Goal: Task Accomplishment & Management: Use online tool/utility

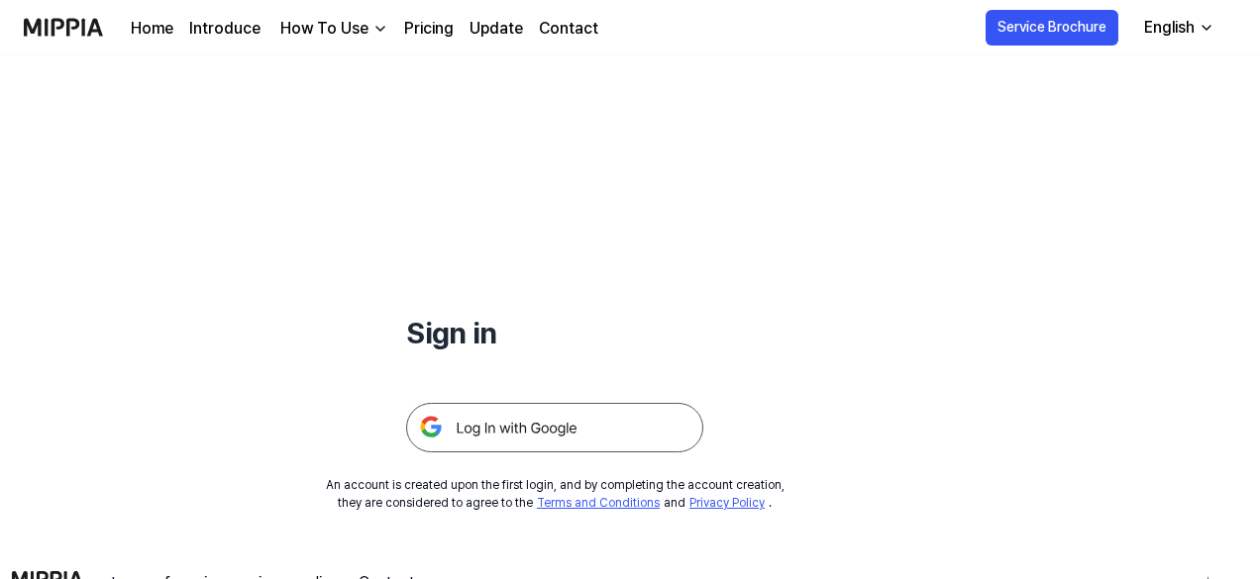
scroll to position [29, 0]
click at [561, 441] on img at bounding box center [554, 429] width 297 height 50
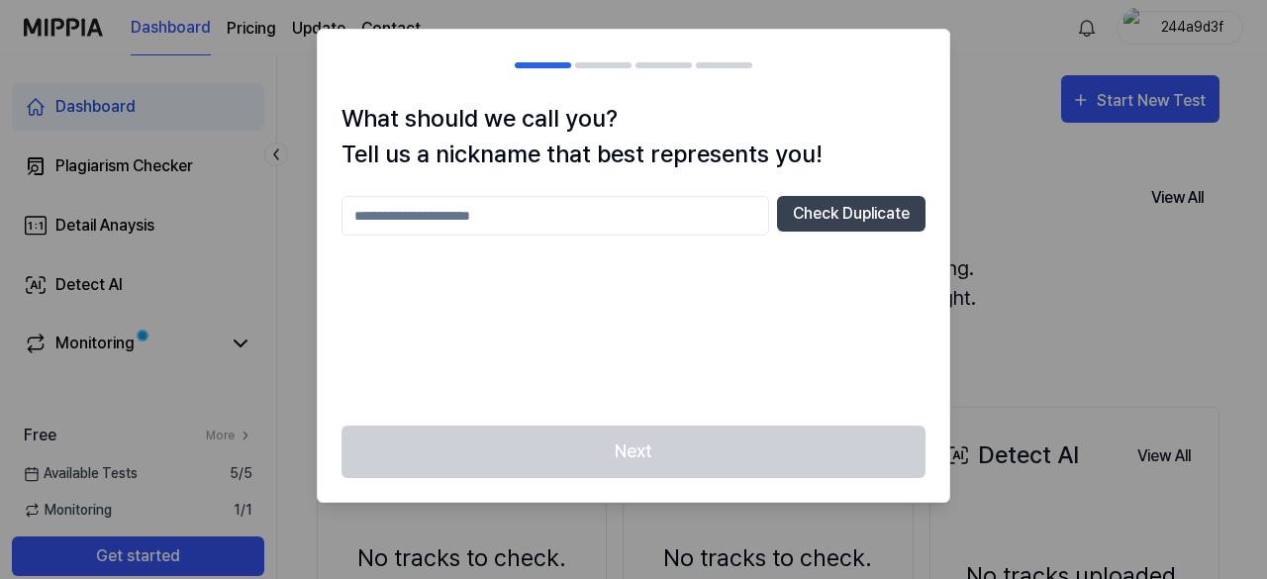
click at [611, 219] on input "text" at bounding box center [556, 216] width 428 height 40
type input "**********"
click at [900, 221] on button "Check Duplicate" at bounding box center [851, 214] width 149 height 36
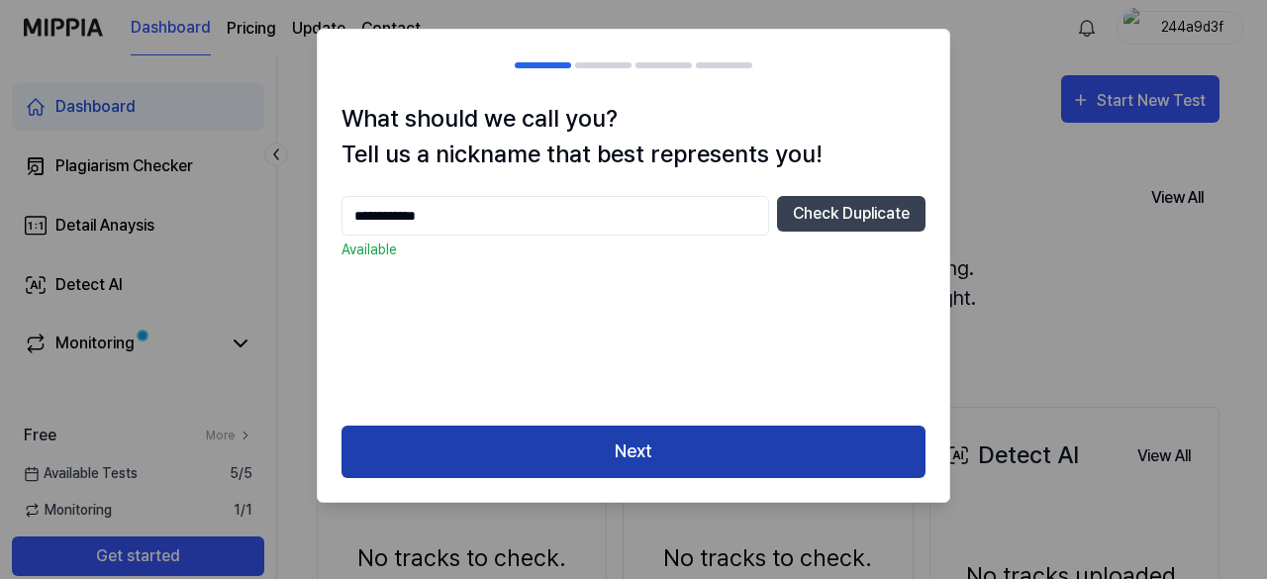
click at [769, 429] on button "Next" at bounding box center [634, 452] width 584 height 52
click at [770, 451] on button "Next" at bounding box center [634, 452] width 584 height 52
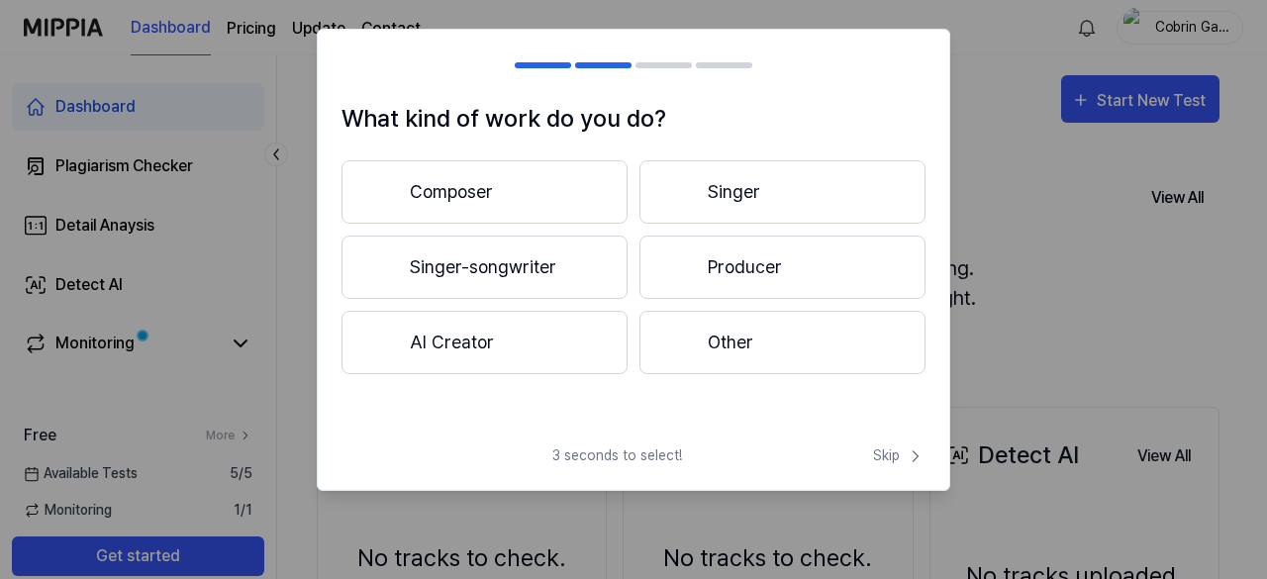
click at [543, 181] on button "Composer" at bounding box center [485, 191] width 286 height 63
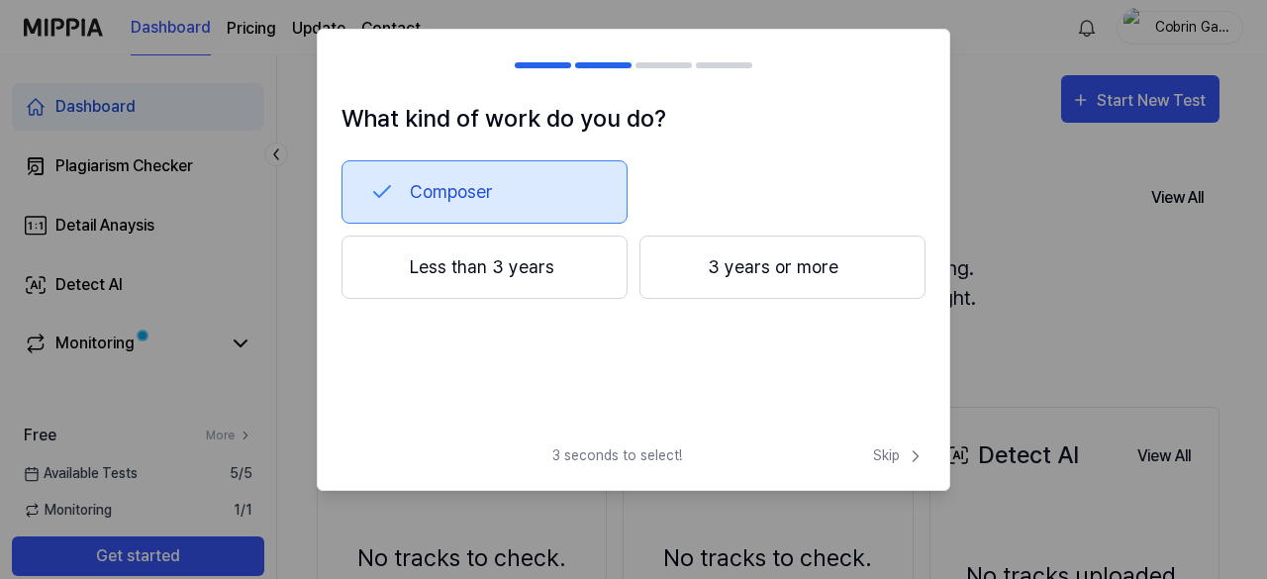
click at [529, 264] on button "Less than 3 years" at bounding box center [485, 267] width 286 height 63
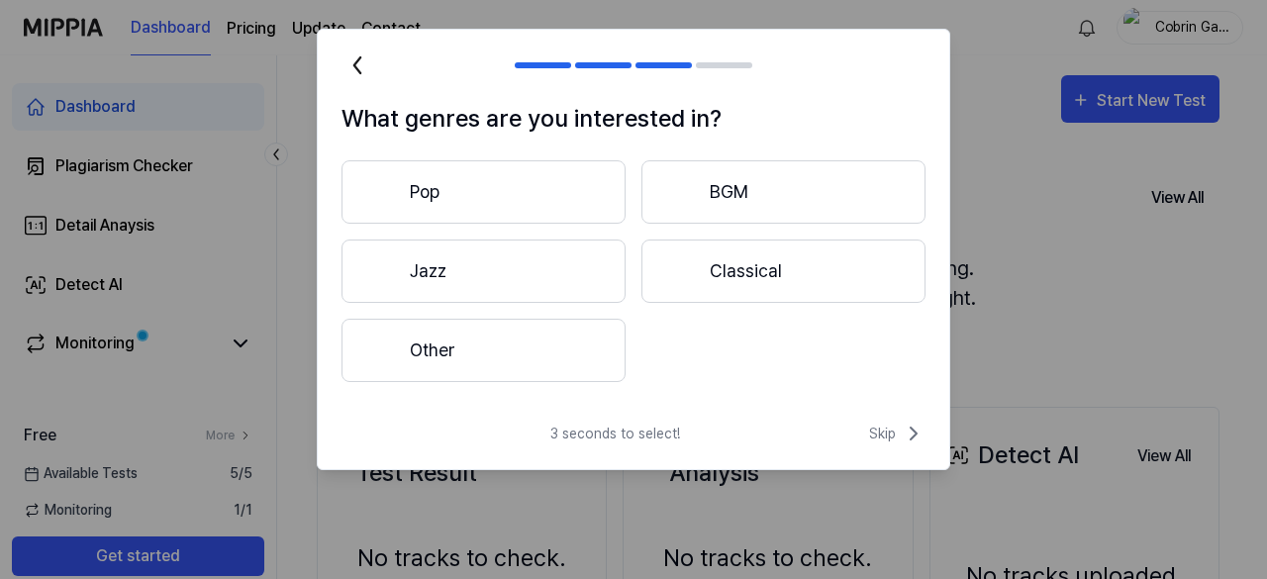
click at [528, 354] on button "Other" at bounding box center [484, 350] width 284 height 63
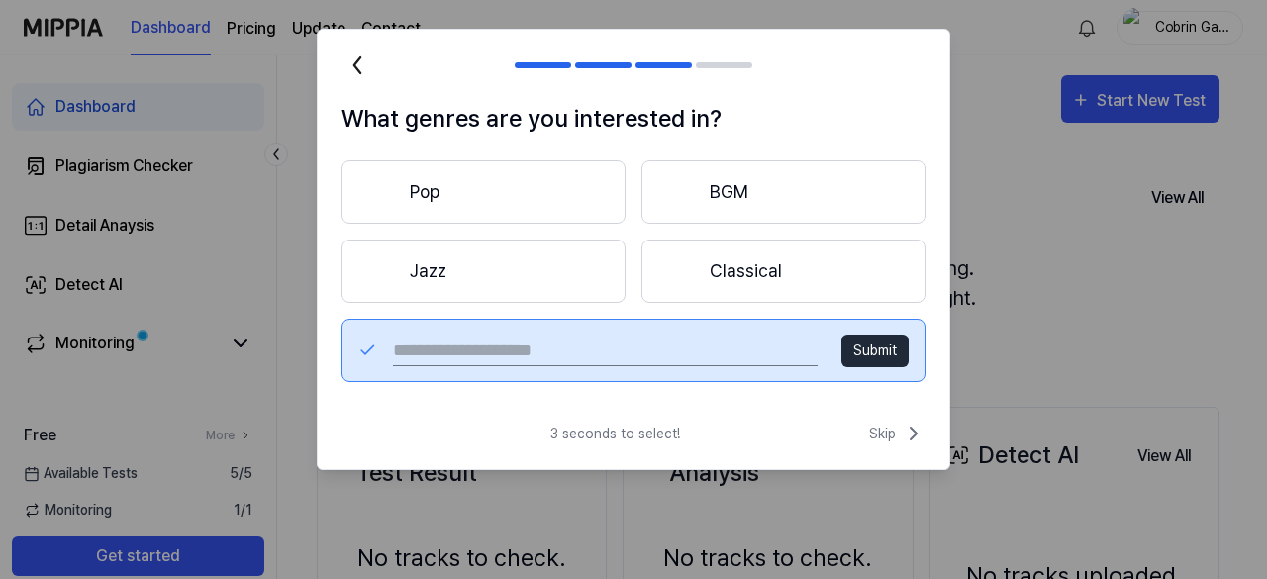
click at [560, 355] on input "text" at bounding box center [605, 351] width 425 height 32
type input "***"
click at [858, 358] on button "Submit" at bounding box center [875, 351] width 67 height 33
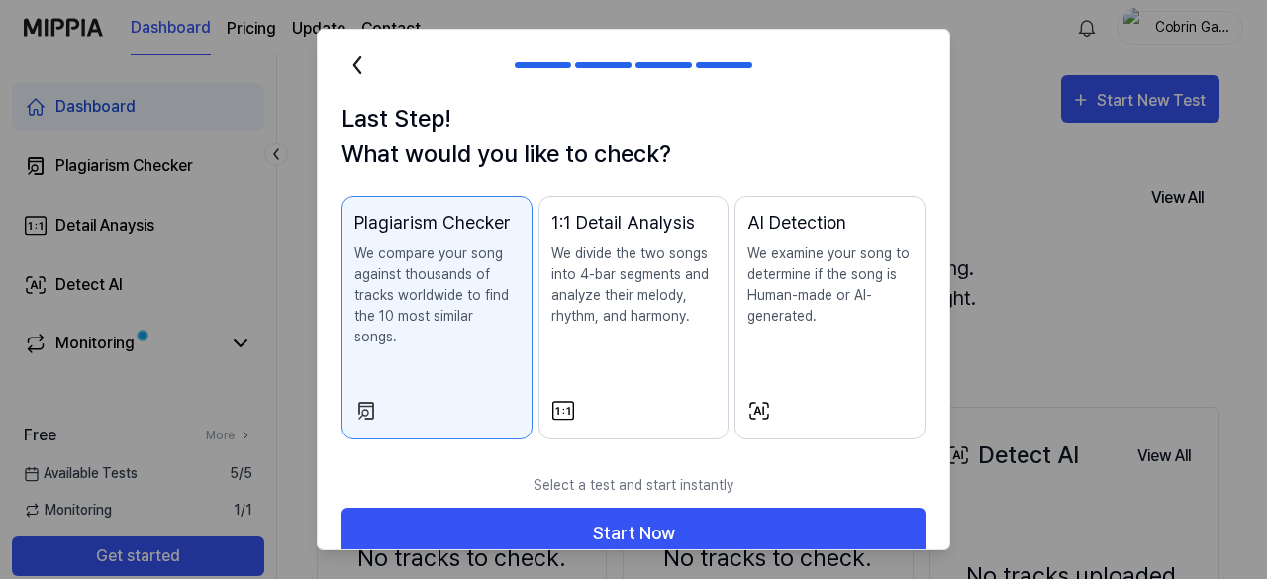
click at [398, 333] on div "Plagiarism Checker We compare your song against thousands of tracks worldwide t…" at bounding box center [436, 298] width 165 height 178
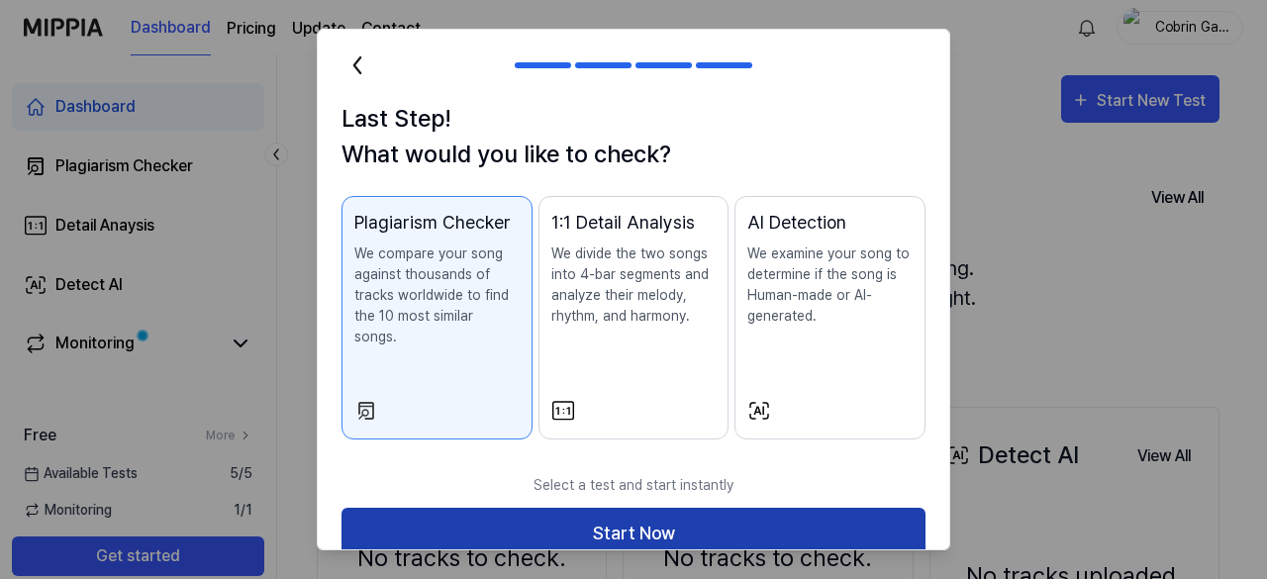
click at [513, 528] on button "Start Now" at bounding box center [634, 534] width 584 height 52
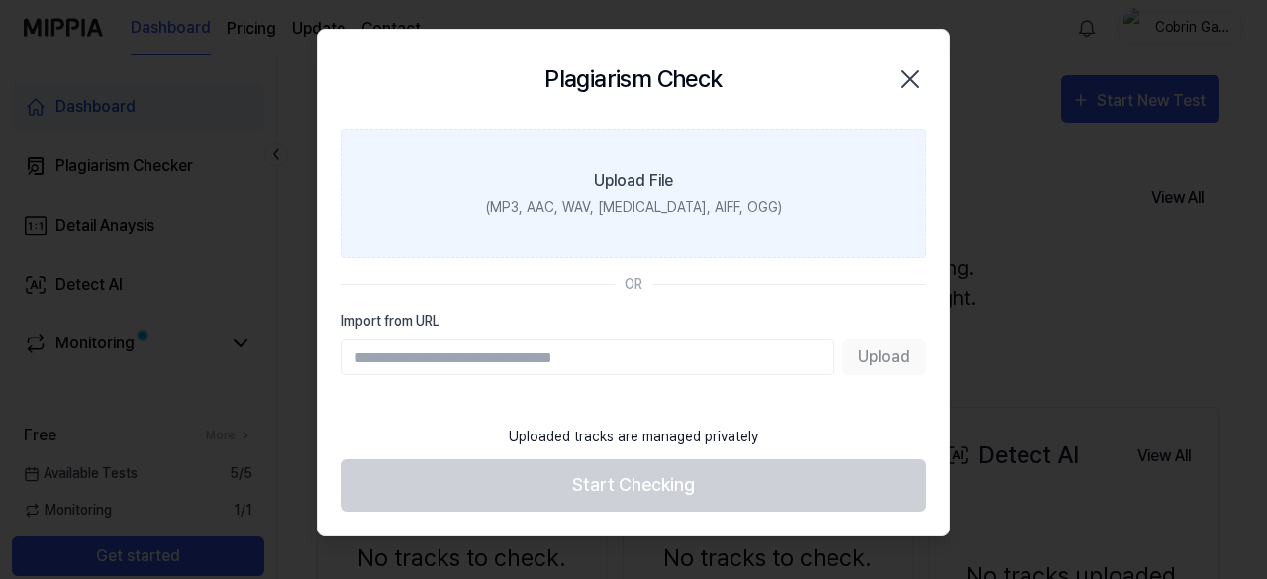
click at [695, 210] on div "(MP3, AAC, WAV, [MEDICAL_DATA], AIFF, OGG)" at bounding box center [634, 207] width 296 height 21
click at [0, 0] on input "Upload File (MP3, AAC, WAV, [MEDICAL_DATA], AIFF, OGG)" at bounding box center [0, 0] width 0 height 0
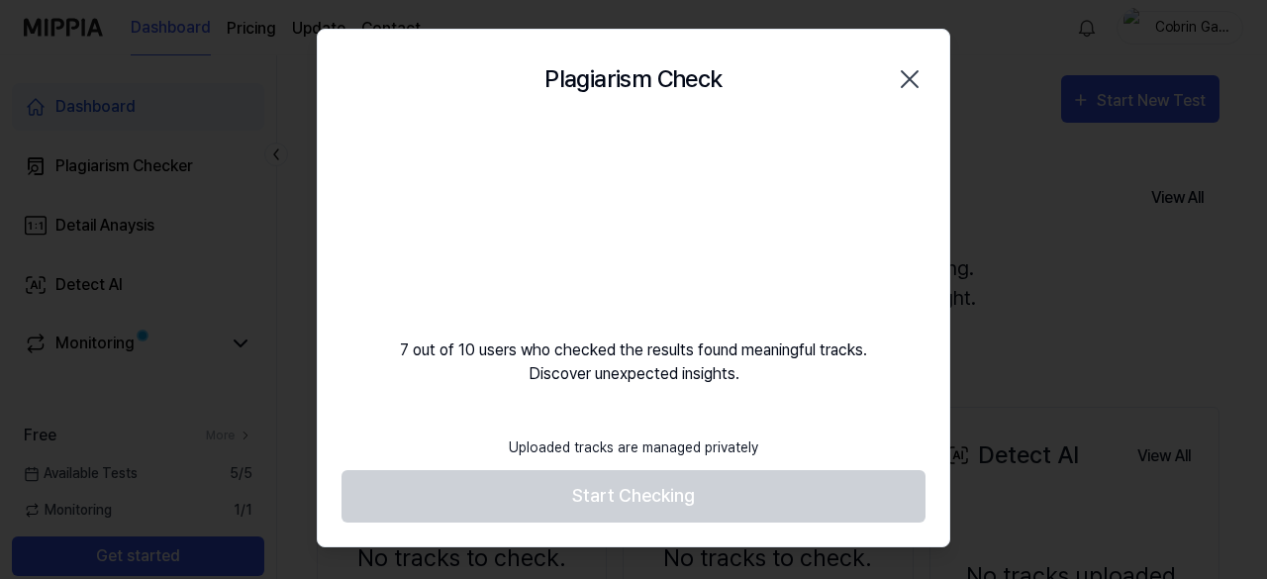
click at [800, 401] on div "Plagiarism Check Close 7 out of 10 users who checked the results found meaningf…" at bounding box center [634, 288] width 634 height 519
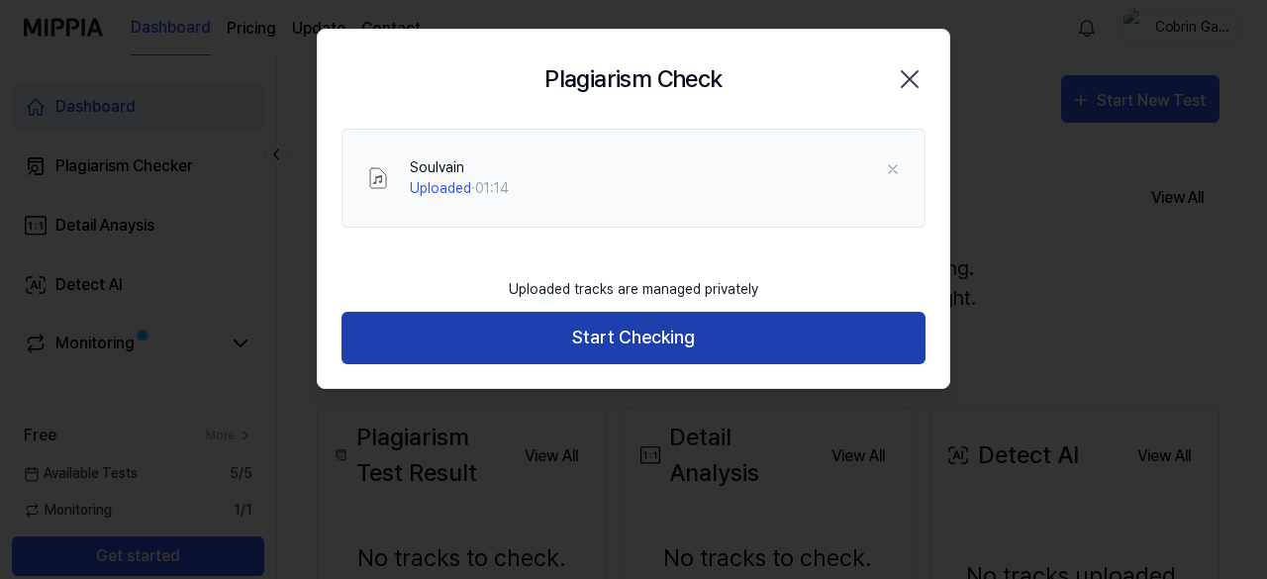
click at [696, 353] on button "Start Checking" at bounding box center [634, 338] width 584 height 52
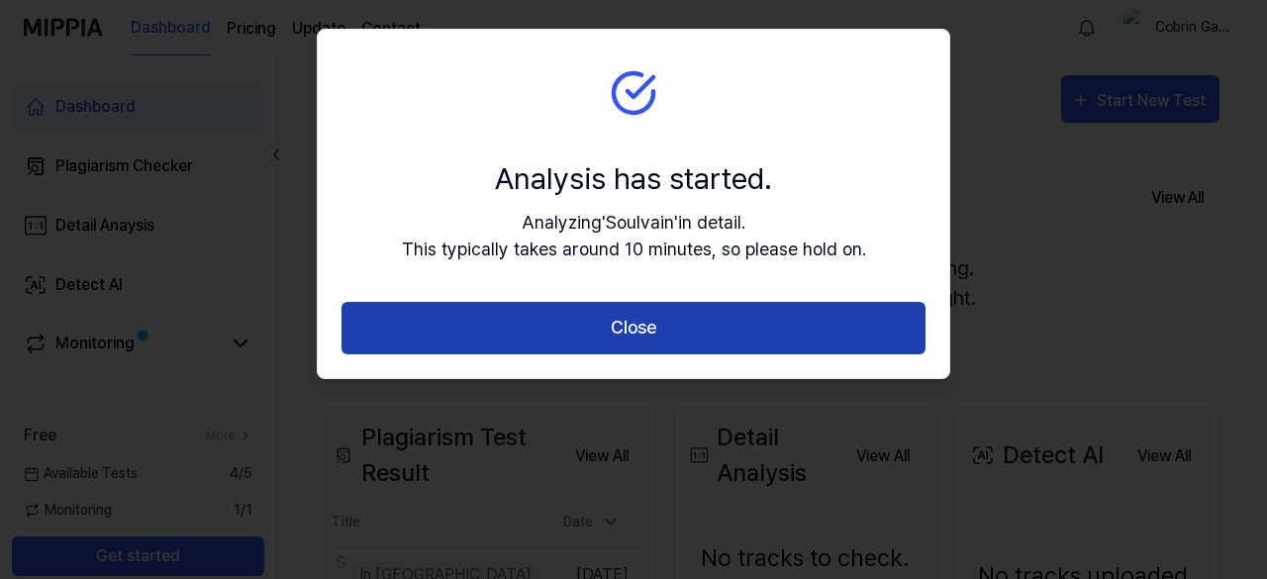
click at [802, 329] on button "Close" at bounding box center [634, 328] width 584 height 52
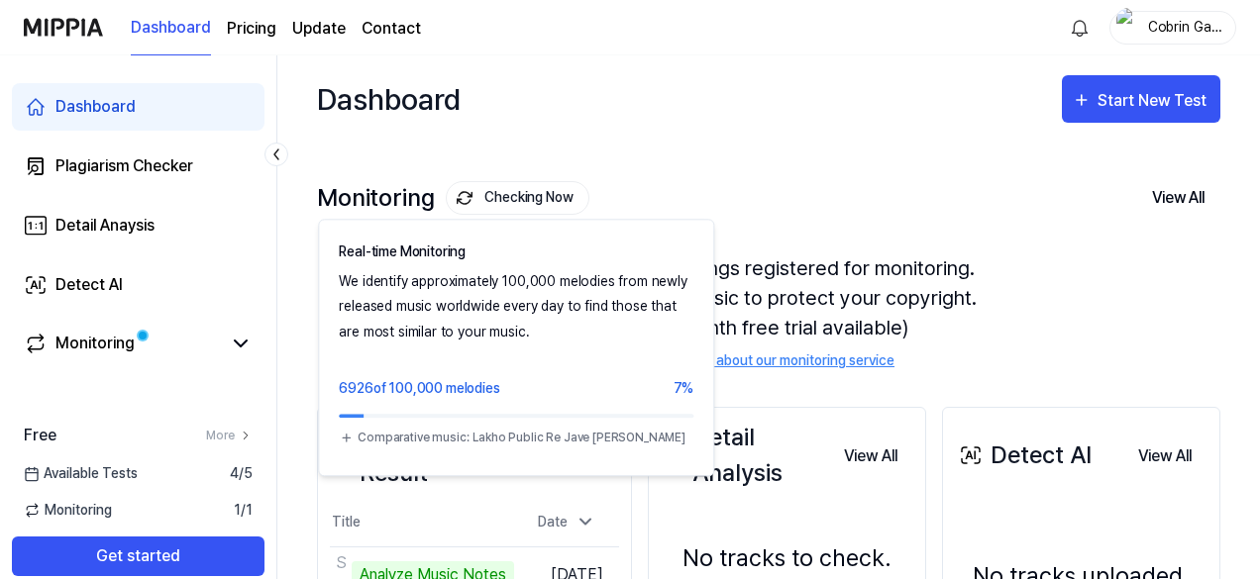
click at [551, 201] on button "Checking Now" at bounding box center [518, 198] width 144 height 34
click at [535, 206] on button "Checking Now" at bounding box center [518, 198] width 144 height 34
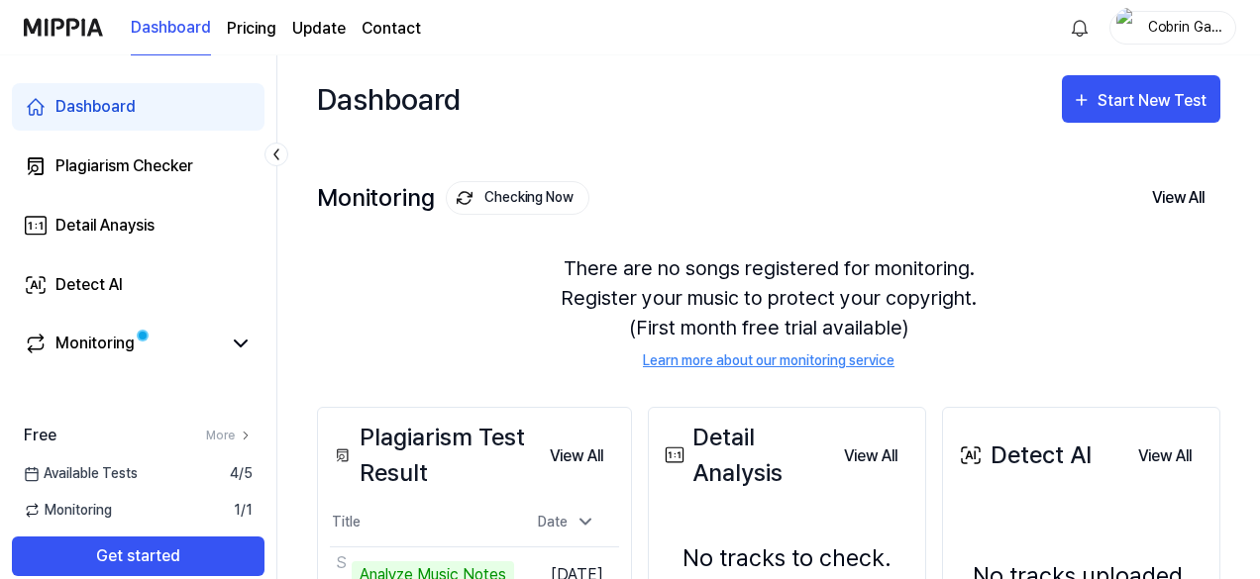
click at [535, 206] on button "Checking Now" at bounding box center [518, 198] width 144 height 34
click at [780, 277] on div "There are no songs registered for monitoring. Register your music to protect yo…" at bounding box center [768, 312] width 903 height 165
click at [764, 285] on div "There are no songs registered for monitoring. Register your music to protect yo…" at bounding box center [768, 312] width 903 height 165
click at [741, 301] on div "There are no songs registered for monitoring. Register your music to protect yo…" at bounding box center [768, 312] width 903 height 165
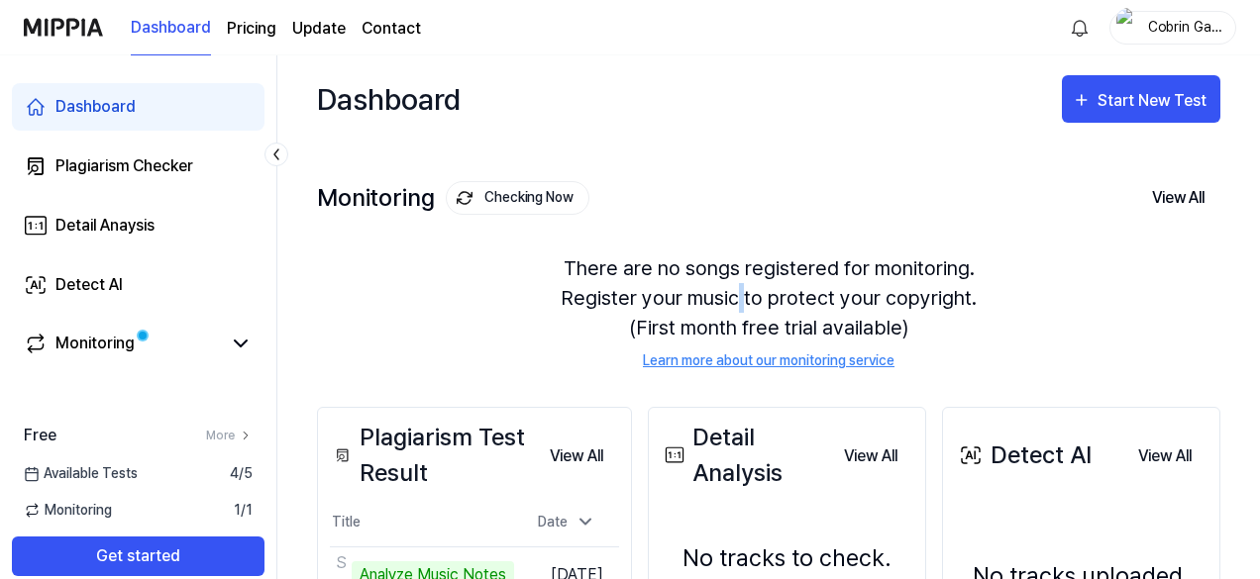
click at [741, 301] on div "There are no songs registered for monitoring. Register your music to protect yo…" at bounding box center [768, 312] width 903 height 165
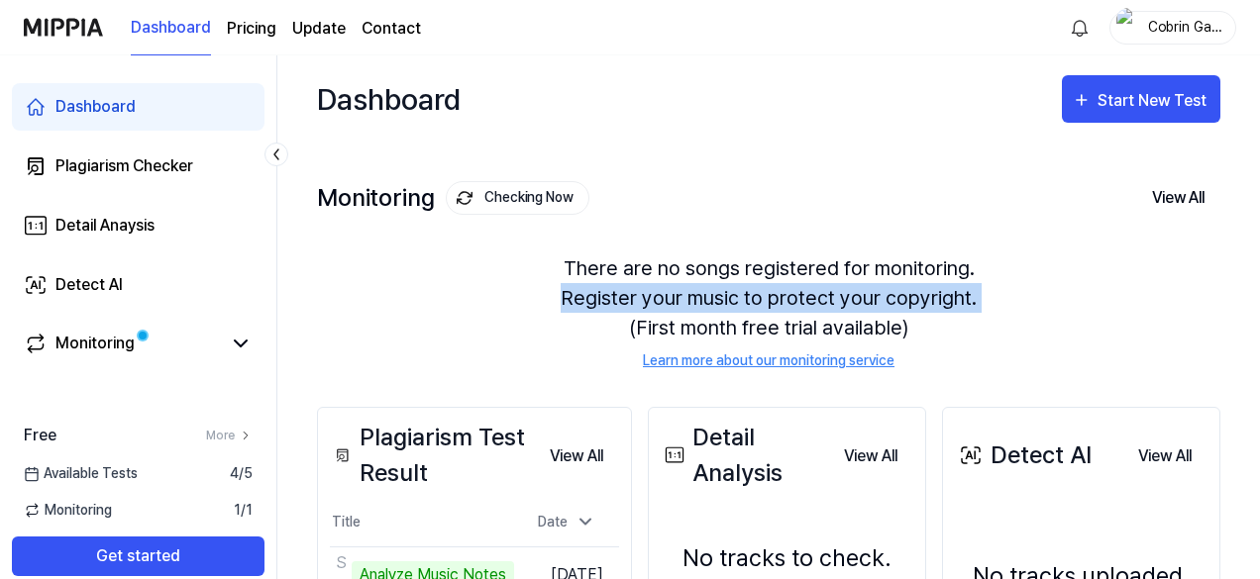
click at [741, 301] on div "There are no songs registered for monitoring. Register your music to protect yo…" at bounding box center [768, 312] width 903 height 165
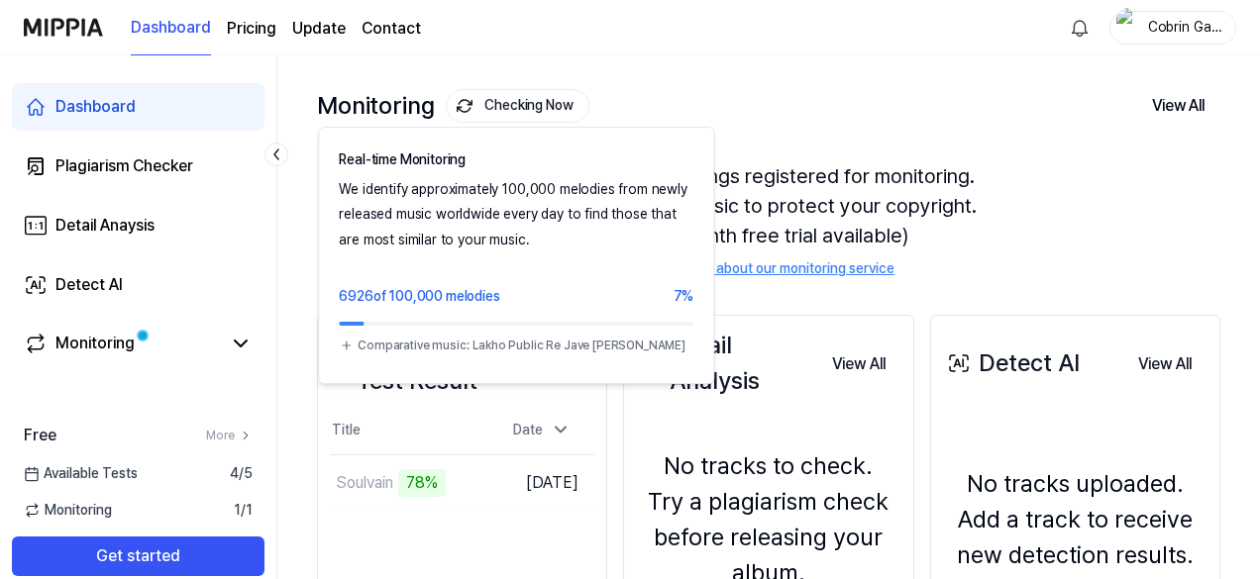
scroll to position [198, 0]
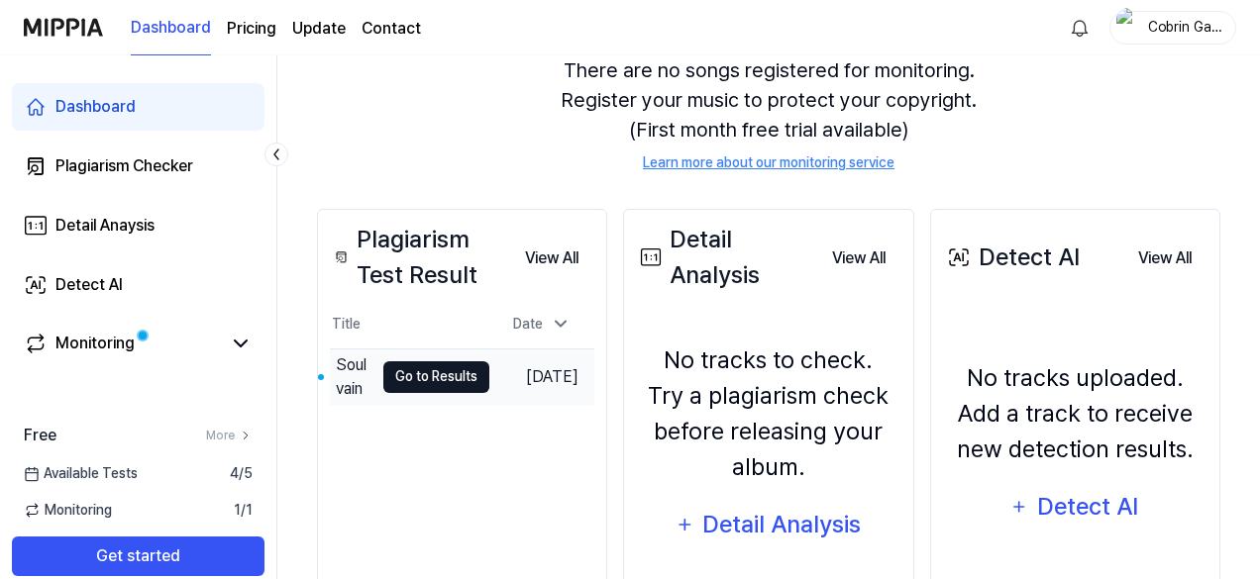
click at [406, 369] on button "Go to Results" at bounding box center [436, 377] width 106 height 32
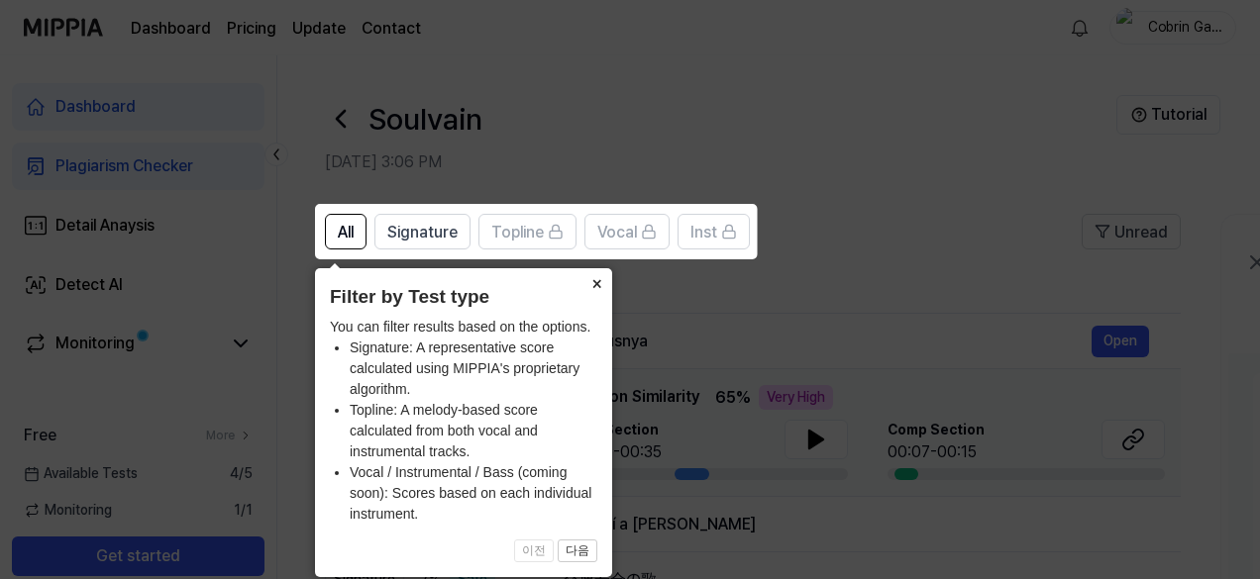
click at [602, 285] on button "×" at bounding box center [596, 282] width 32 height 28
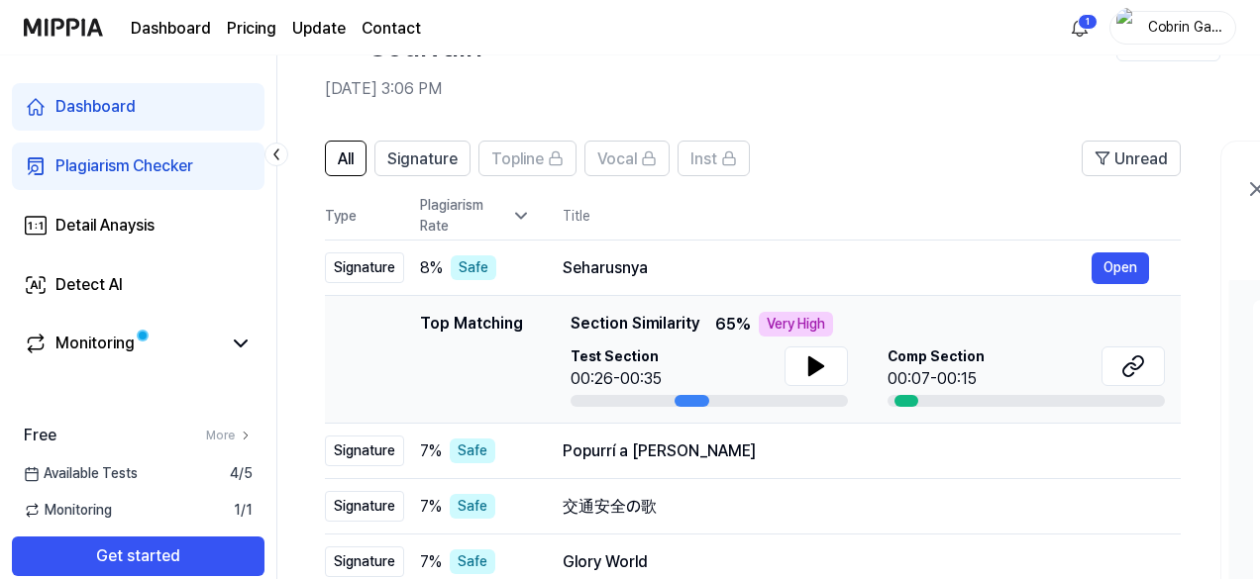
scroll to position [99, 0]
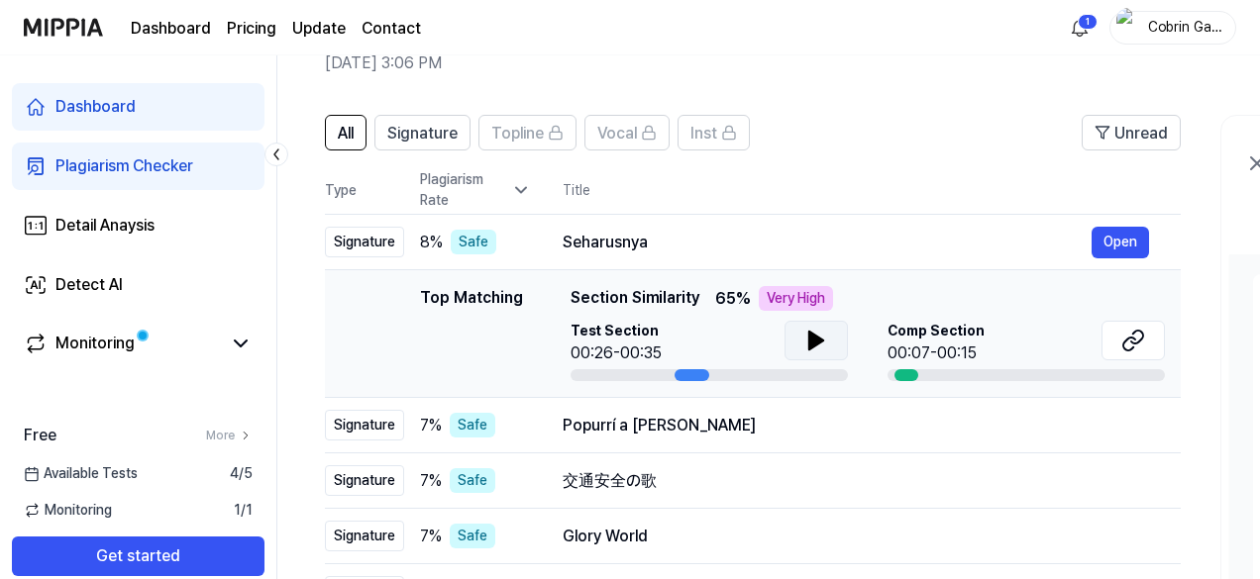
click at [827, 344] on button at bounding box center [815, 341] width 63 height 40
click at [818, 344] on icon at bounding box center [820, 341] width 4 height 16
click at [1126, 351] on icon at bounding box center [1129, 344] width 12 height 13
click at [812, 344] on icon at bounding box center [815, 341] width 14 height 18
click at [812, 344] on icon at bounding box center [811, 341] width 4 height 16
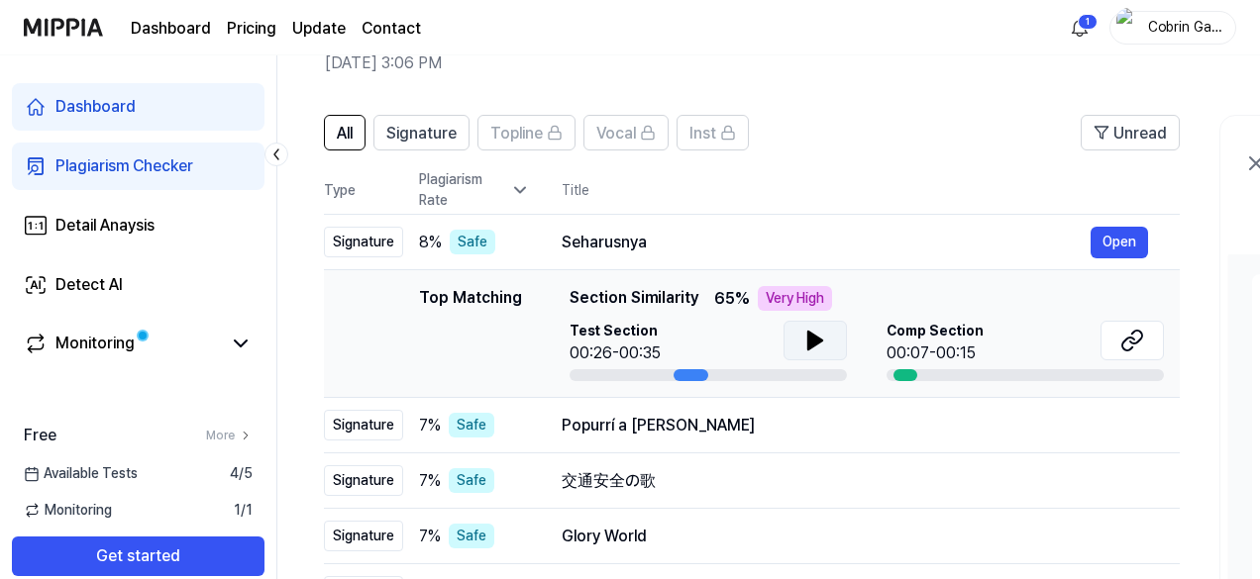
click at [817, 338] on icon at bounding box center [815, 341] width 14 height 18
click at [1140, 438] on button "Open" at bounding box center [1118, 426] width 57 height 32
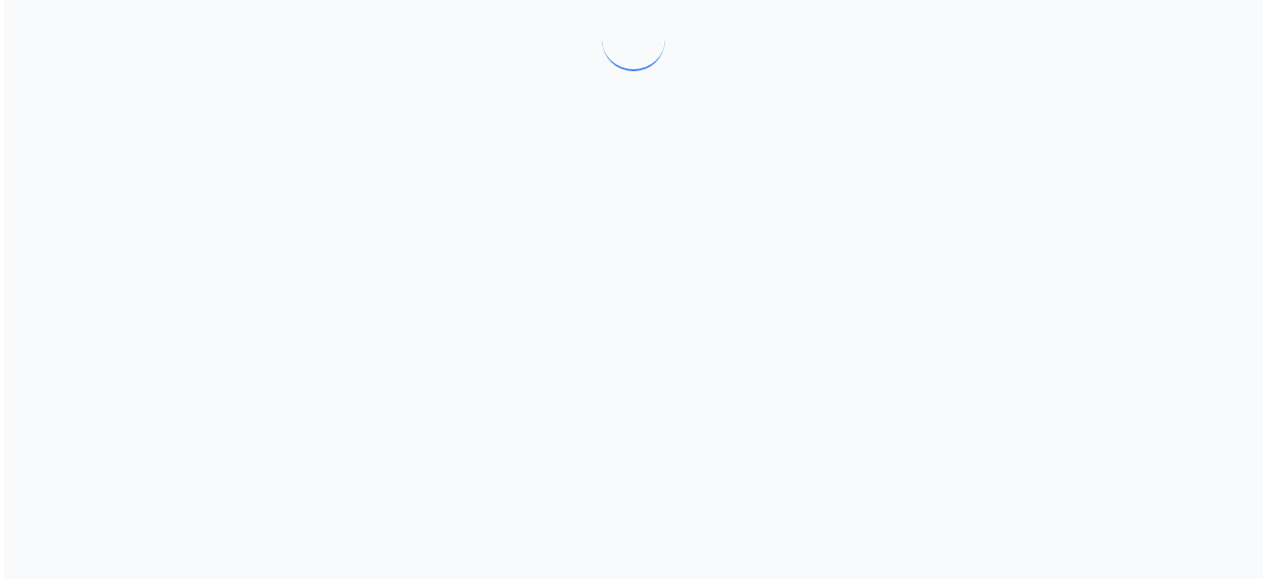
scroll to position [0, 0]
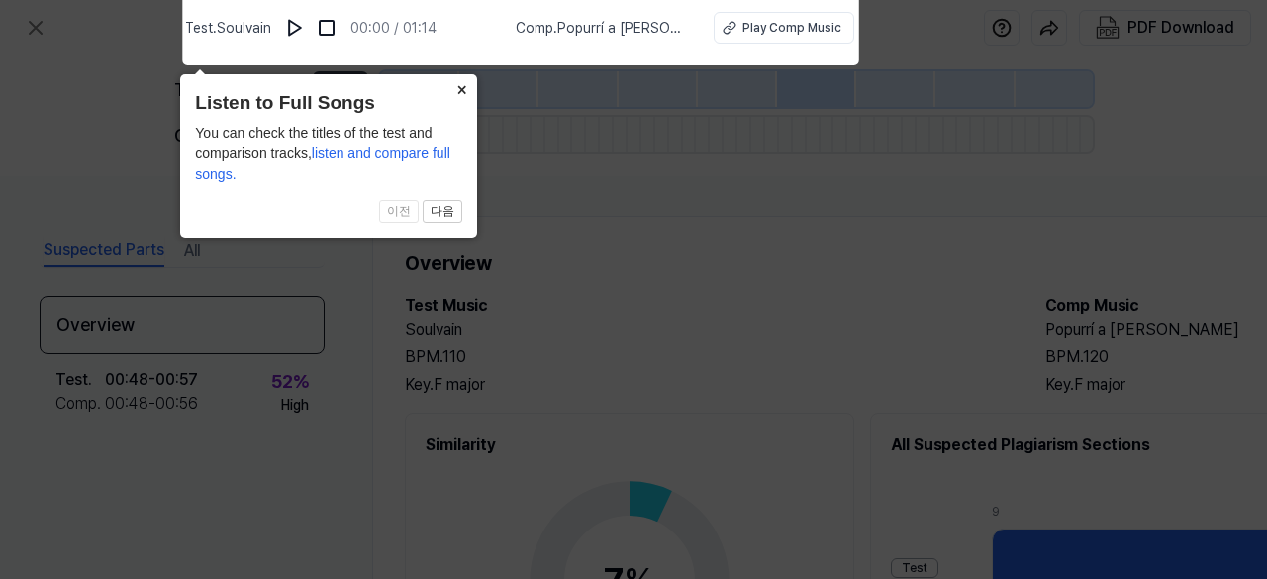
click at [461, 83] on button "×" at bounding box center [462, 88] width 32 height 28
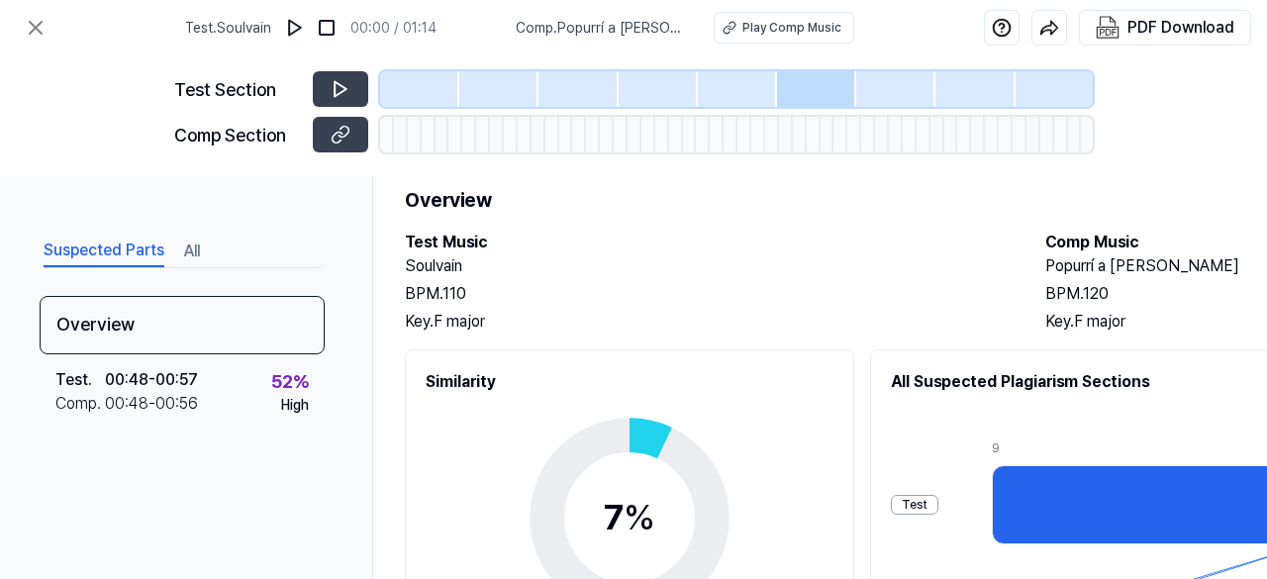
scroll to position [198, 0]
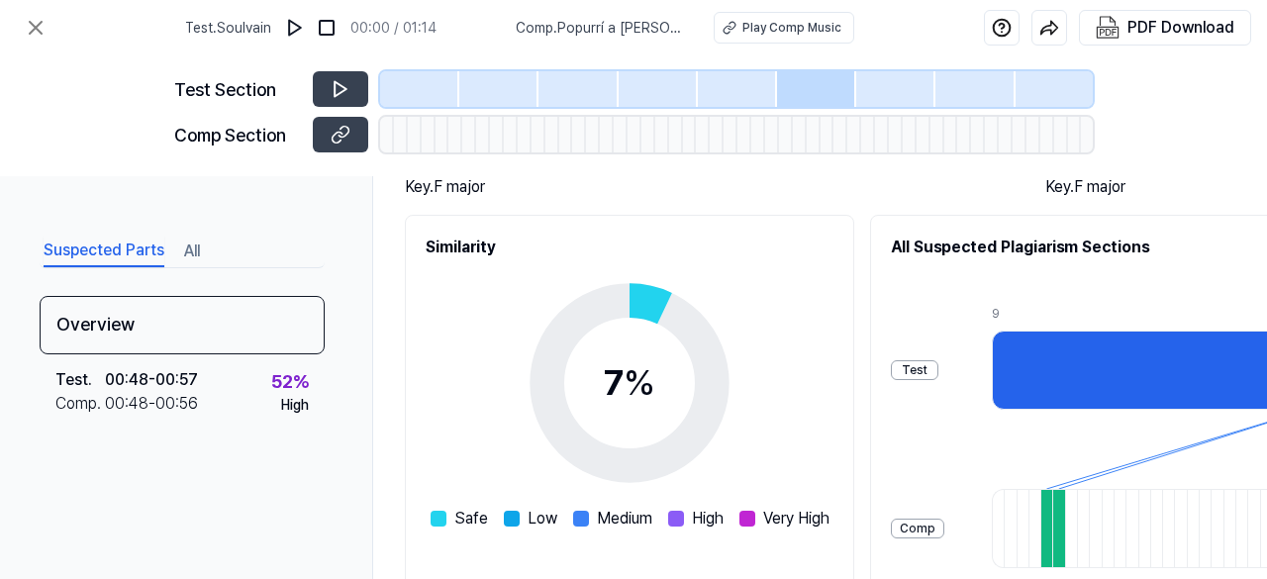
drag, startPoint x: 756, startPoint y: 363, endPoint x: 521, endPoint y: 352, distance: 235.0
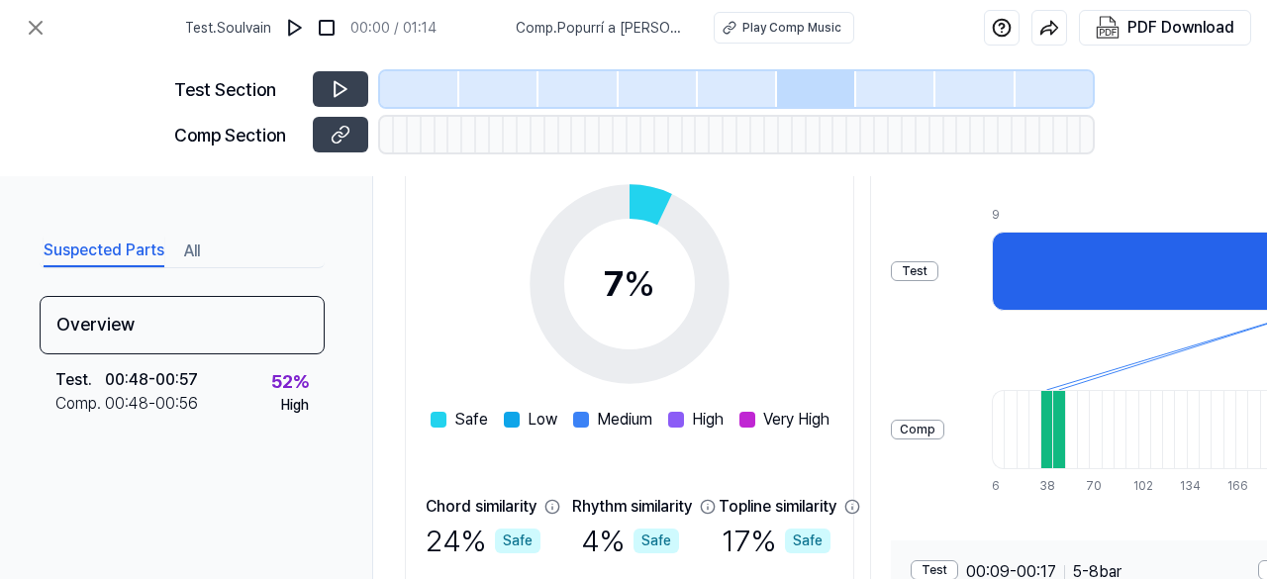
scroll to position [2, 0]
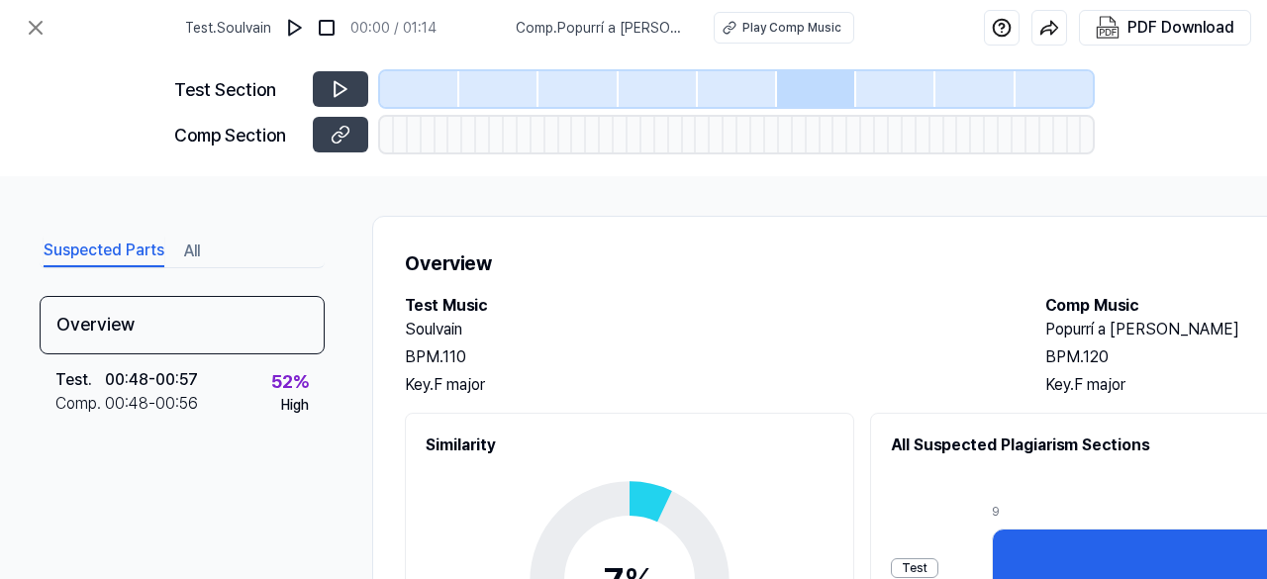
click at [673, 256] on h1 "Overview" at bounding box center [1026, 264] width 1242 height 30
click at [1147, 117] on div "Test Section Comp Section" at bounding box center [633, 115] width 1267 height 121
click at [193, 267] on div "Suspected Parts All" at bounding box center [182, 250] width 285 height 37
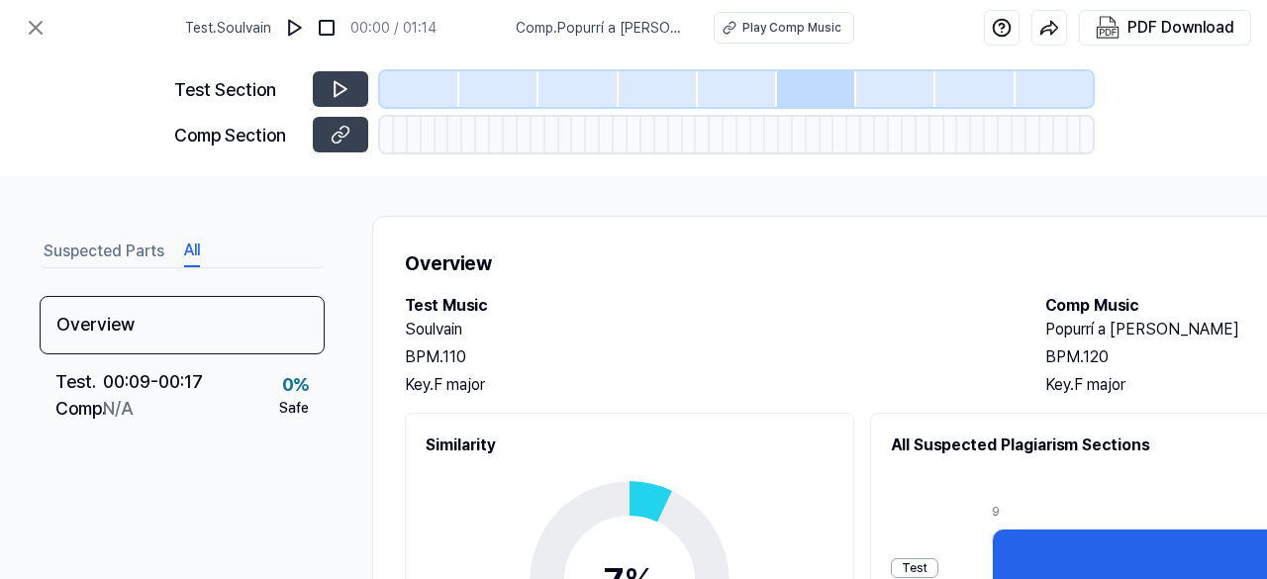
click at [188, 255] on button "All" at bounding box center [192, 252] width 16 height 32
click at [157, 241] on button "Suspected Parts" at bounding box center [104, 252] width 121 height 32
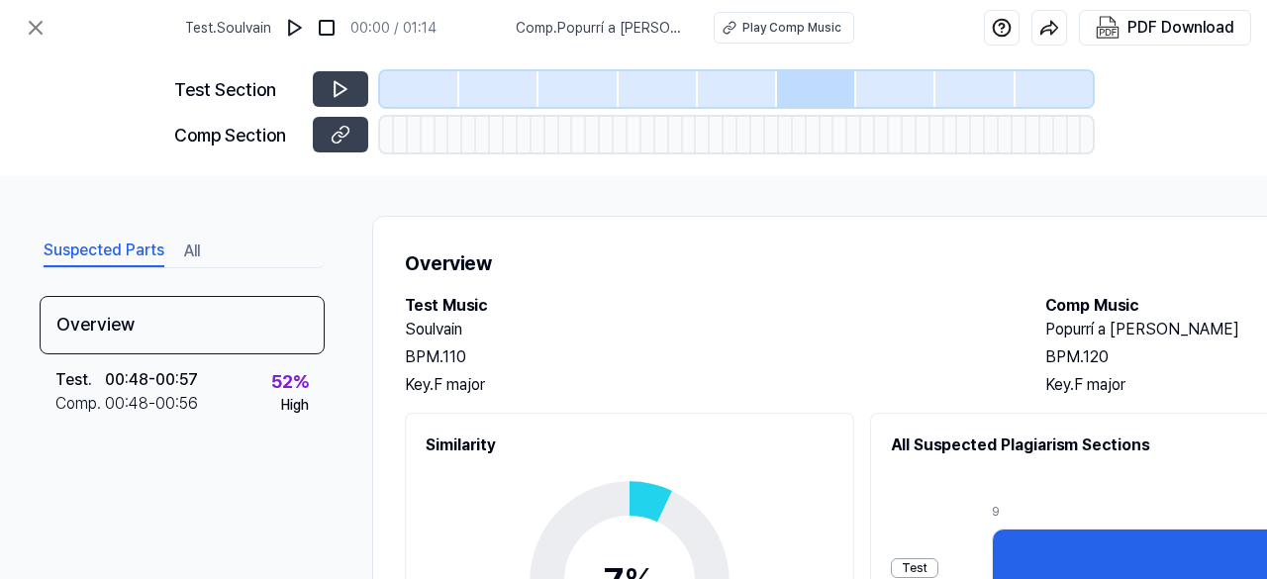
click at [251, 27] on span "Test . Soulvain" at bounding box center [228, 28] width 86 height 21
click at [302, 33] on img at bounding box center [295, 28] width 20 height 20
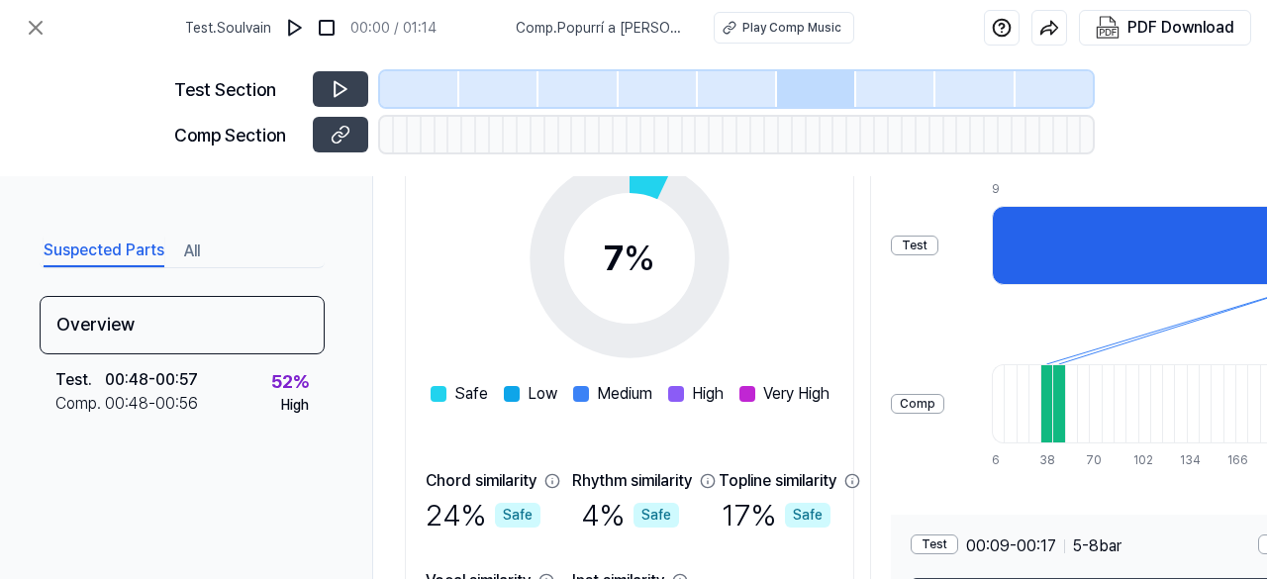
scroll to position [480, 0]
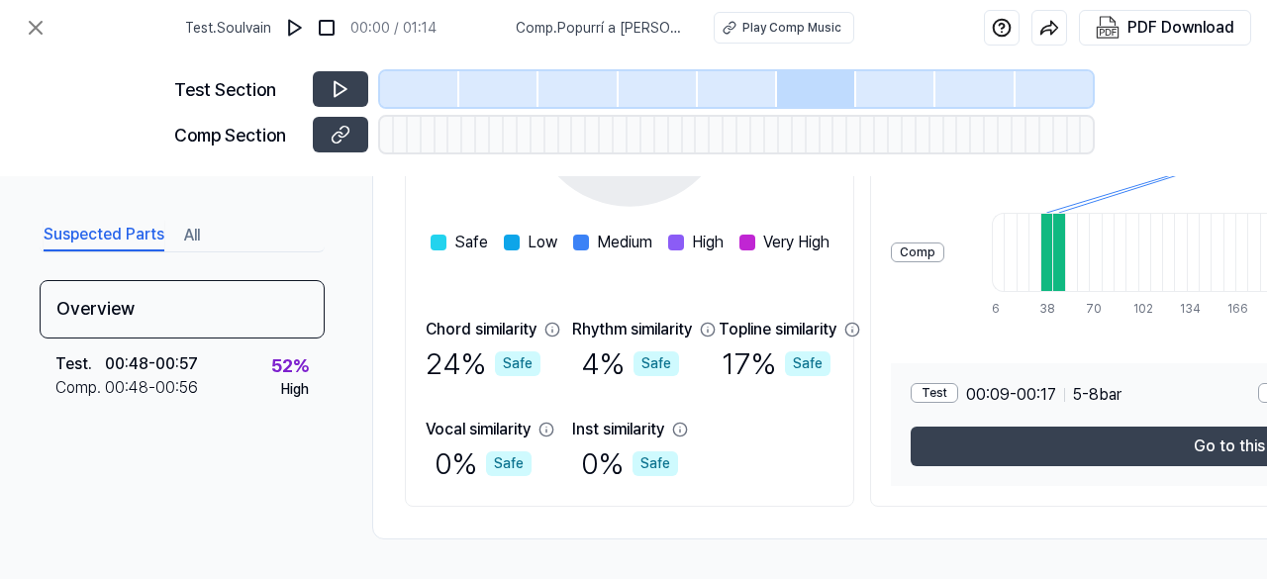
click at [30, 1] on div "Test . Soulvain 00:00 / 01:14 Comp . Popurrí a Luis Arcaraz Play Comp Music PDF…" at bounding box center [633, 27] width 1267 height 55
click at [35, 10] on button at bounding box center [36, 28] width 40 height 40
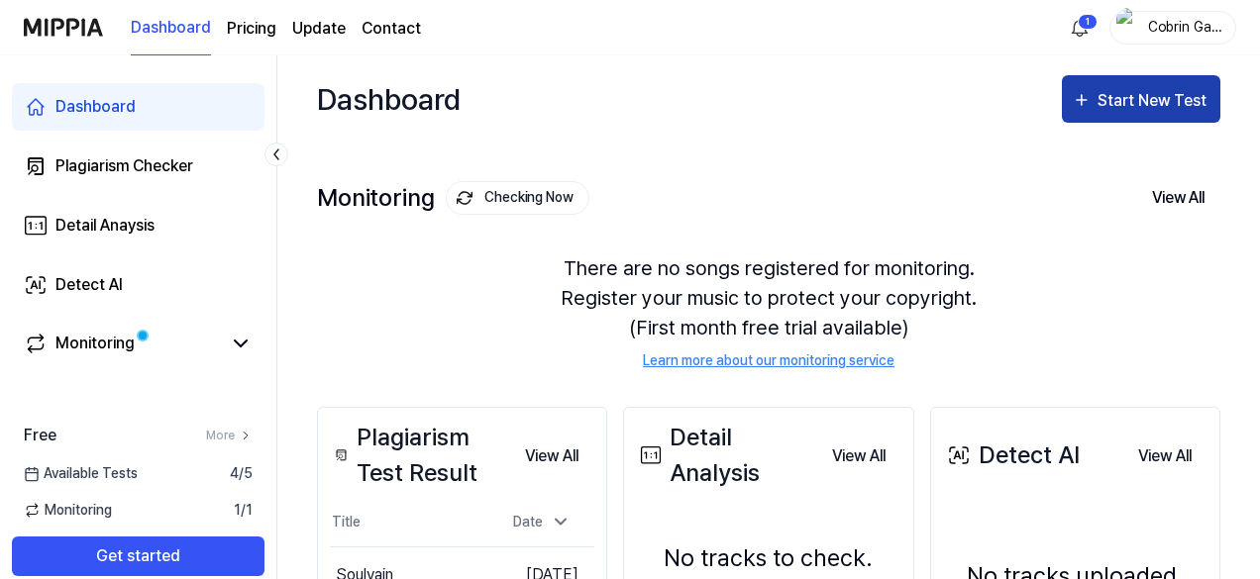
click at [1153, 115] on button "Start New Test" at bounding box center [1141, 99] width 158 height 48
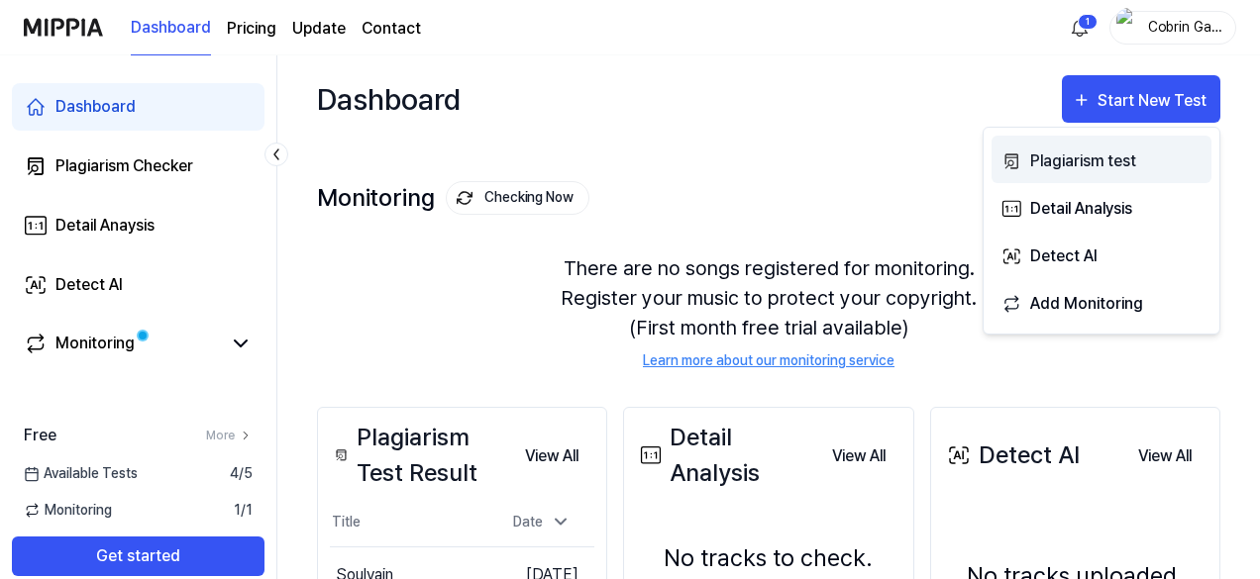
click at [1119, 147] on button "Plagiarism test" at bounding box center [1101, 160] width 220 height 48
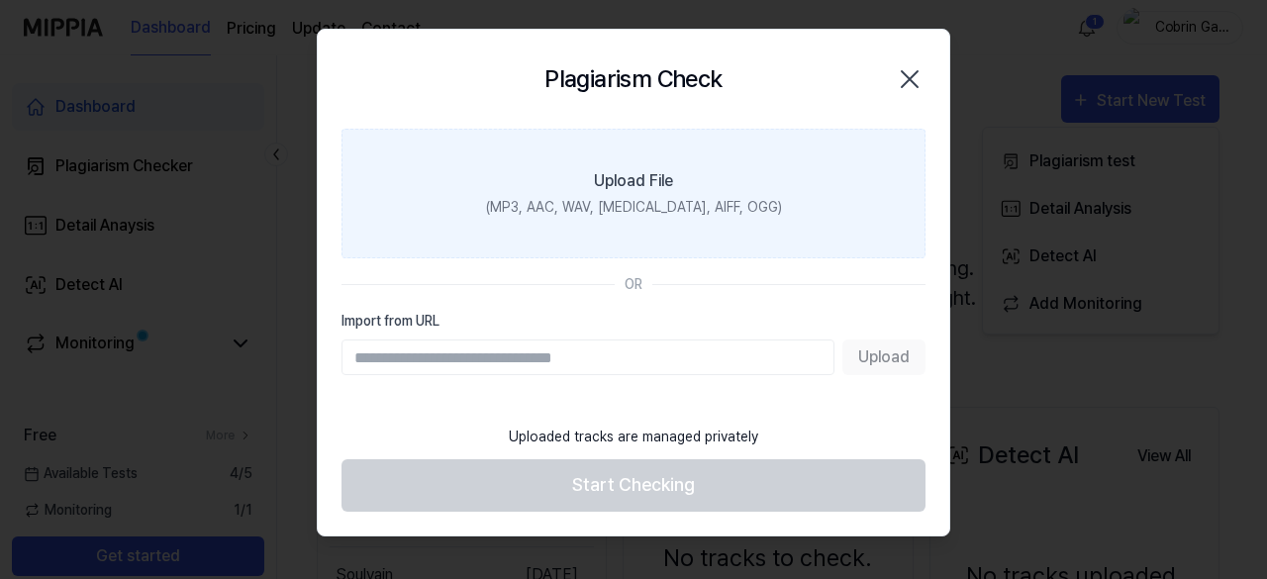
click at [598, 231] on label "Upload File (MP3, AAC, WAV, [MEDICAL_DATA], AIFF, OGG)" at bounding box center [634, 194] width 584 height 130
click at [0, 0] on input "Upload File (MP3, AAC, WAV, [MEDICAL_DATA], AIFF, OGG)" at bounding box center [0, 0] width 0 height 0
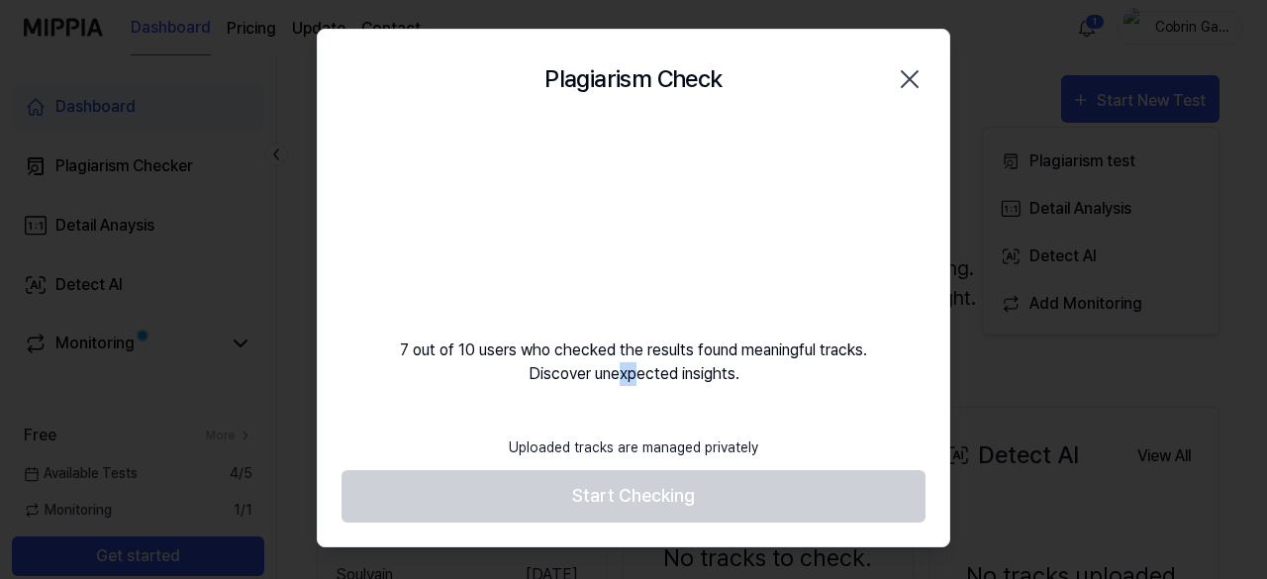
drag, startPoint x: 622, startPoint y: 372, endPoint x: 636, endPoint y: 389, distance: 21.8
click at [634, 387] on div "Plagiarism Check Close 7 out of 10 users who checked the results found meaningf…" at bounding box center [634, 288] width 634 height 519
click at [644, 389] on div "Plagiarism Check Close 7 out of 10 users who checked the results found meaningf…" at bounding box center [634, 288] width 634 height 519
drag, startPoint x: 657, startPoint y: 370, endPoint x: 697, endPoint y: 361, distance: 41.6
click at [692, 362] on div "7 out of 10 users who checked the results found meaningful tracks. Discover une…" at bounding box center [634, 257] width 632 height 257
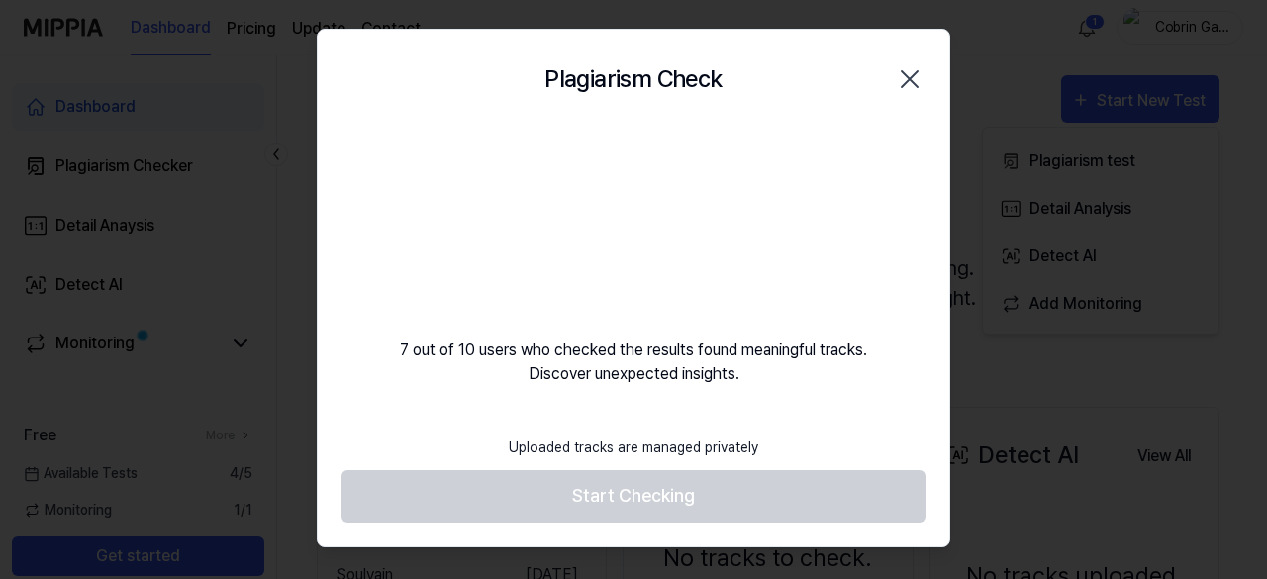
click at [697, 361] on div "7 out of 10 users who checked the results found meaningful tracks. Discover une…" at bounding box center [634, 257] width 632 height 257
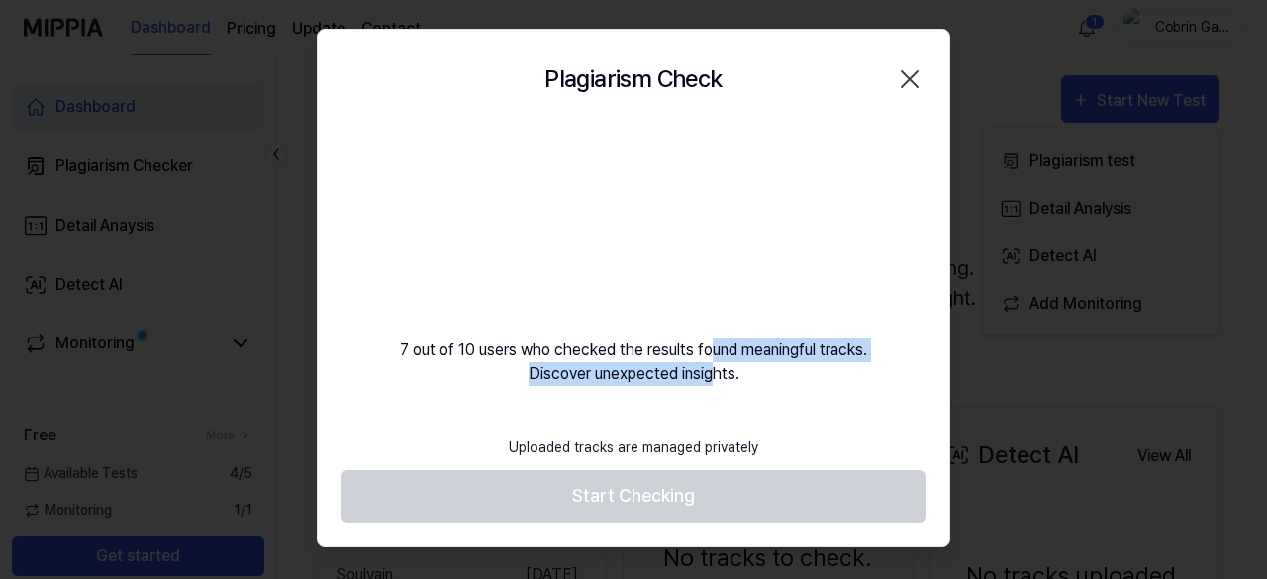
drag, startPoint x: 711, startPoint y: 353, endPoint x: 711, endPoint y: 385, distance: 32.7
click at [711, 385] on div "7 out of 10 users who checked the results found meaningful tracks. Discover une…" at bounding box center [634, 257] width 632 height 257
click at [714, 387] on div "Plagiarism Check Close 7 out of 10 users who checked the results found meaningf…" at bounding box center [634, 288] width 634 height 519
drag, startPoint x: 734, startPoint y: 370, endPoint x: 684, endPoint y: 338, distance: 59.3
click at [684, 338] on div "7 out of 10 users who checked the results found meaningful tracks. Discover une…" at bounding box center [634, 257] width 632 height 257
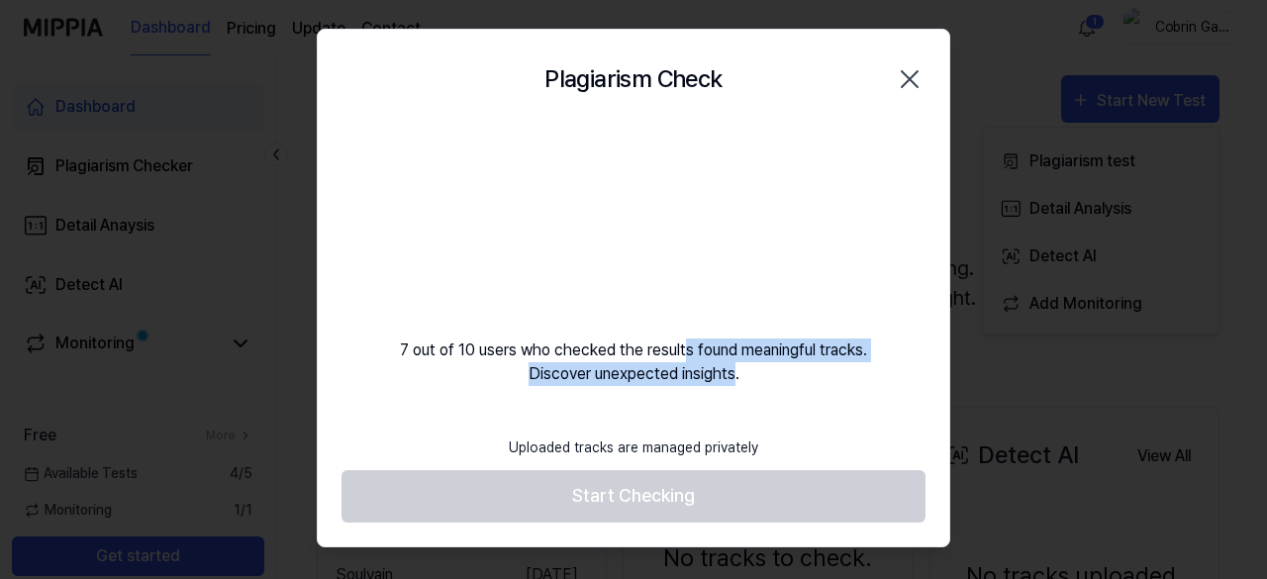
click at [684, 338] on div "7 out of 10 users who checked the results found meaningful tracks. Discover une…" at bounding box center [634, 257] width 632 height 257
drag, startPoint x: 663, startPoint y: 350, endPoint x: 656, endPoint y: 383, distance: 34.6
click at [656, 383] on div "7 out of 10 users who checked the results found meaningful tracks. Discover une…" at bounding box center [634, 257] width 632 height 257
drag, startPoint x: 679, startPoint y: 344, endPoint x: 669, endPoint y: 383, distance: 40.8
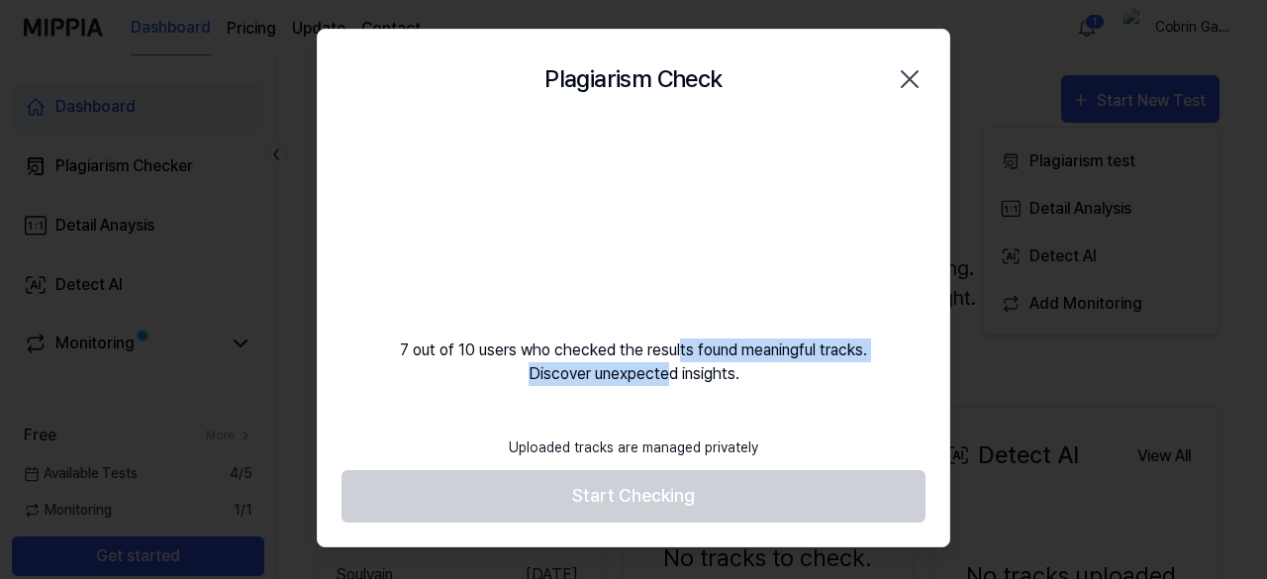
click at [669, 383] on div "7 out of 10 users who checked the results found meaningful tracks. Discover une…" at bounding box center [634, 257] width 632 height 257
drag, startPoint x: 574, startPoint y: 359, endPoint x: 569, endPoint y: 393, distance: 34.0
click at [569, 393] on div "Plagiarism Check Close 7 out of 10 users who checked the results found meaningf…" at bounding box center [634, 288] width 634 height 519
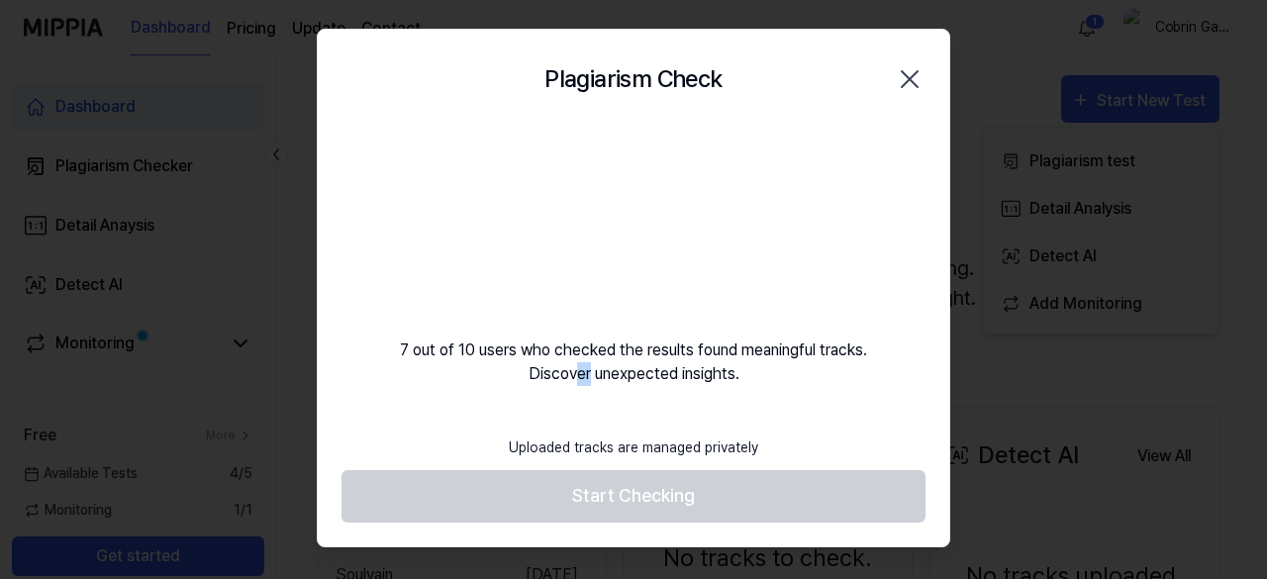
drag, startPoint x: 578, startPoint y: 368, endPoint x: 594, endPoint y: 391, distance: 27.7
click at [589, 390] on div "Plagiarism Check Close 7 out of 10 users who checked the results found meaningf…" at bounding box center [634, 288] width 634 height 519
click at [598, 391] on div "Plagiarism Check Close 7 out of 10 users who checked the results found meaningf…" at bounding box center [634, 288] width 634 height 519
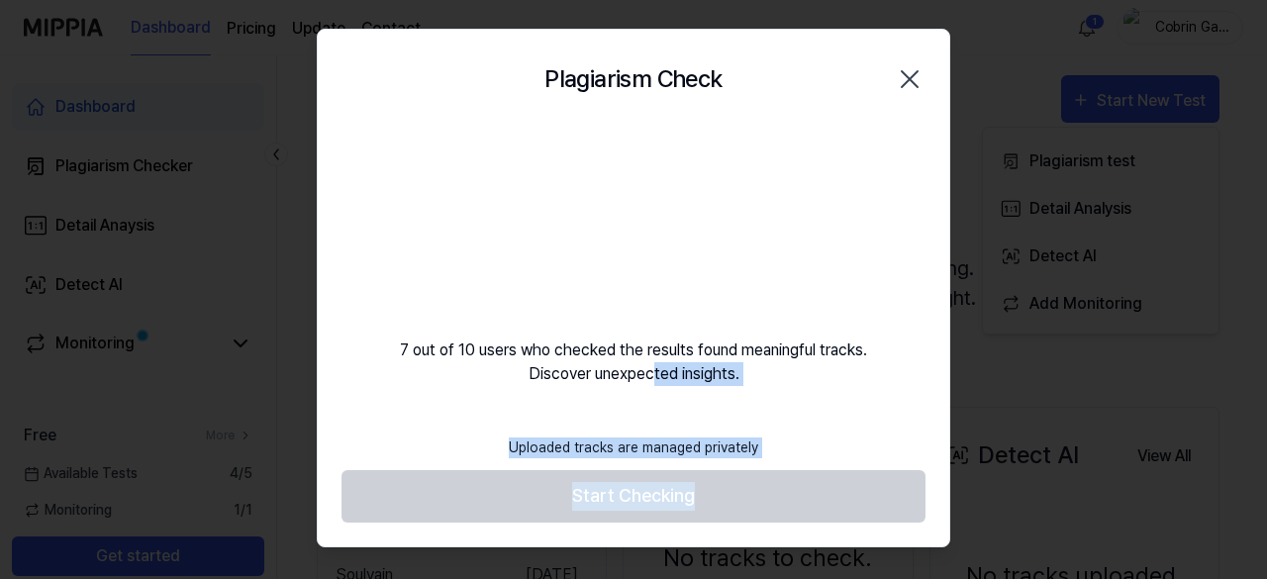
drag, startPoint x: 654, startPoint y: 371, endPoint x: 829, endPoint y: 453, distance: 193.2
click at [829, 453] on div "Plagiarism Check Close 7 out of 10 users who checked the results found meaningf…" at bounding box center [634, 288] width 634 height 519
click at [825, 459] on footer "Uploaded tracks are managed privately Start Checking" at bounding box center [634, 474] width 584 height 97
click at [823, 413] on div "Plagiarism Check Close 7 out of 10 users who checked the results found meaningf…" at bounding box center [634, 288] width 634 height 519
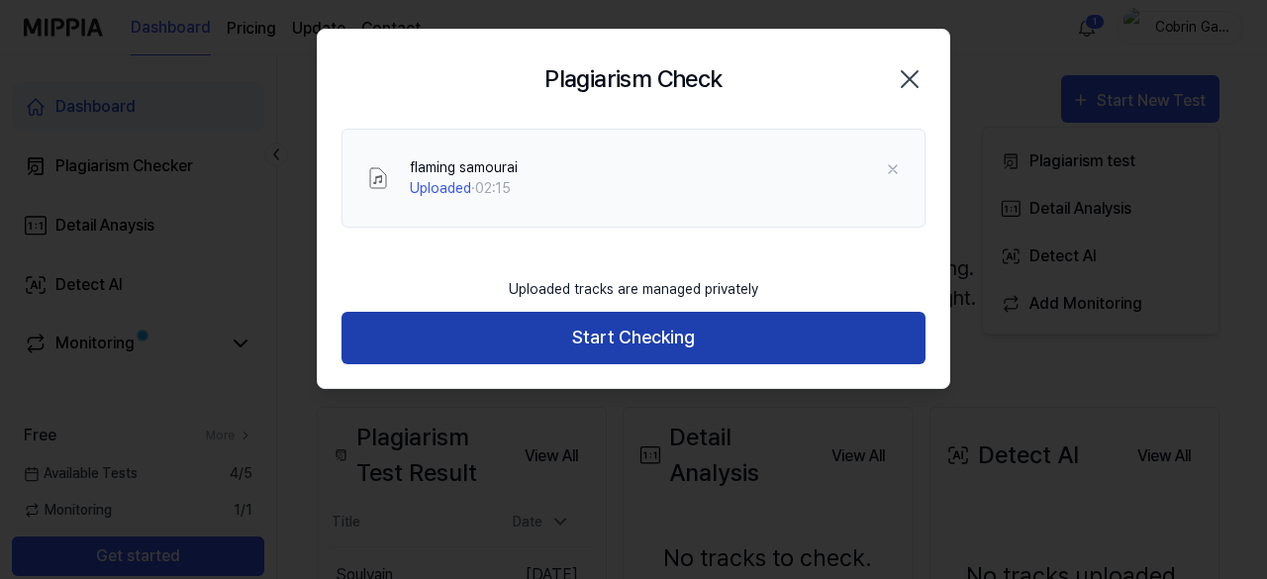
click at [763, 336] on button "Start Checking" at bounding box center [634, 338] width 584 height 52
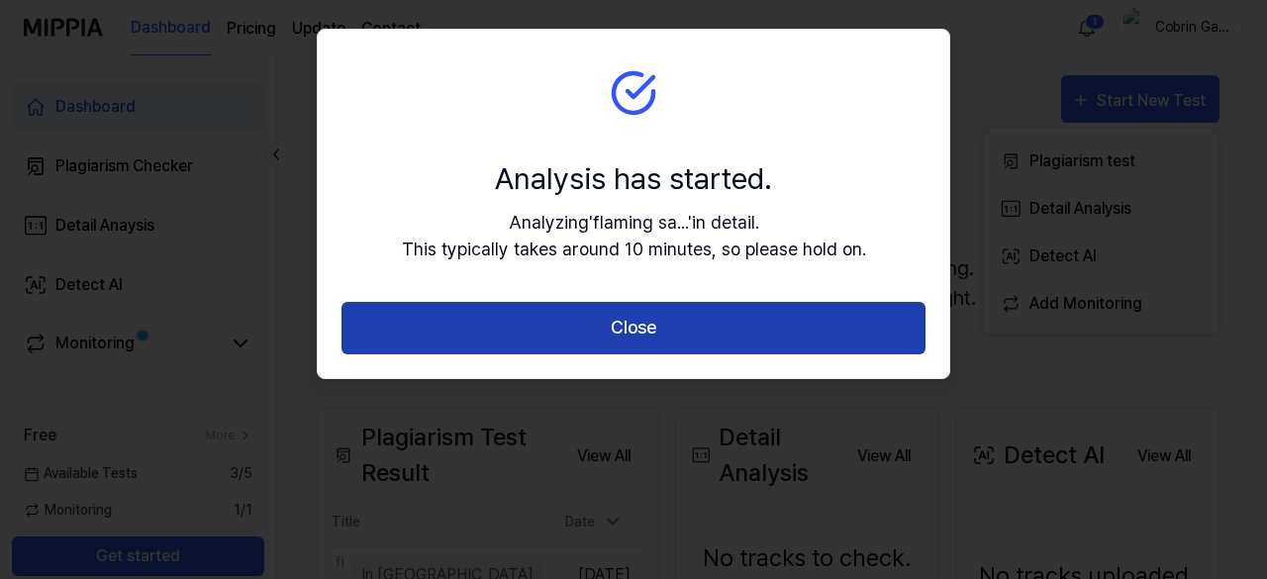
click at [681, 336] on button "Close" at bounding box center [634, 328] width 584 height 52
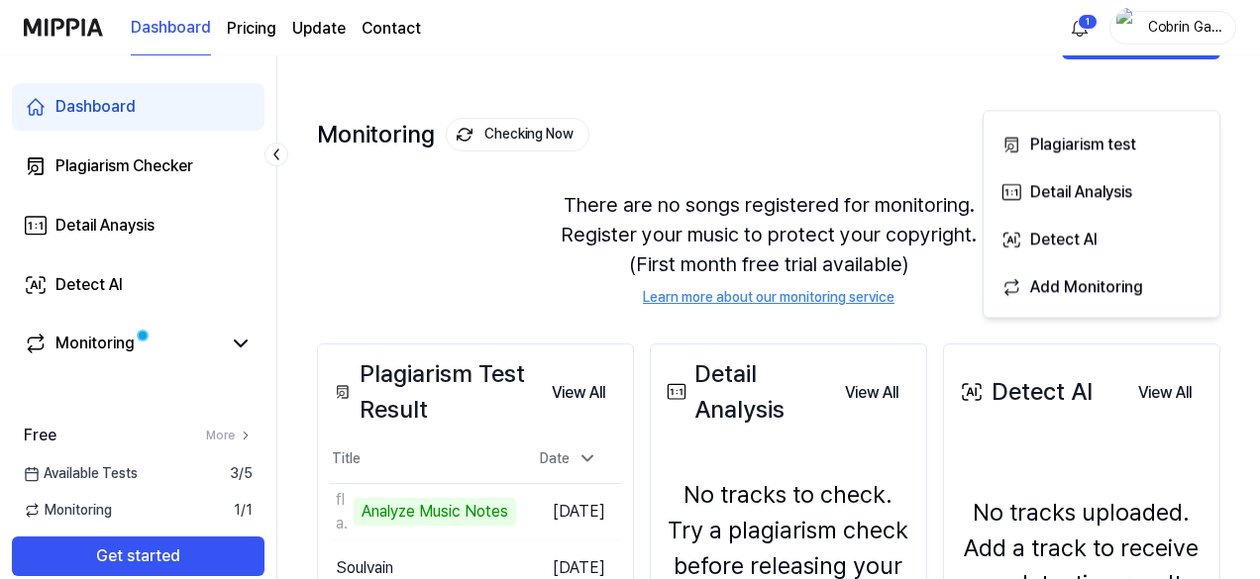
scroll to position [16, 0]
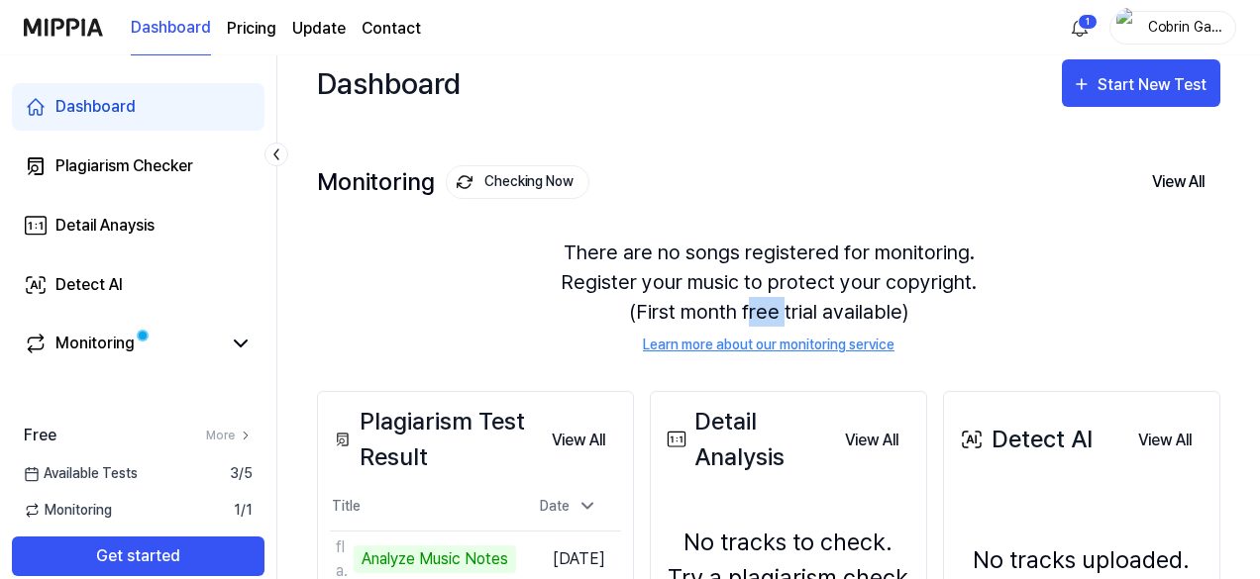
drag, startPoint x: 750, startPoint y: 304, endPoint x: 802, endPoint y: 295, distance: 53.2
click at [797, 296] on div "There are no songs registered for monitoring. Register your music to protect yo…" at bounding box center [768, 296] width 903 height 165
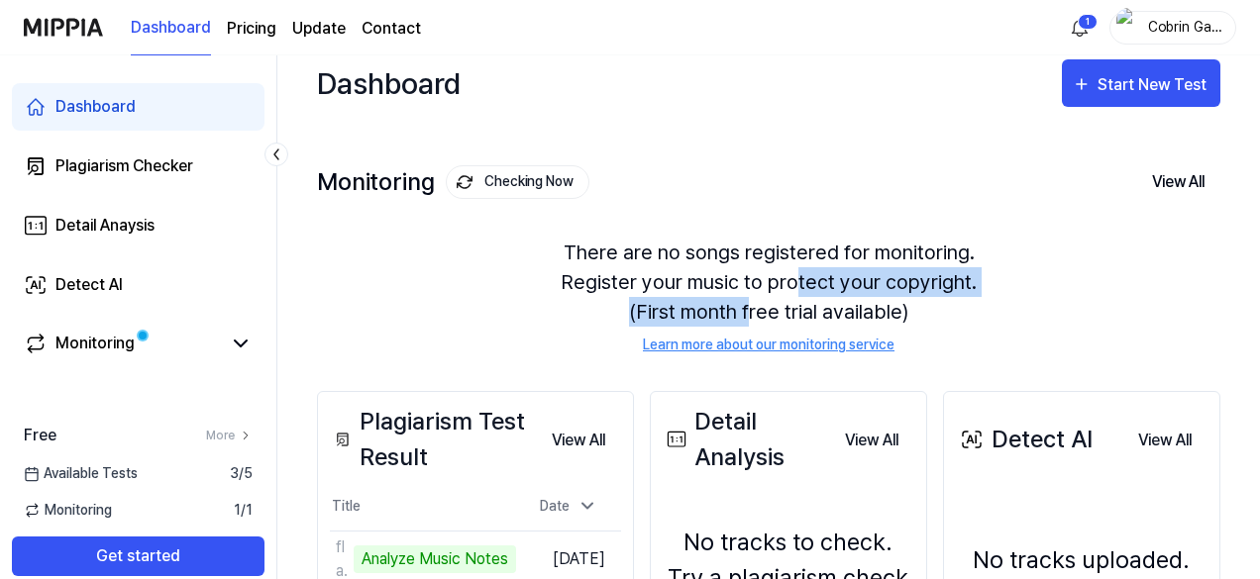
click at [802, 295] on div "There are no songs registered for monitoring. Register your music to protect yo…" at bounding box center [768, 296] width 903 height 165
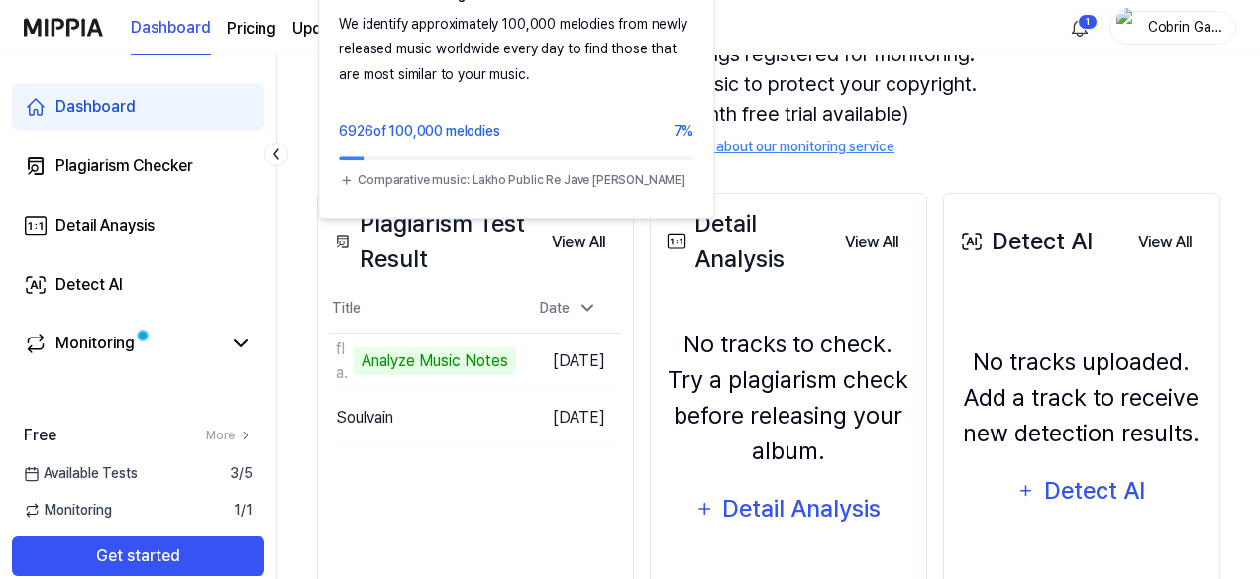
scroll to position [313, 0]
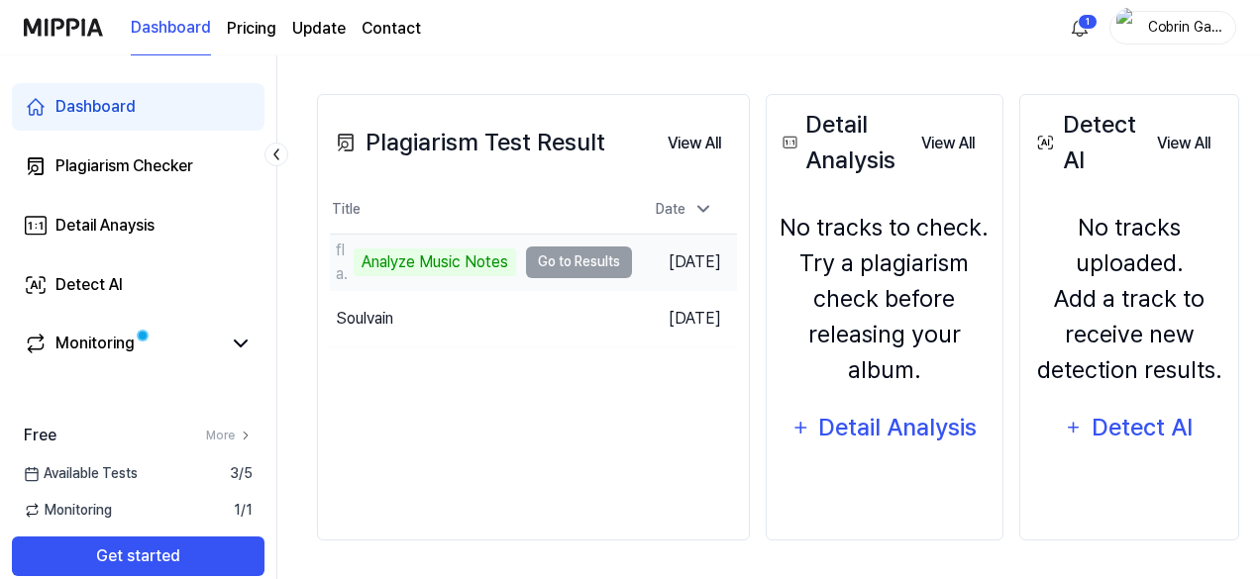
click at [473, 253] on div "Analyze Music Notes" at bounding box center [435, 263] width 162 height 28
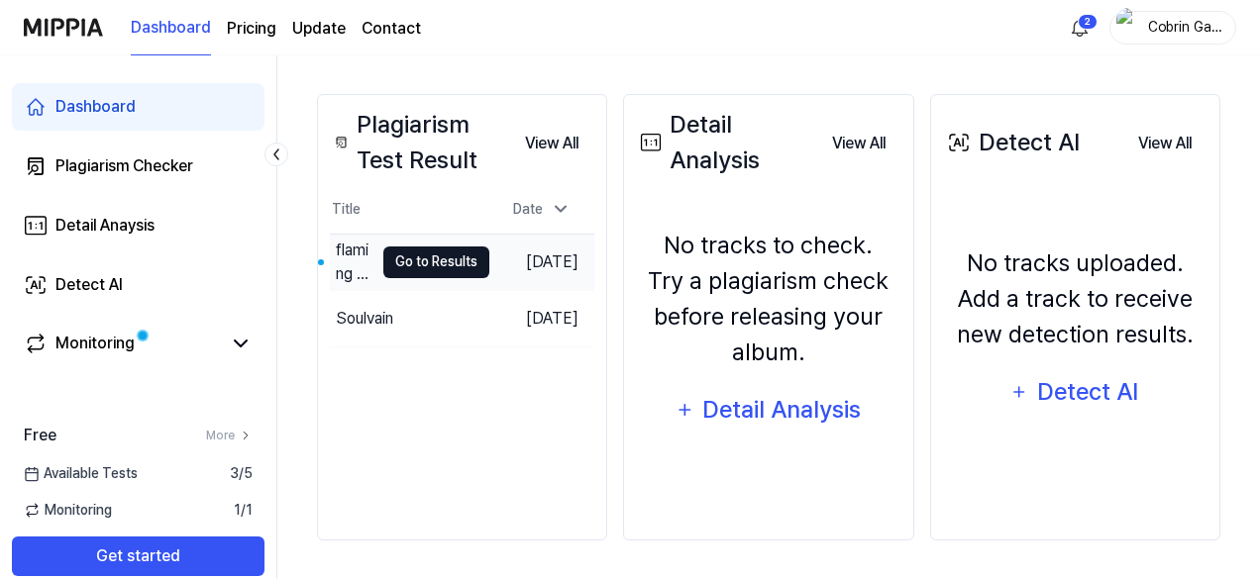
click at [422, 270] on button "Go to Results" at bounding box center [436, 263] width 106 height 32
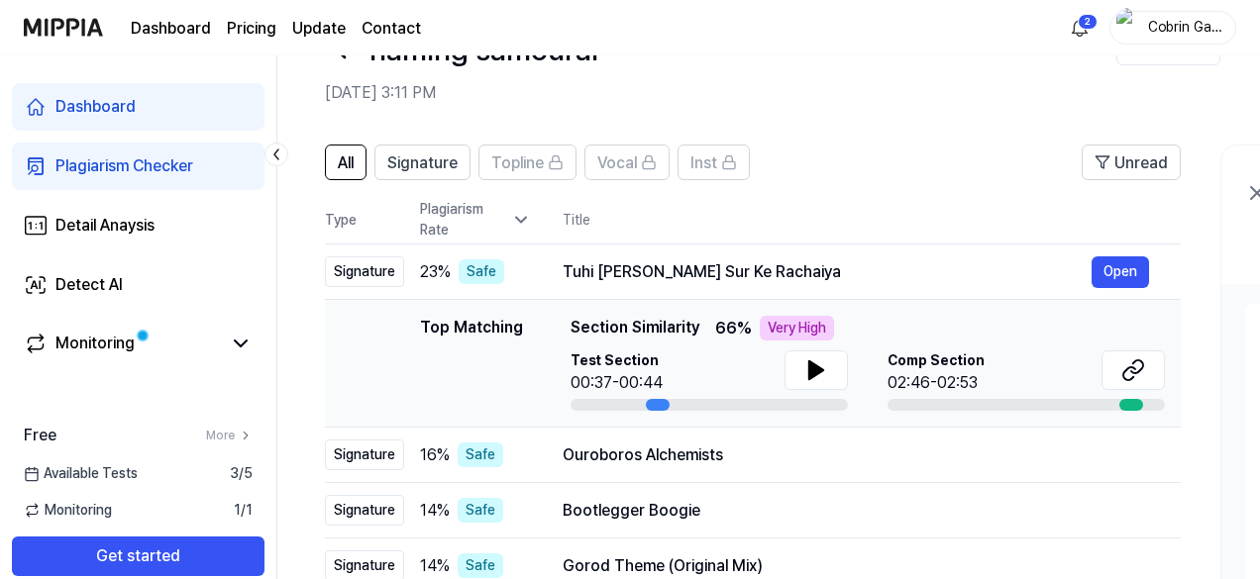
scroll to position [99, 0]
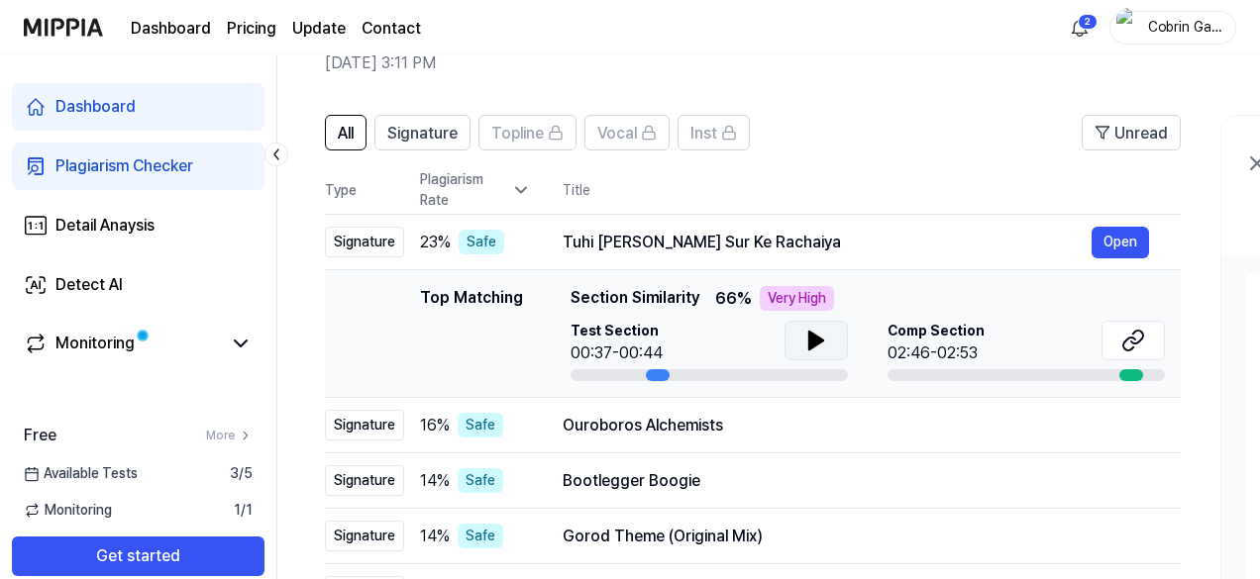
click at [809, 338] on icon at bounding box center [816, 341] width 14 height 18
click at [807, 338] on icon at bounding box center [816, 341] width 24 height 24
click at [809, 338] on icon at bounding box center [816, 341] width 14 height 18
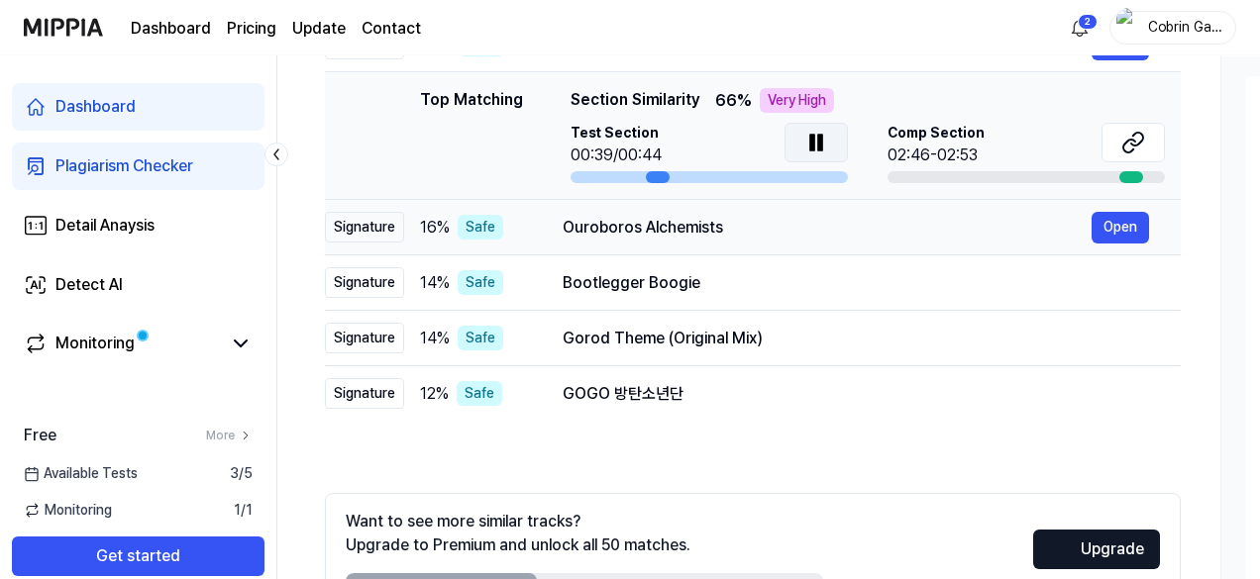
scroll to position [198, 0]
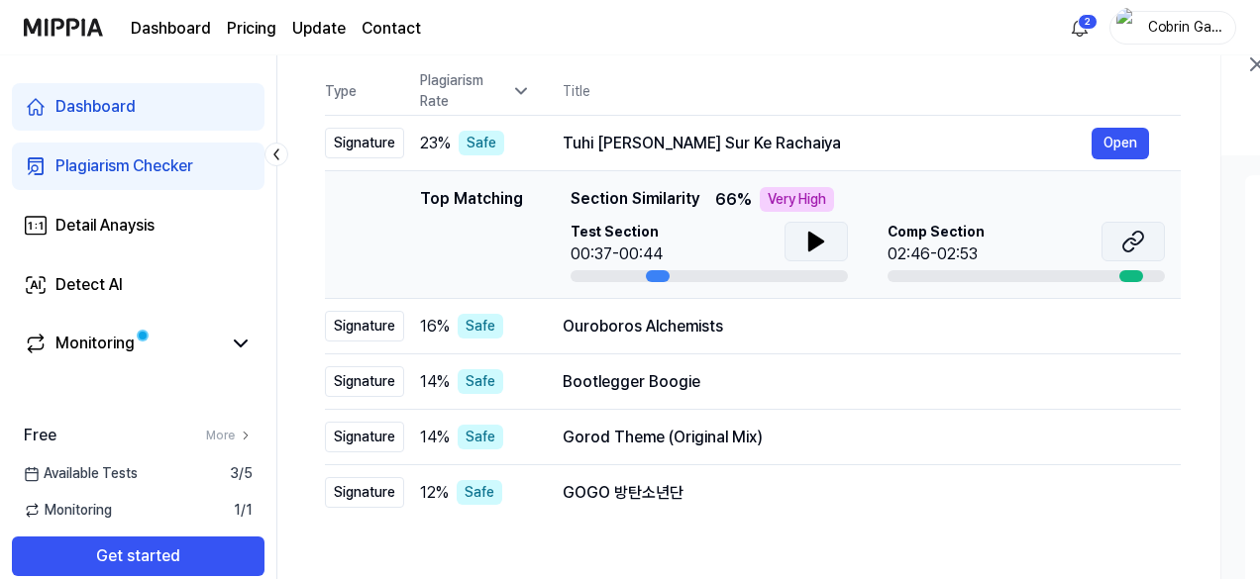
click at [1128, 247] on icon at bounding box center [1133, 242] width 24 height 24
click at [588, 332] on div "Ouroboros Alchemists" at bounding box center [825, 327] width 529 height 24
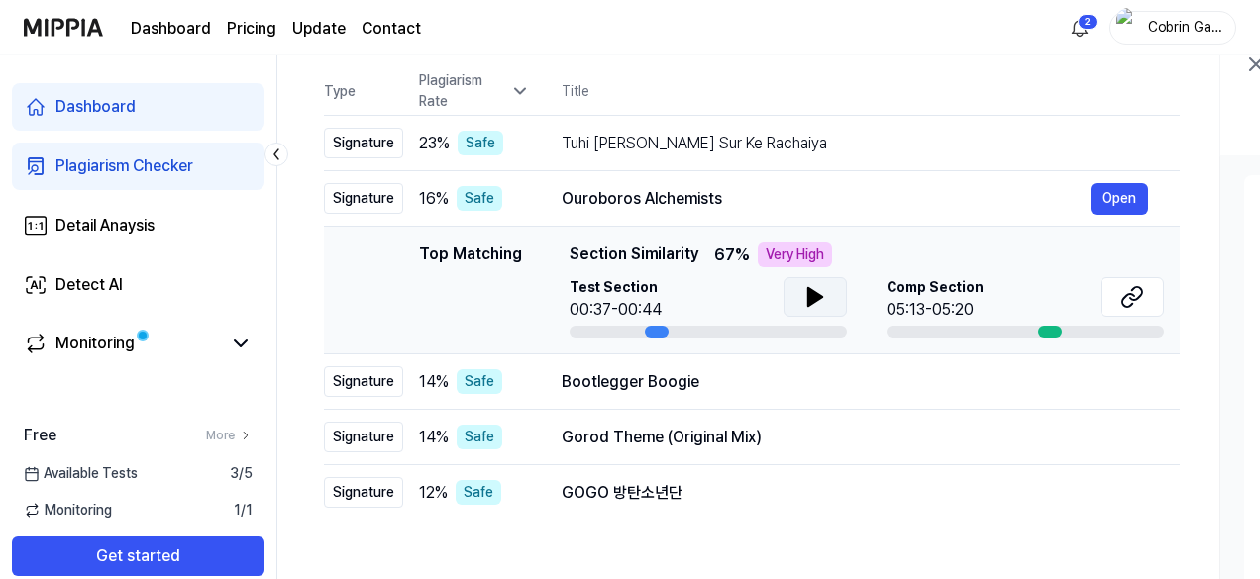
click at [786, 289] on button at bounding box center [814, 297] width 63 height 40
click at [806, 288] on icon at bounding box center [815, 297] width 24 height 24
click at [1127, 292] on icon at bounding box center [1132, 297] width 24 height 24
click at [565, 379] on div "Bootlegger Boogie" at bounding box center [825, 382] width 529 height 24
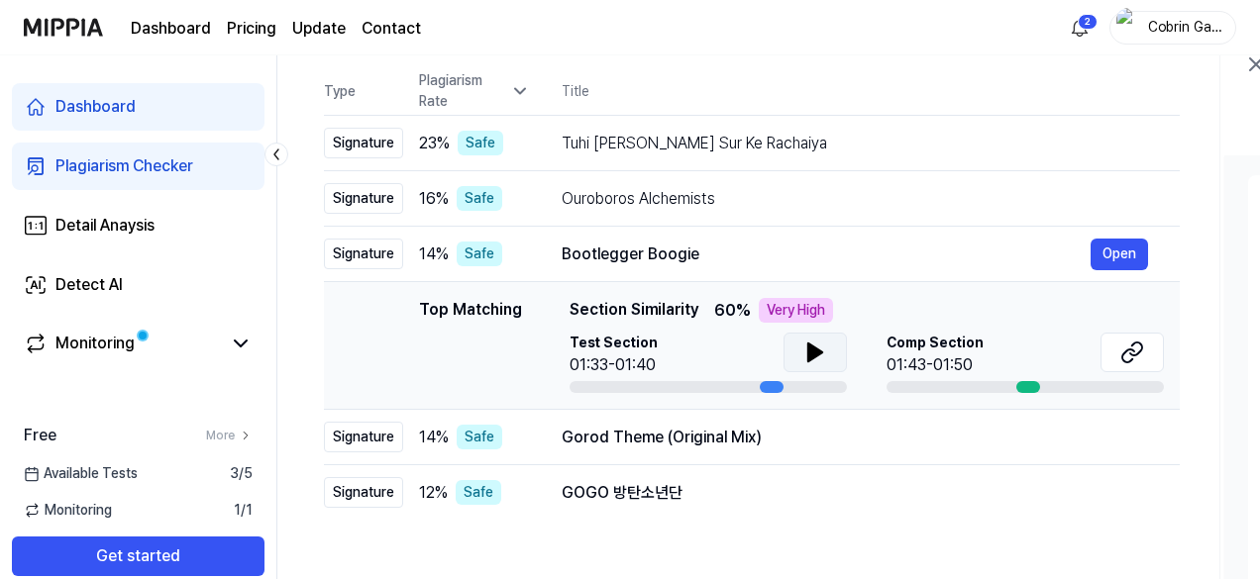
click at [803, 361] on icon at bounding box center [815, 353] width 24 height 24
click at [809, 354] on icon at bounding box center [811, 353] width 4 height 16
click at [1134, 344] on icon at bounding box center [1132, 353] width 24 height 24
click at [622, 465] on td "GOGO 방탄소년단 Open" at bounding box center [855, 492] width 650 height 55
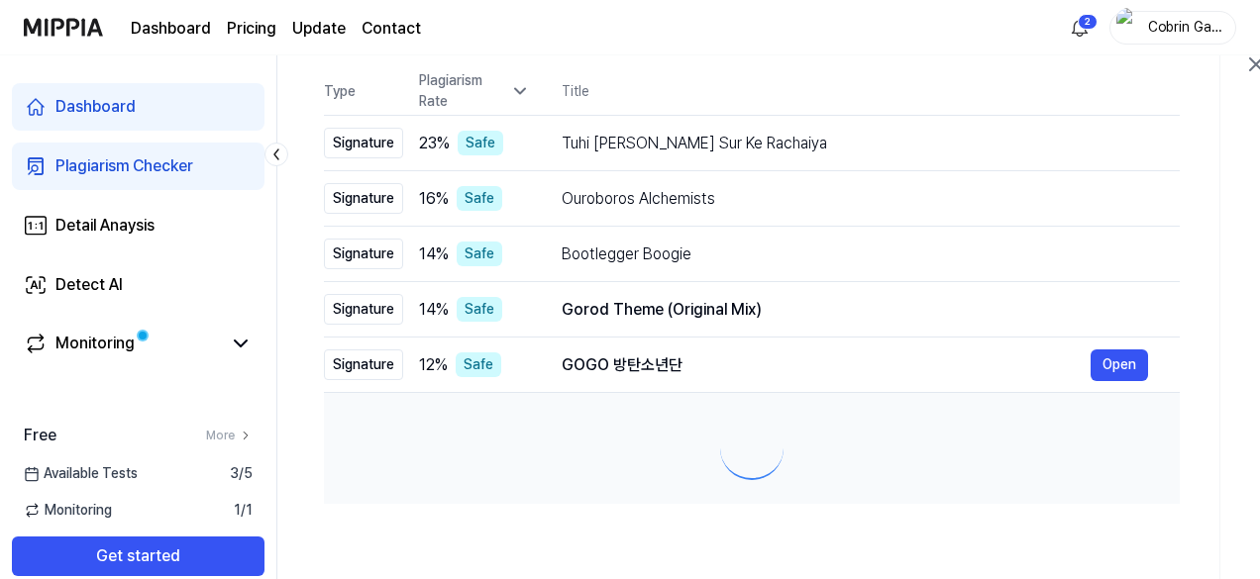
scroll to position [0, 5]
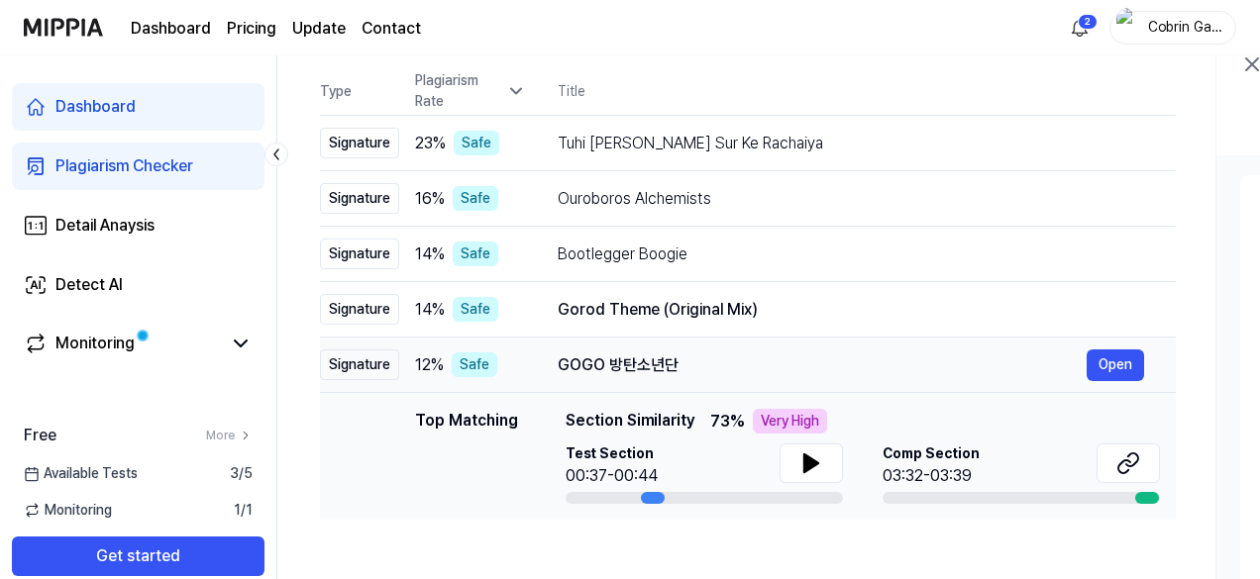
click at [623, 374] on div "GOGO 방탄소년단" at bounding box center [821, 366] width 529 height 24
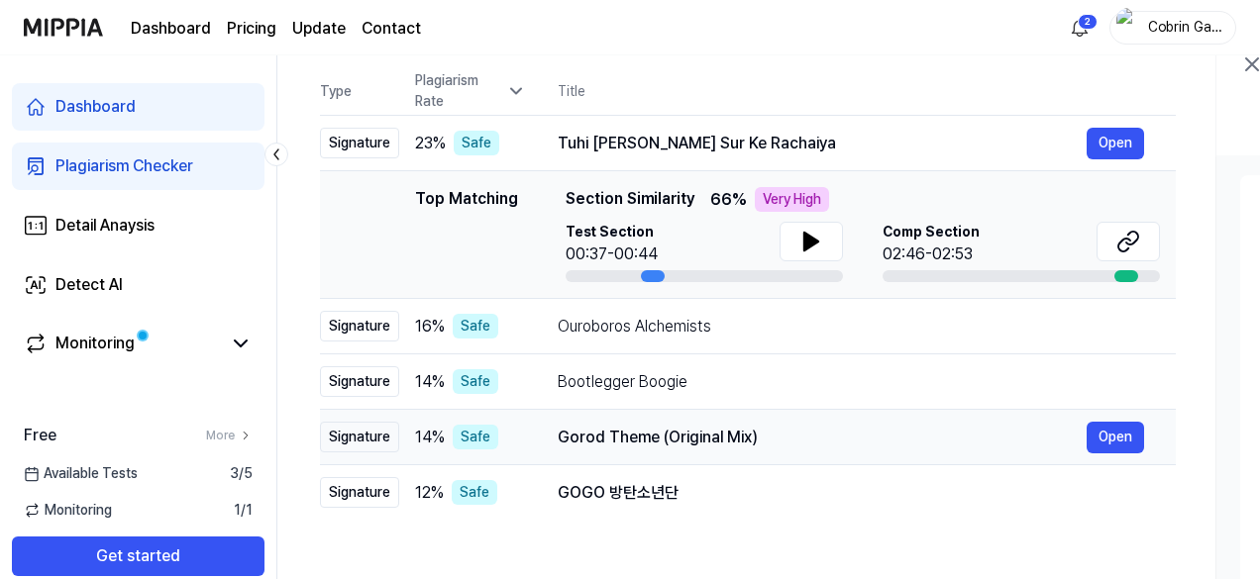
click at [620, 428] on div "Gorod Theme (Original Mix)" at bounding box center [821, 438] width 529 height 24
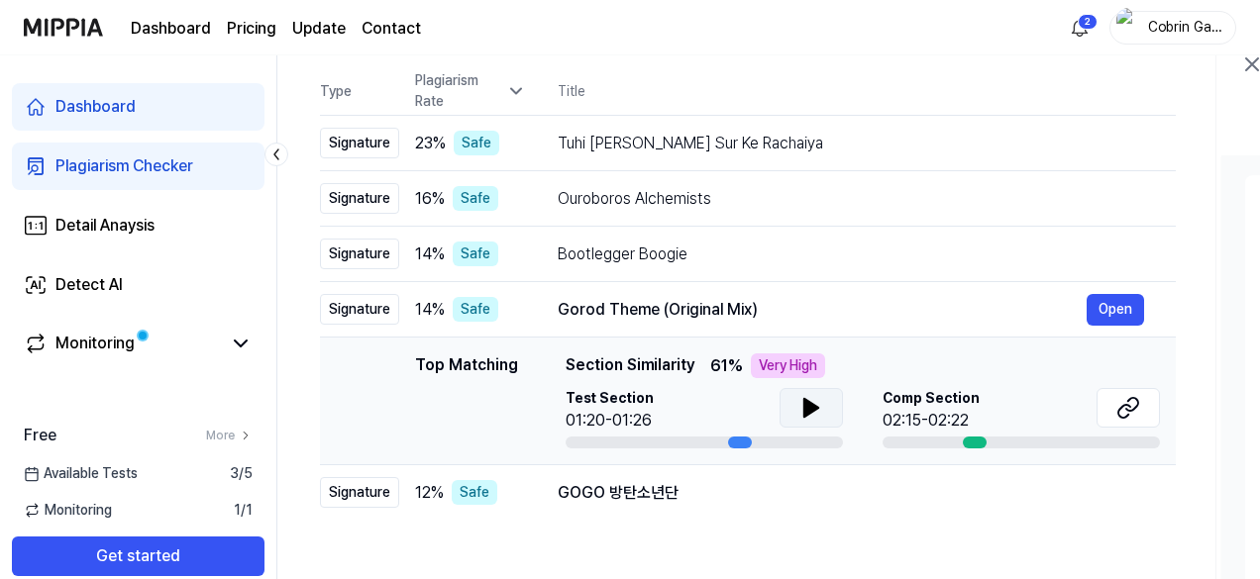
click at [826, 401] on button at bounding box center [810, 408] width 63 height 40
click at [812, 411] on icon at bounding box center [814, 408] width 4 height 16
click at [1143, 407] on button at bounding box center [1126, 408] width 63 height 40
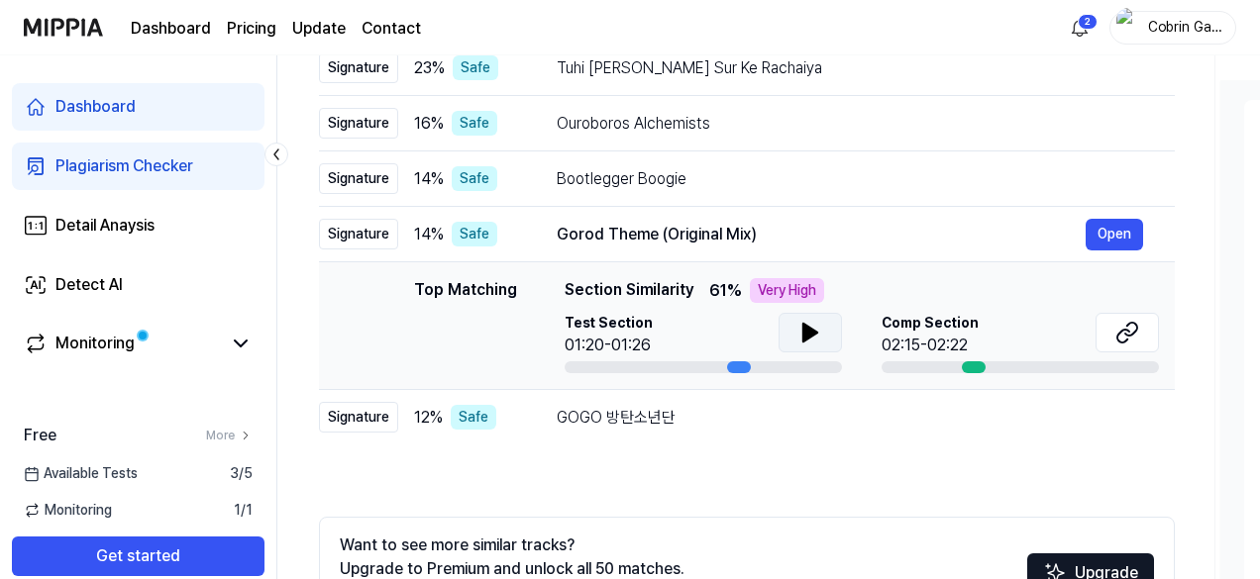
scroll to position [297, 0]
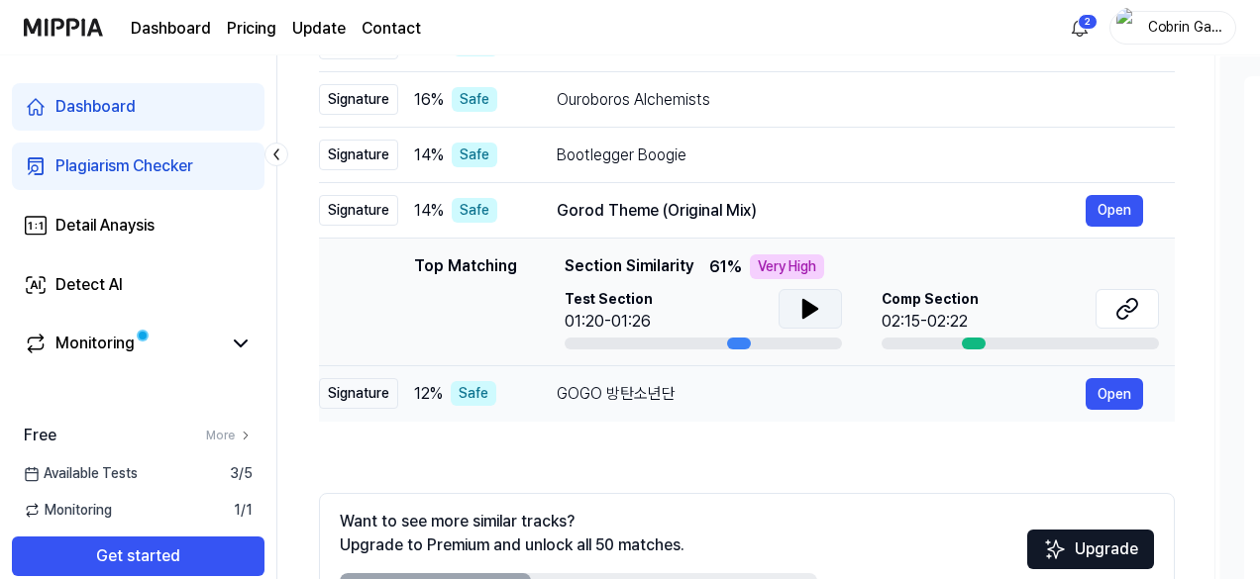
click at [616, 398] on div "GOGO 방탄소년단" at bounding box center [821, 394] width 529 height 24
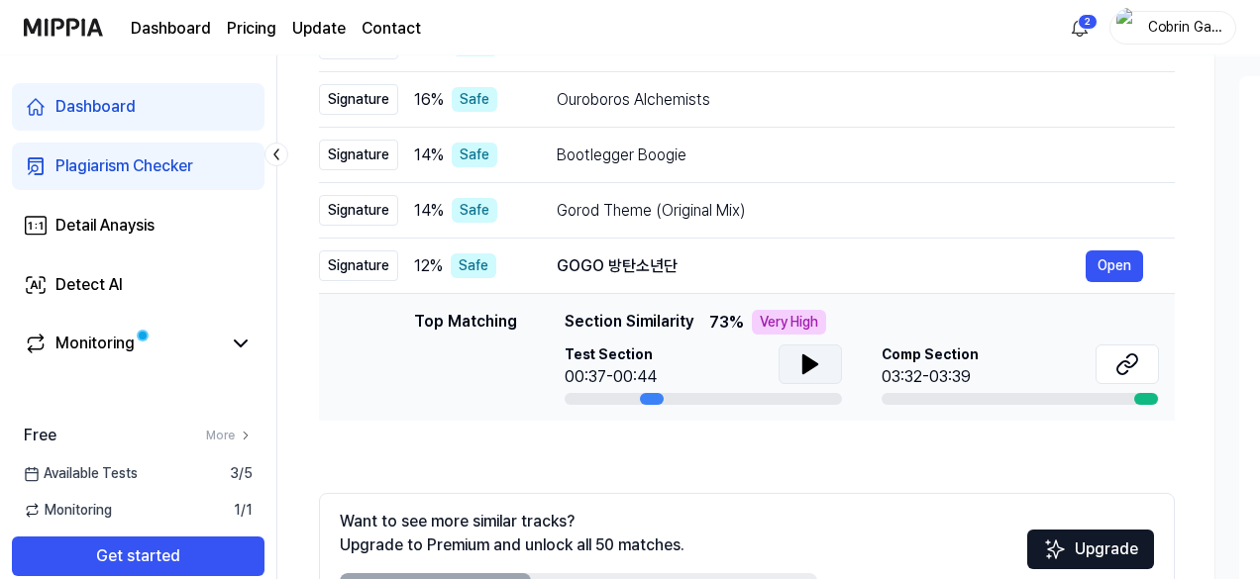
click at [786, 350] on button at bounding box center [809, 365] width 63 height 40
click at [808, 359] on icon at bounding box center [810, 365] width 24 height 24
click at [1153, 362] on button at bounding box center [1126, 365] width 63 height 40
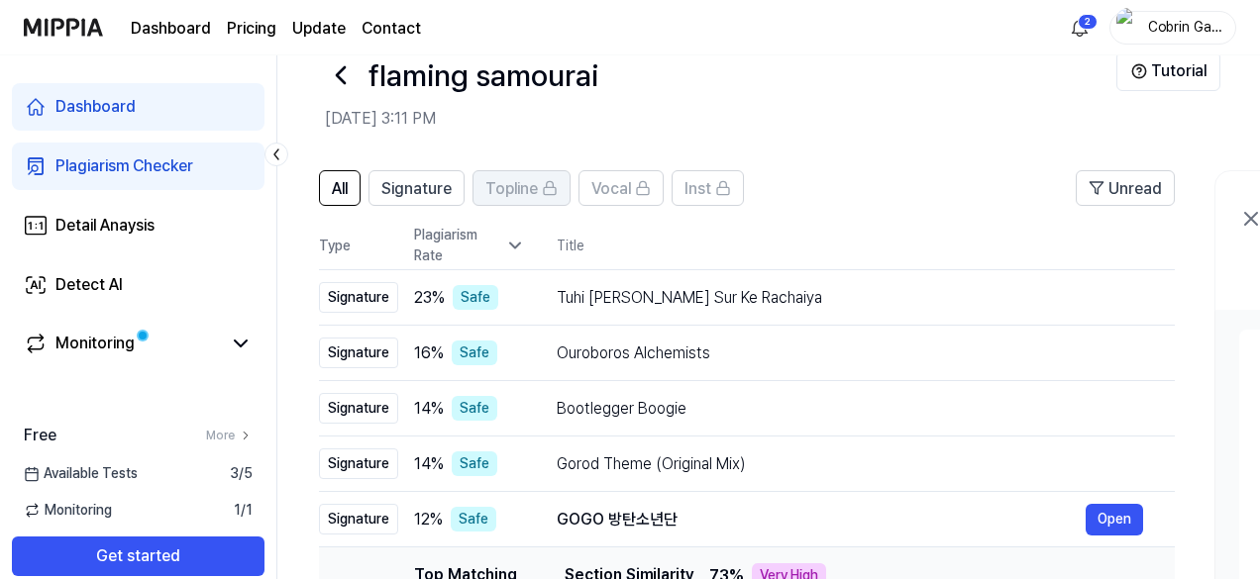
scroll to position [0, 0]
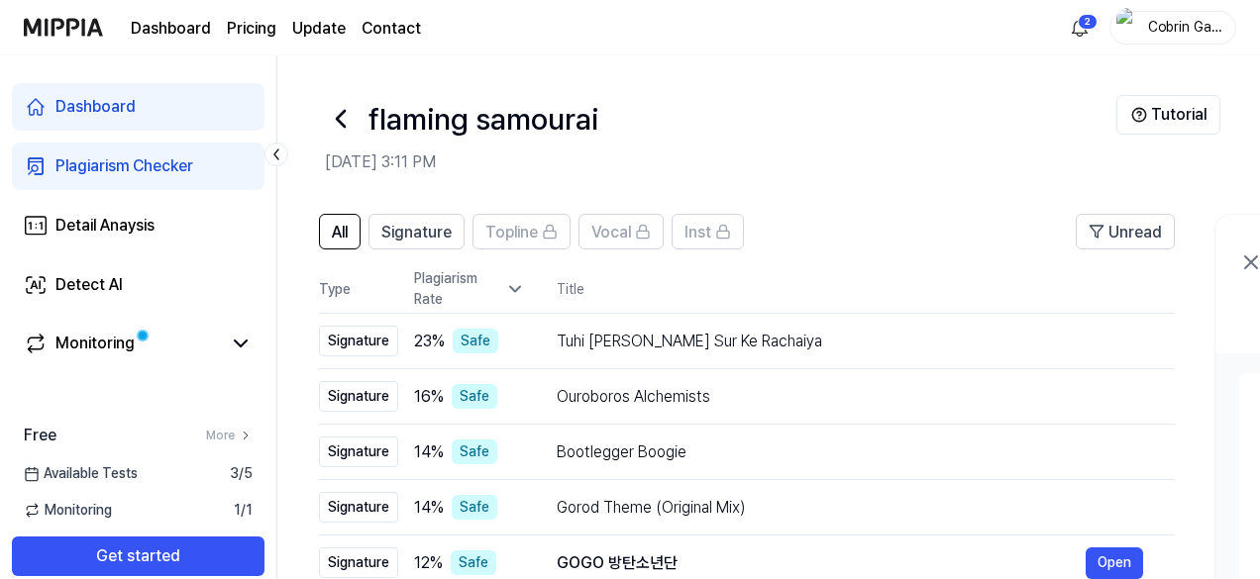
click at [346, 131] on icon at bounding box center [341, 119] width 32 height 32
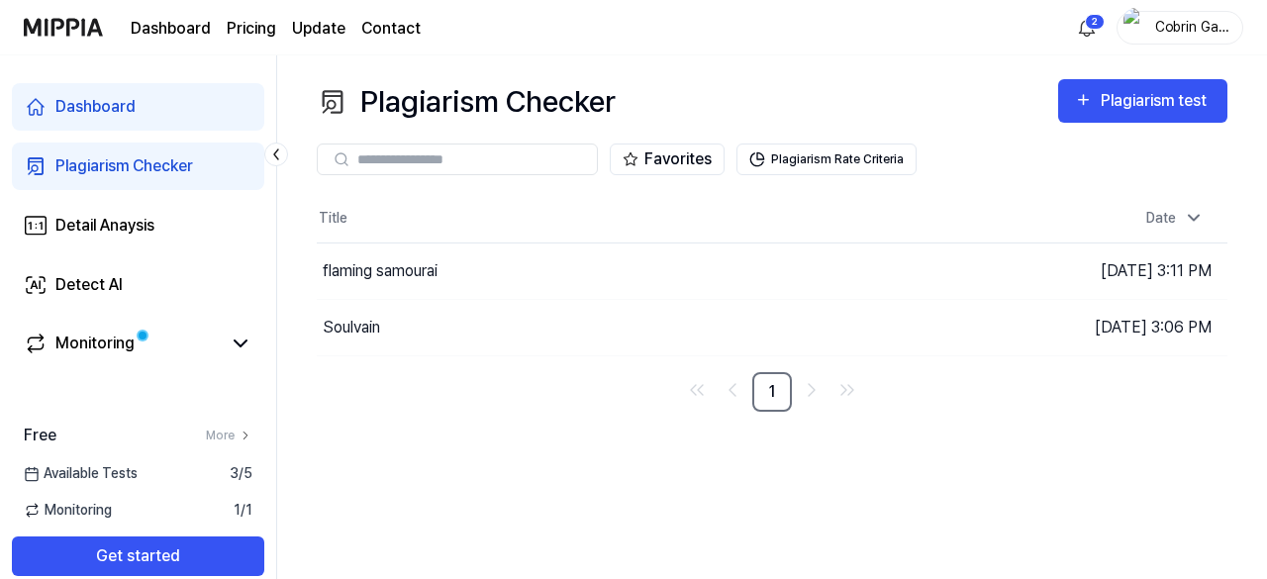
click at [95, 112] on div "Dashboard" at bounding box center [95, 107] width 80 height 24
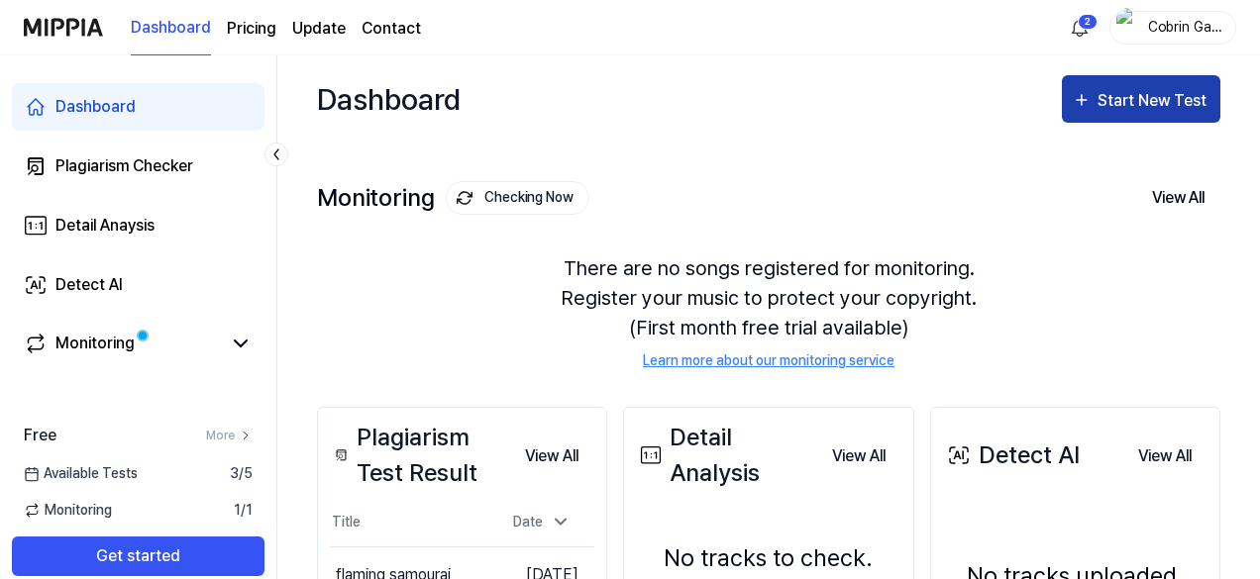
click at [1156, 98] on div "Start New Test" at bounding box center [1153, 101] width 113 height 26
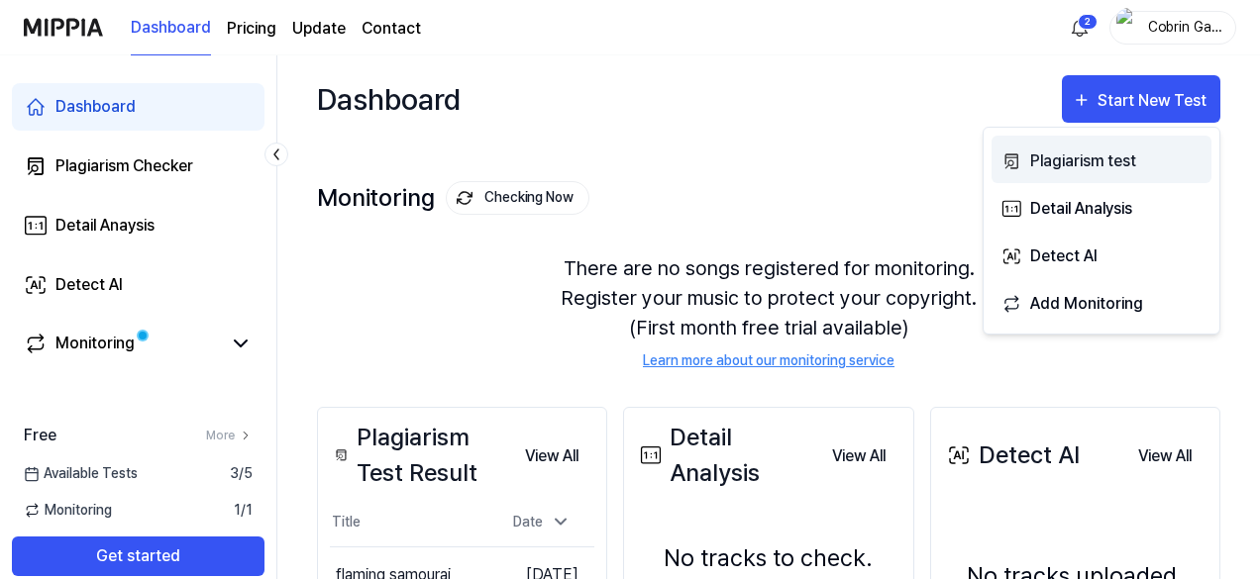
click at [1069, 164] on div "Plagiarism test" at bounding box center [1116, 162] width 172 height 26
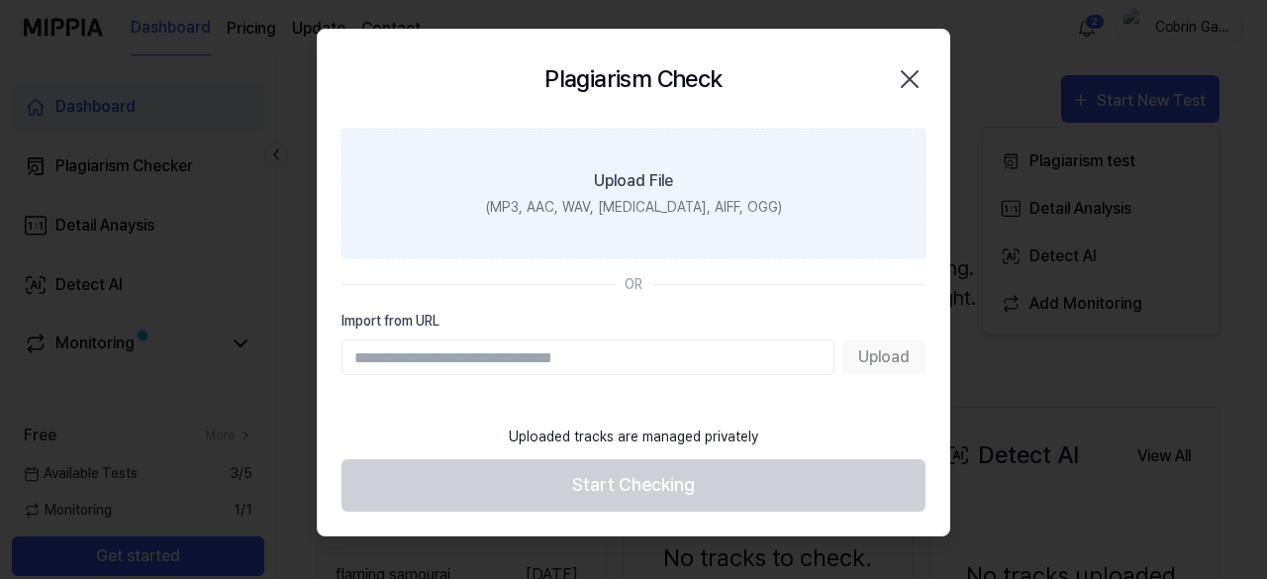
click at [641, 214] on div "(MP3, AAC, WAV, [MEDICAL_DATA], AIFF, OGG)" at bounding box center [634, 207] width 296 height 21
click at [0, 0] on input "Upload File (MP3, AAC, WAV, [MEDICAL_DATA], AIFF, OGG)" at bounding box center [0, 0] width 0 height 0
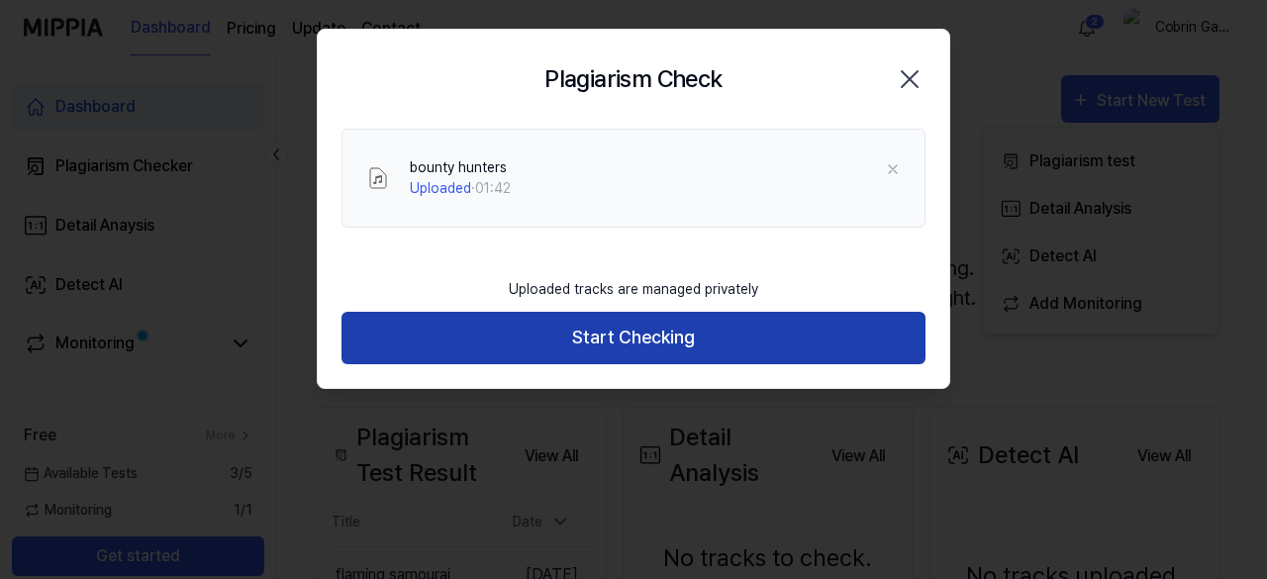
click at [839, 338] on button "Start Checking" at bounding box center [634, 338] width 584 height 52
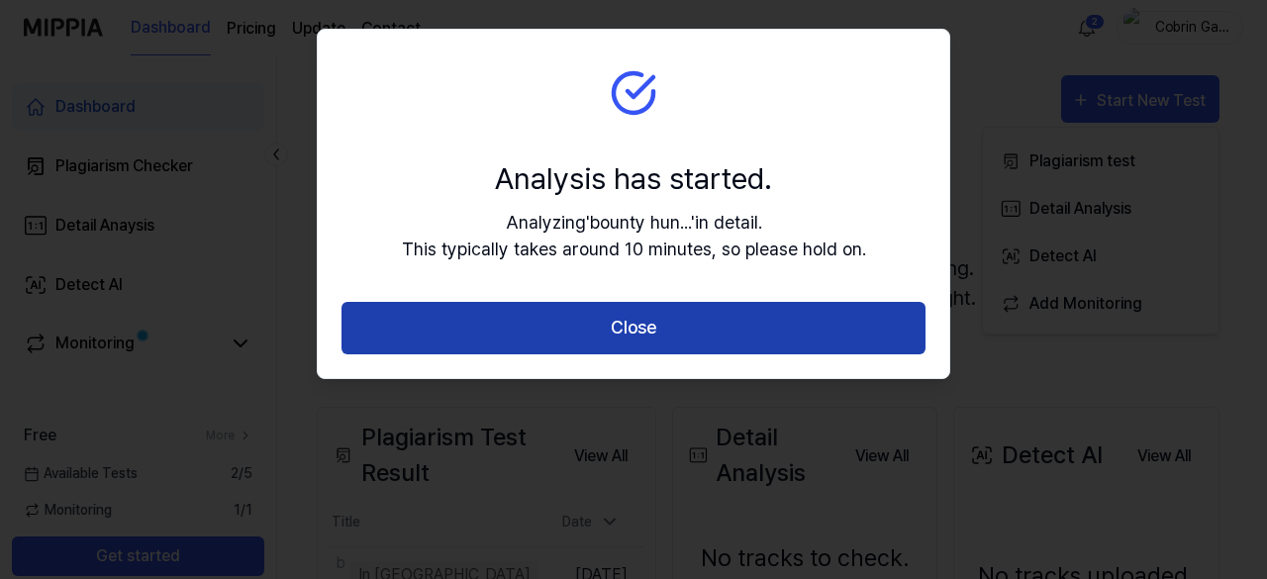
click at [823, 324] on button "Close" at bounding box center [634, 328] width 584 height 52
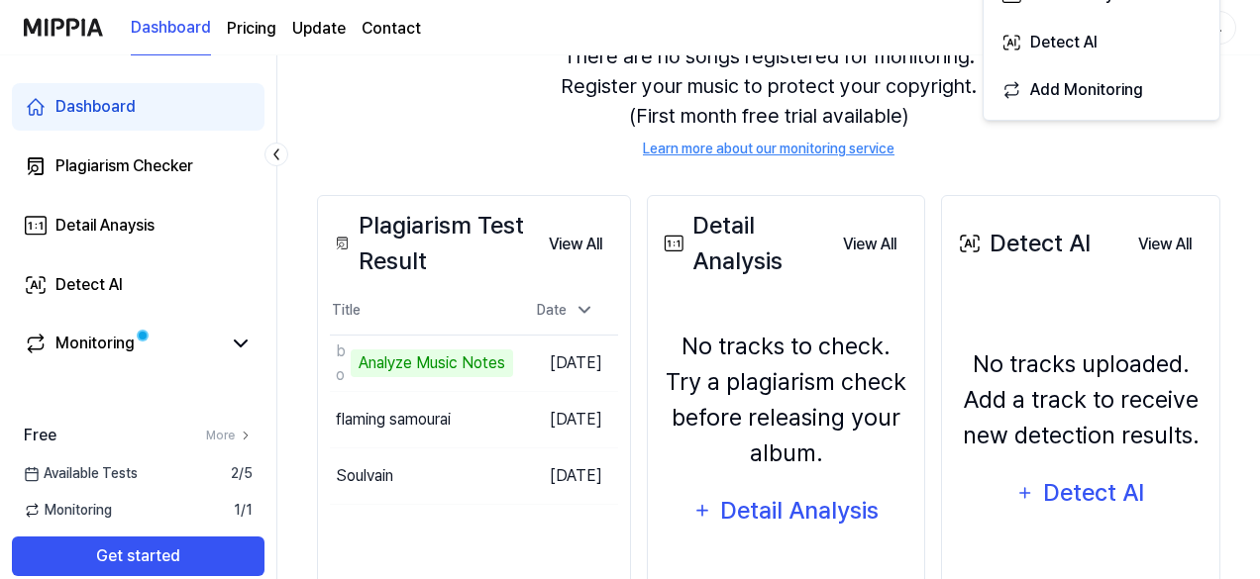
scroll to position [214, 0]
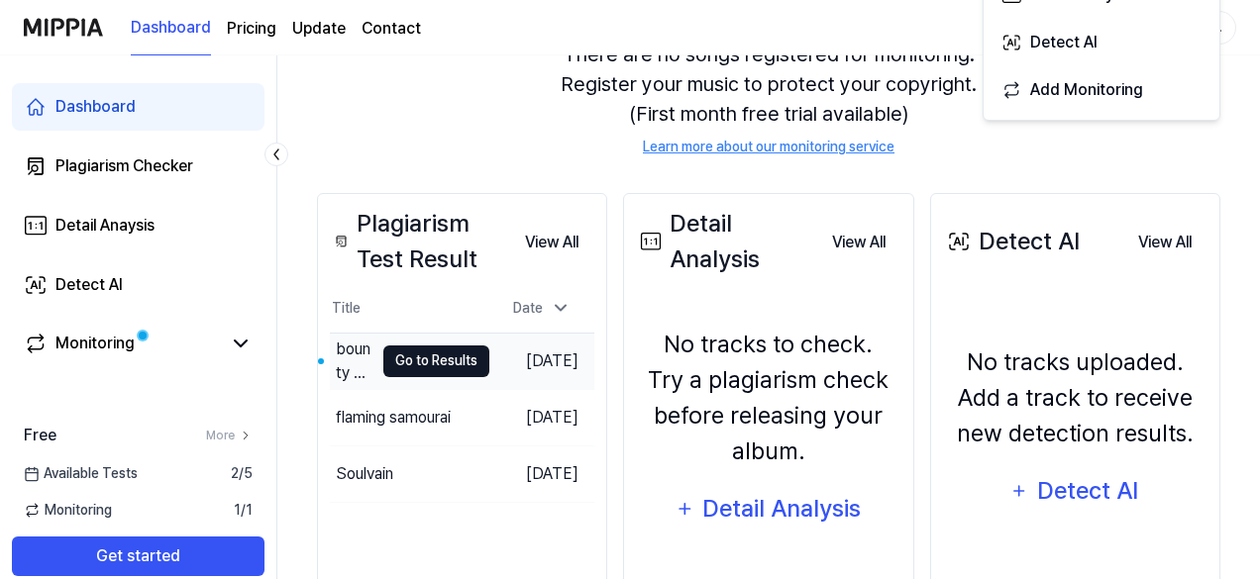
click at [451, 362] on button "Go to Results" at bounding box center [436, 362] width 106 height 32
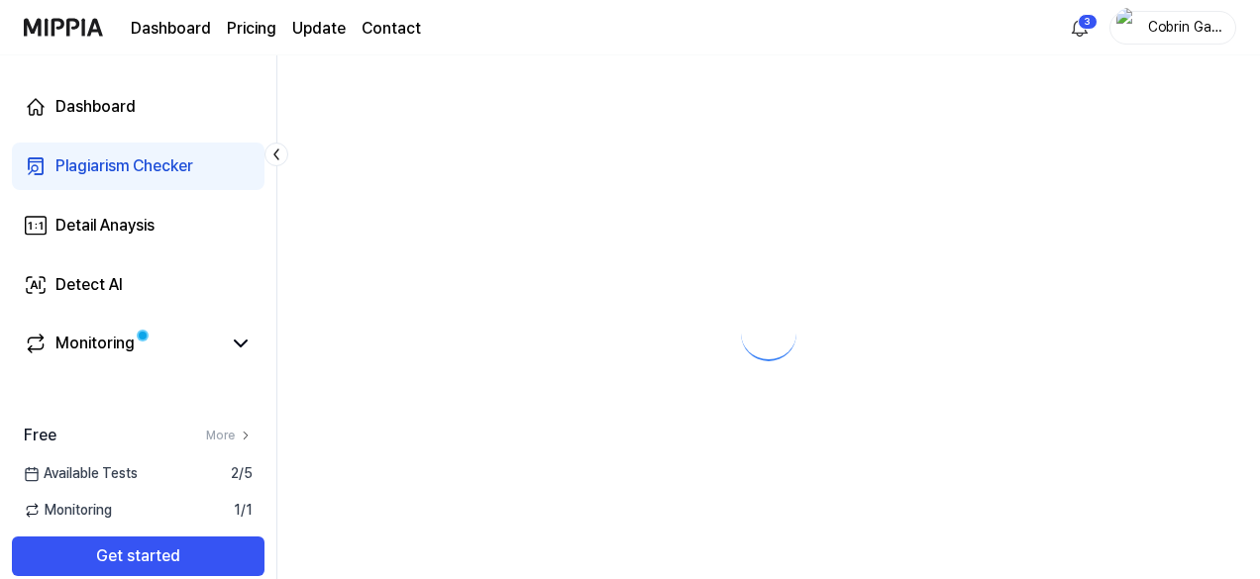
scroll to position [0, 0]
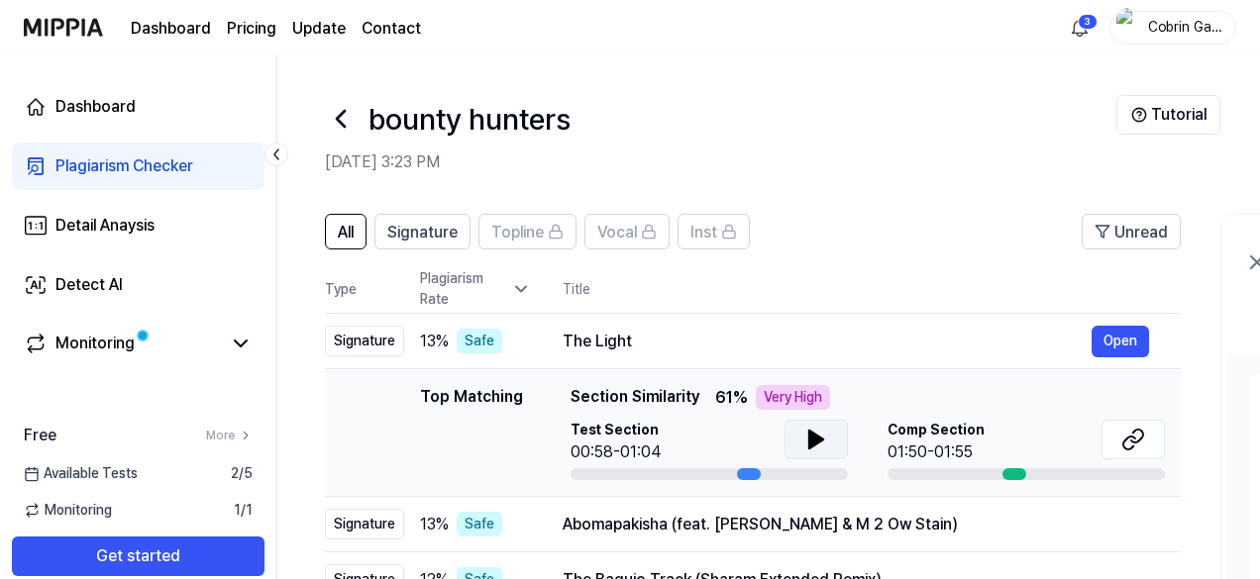
click at [829, 451] on button at bounding box center [815, 440] width 63 height 40
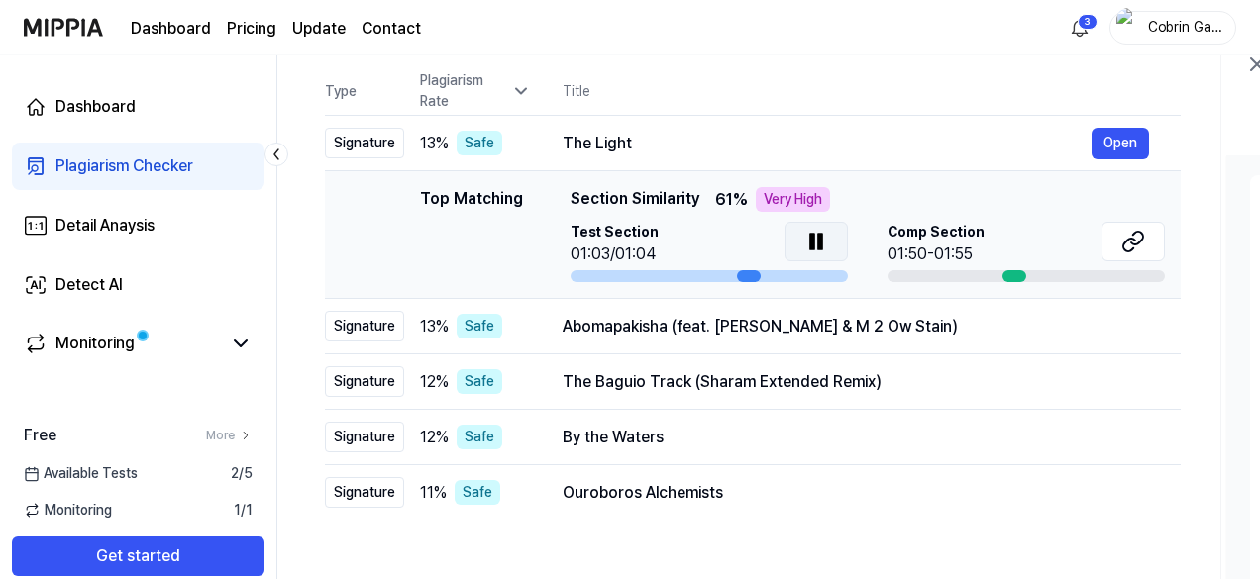
scroll to position [297, 0]
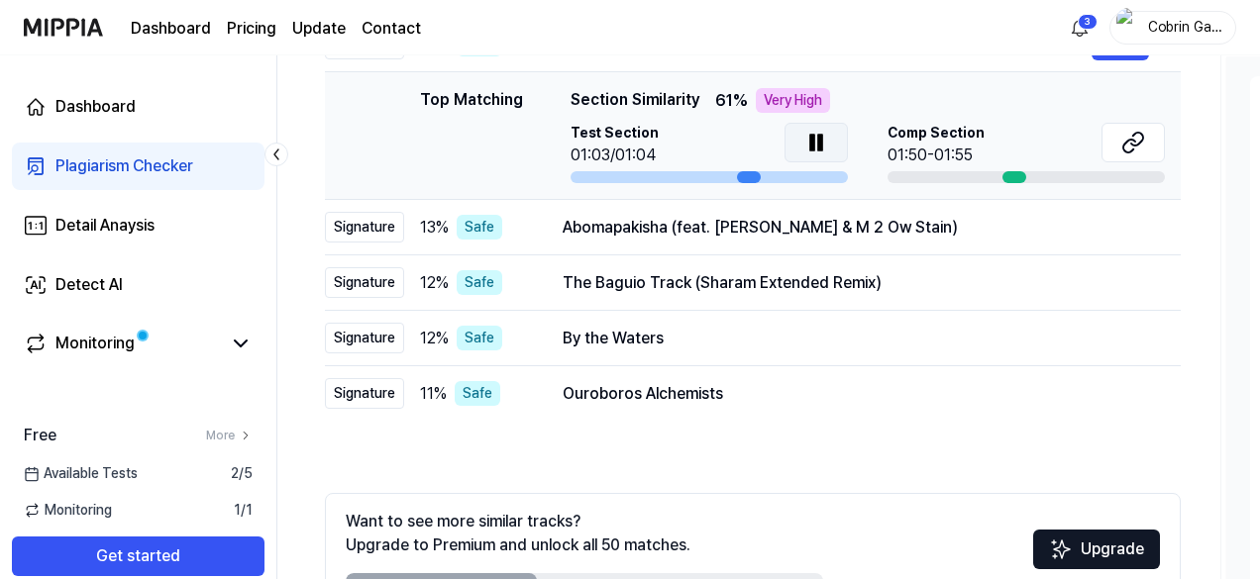
click at [815, 152] on icon at bounding box center [816, 143] width 24 height 24
click at [1133, 150] on icon at bounding box center [1129, 146] width 12 height 13
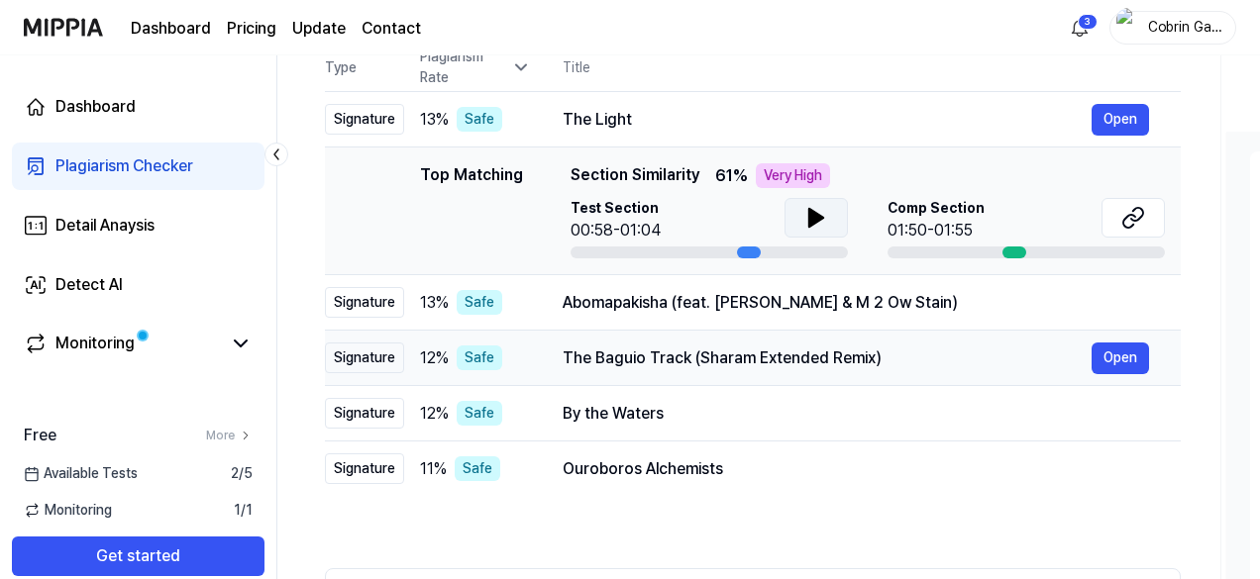
scroll to position [198, 0]
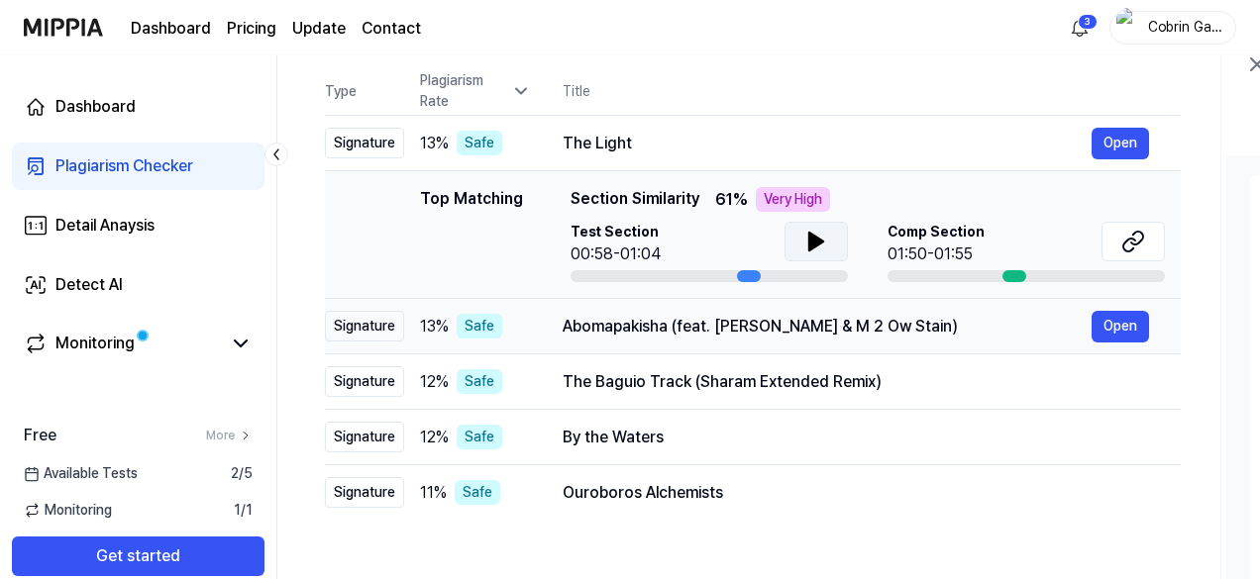
click at [630, 341] on div "Abomapakisha (feat. [PERSON_NAME] & M 2 Ow Stain) Open" at bounding box center [855, 327] width 586 height 32
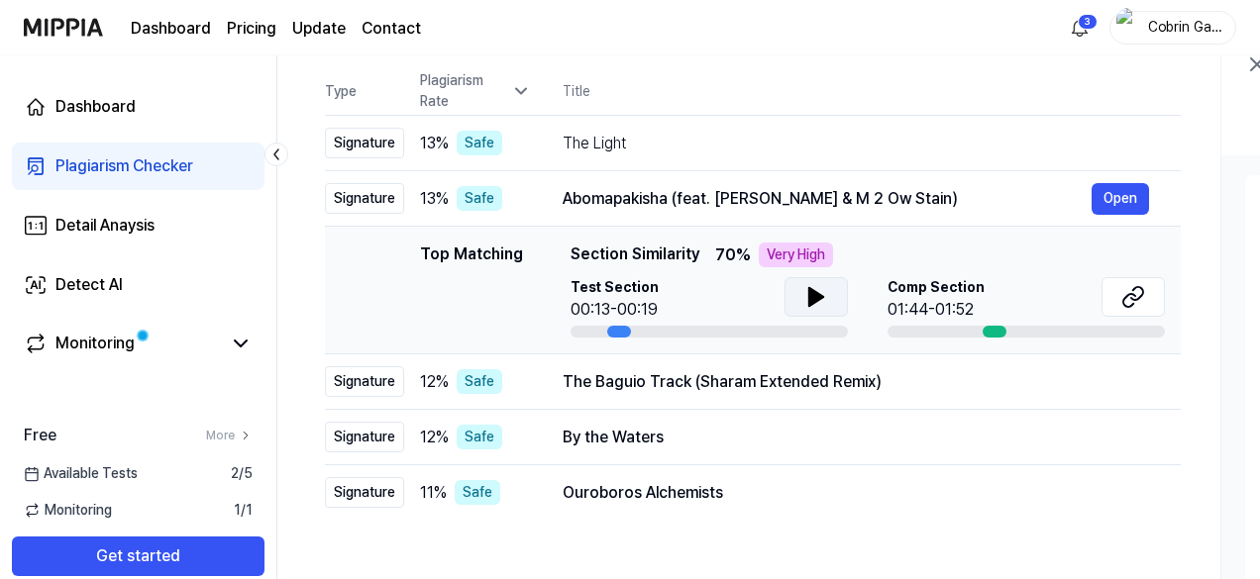
click at [810, 300] on icon at bounding box center [816, 297] width 14 height 18
click at [823, 287] on icon at bounding box center [816, 297] width 24 height 24
click at [1125, 291] on icon at bounding box center [1133, 297] width 24 height 24
click at [537, 385] on td "The Baguio Track (Sharam Extended Remix) Open" at bounding box center [856, 381] width 650 height 55
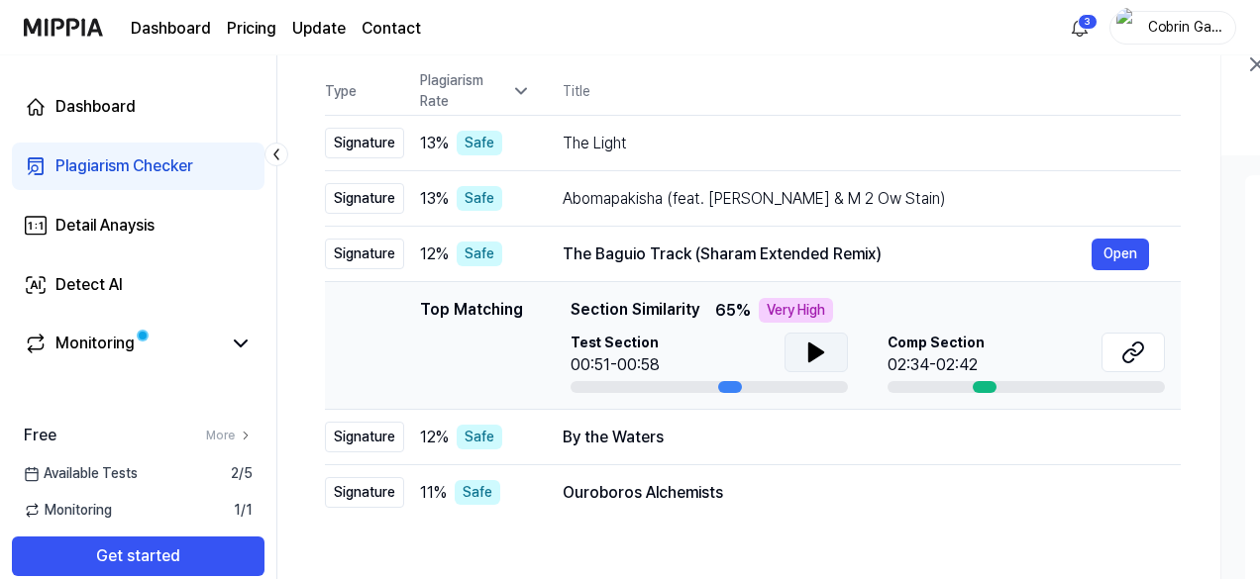
click at [820, 360] on icon at bounding box center [816, 353] width 24 height 24
click at [832, 360] on button at bounding box center [815, 353] width 63 height 40
click at [1133, 351] on icon at bounding box center [1133, 353] width 24 height 24
click at [636, 437] on div "By the Waters" at bounding box center [826, 438] width 529 height 24
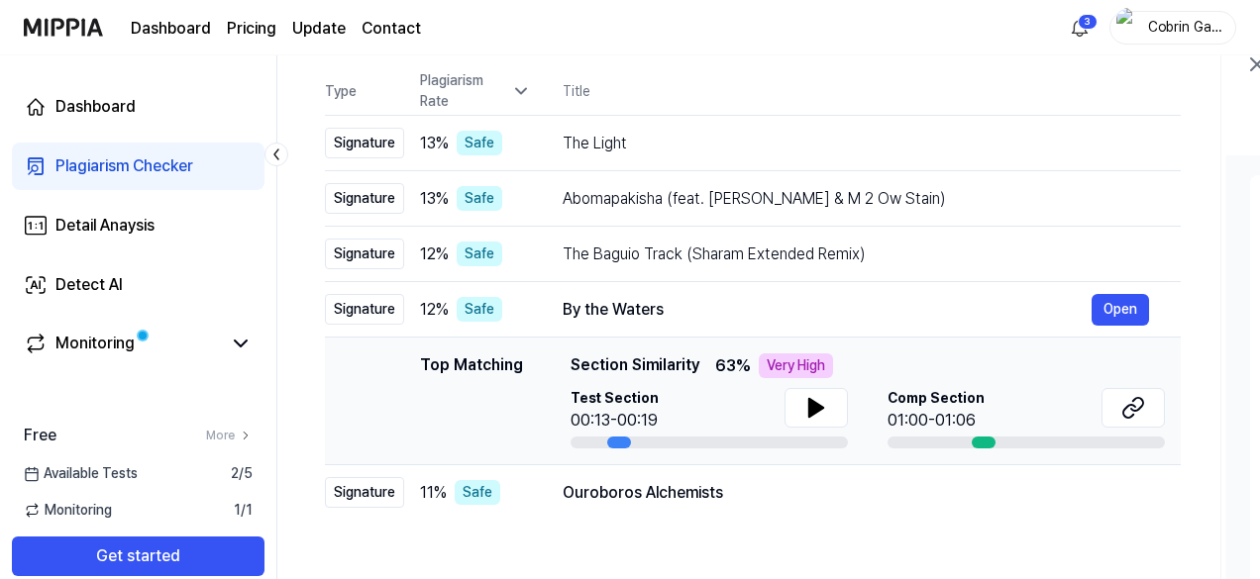
click at [777, 423] on div "Test Section 00:13-00:19" at bounding box center [708, 410] width 277 height 45
click at [789, 419] on button at bounding box center [815, 408] width 63 height 40
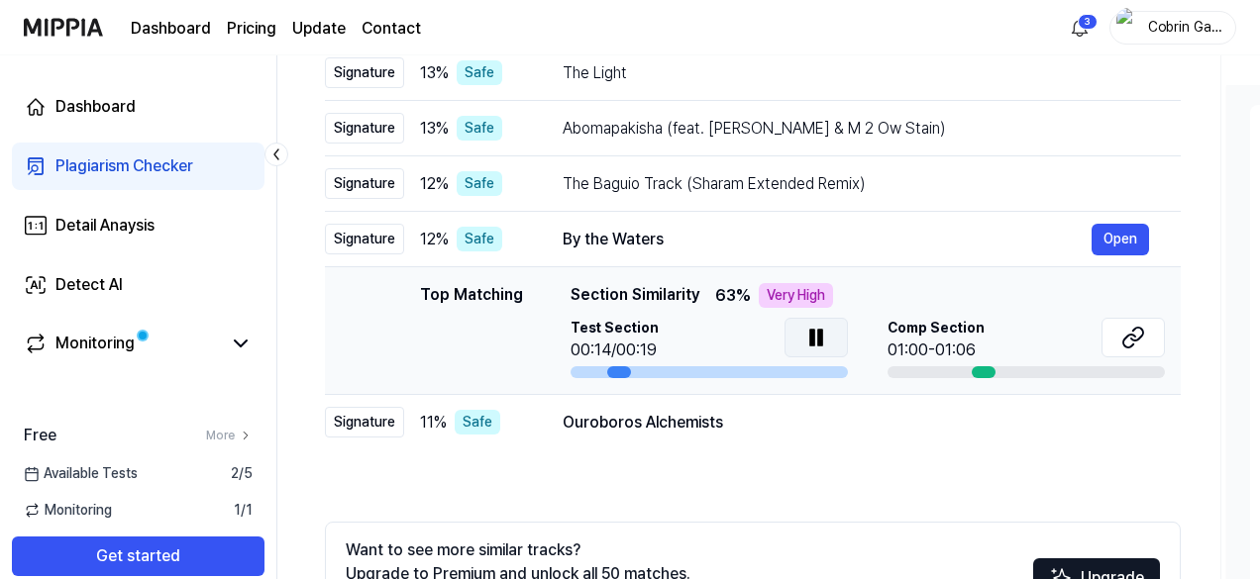
scroll to position [297, 0]
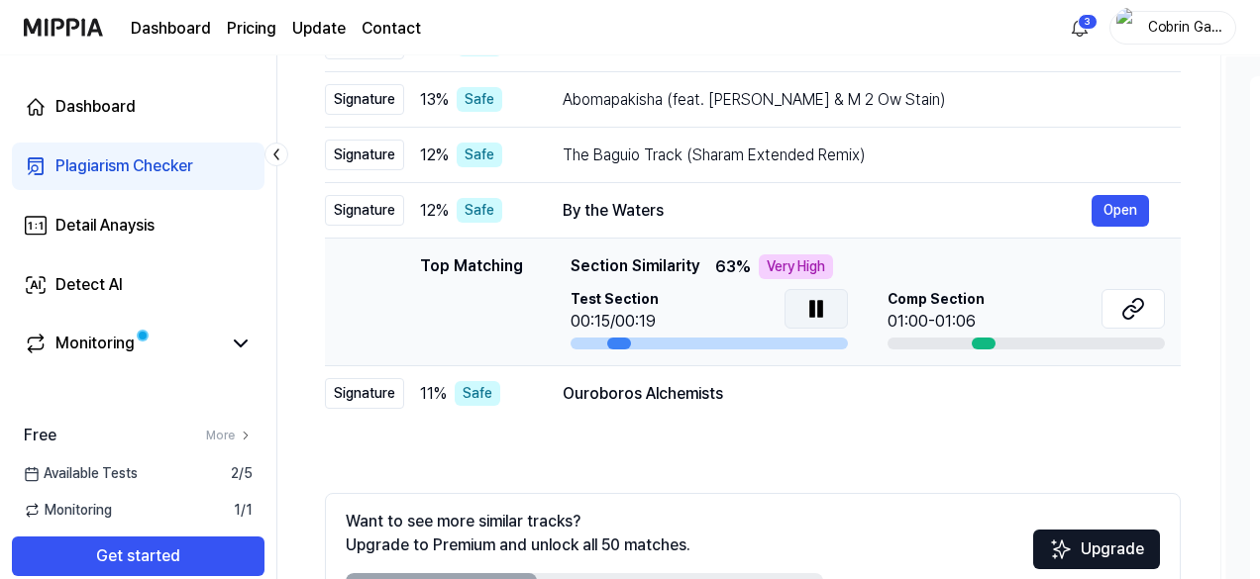
click at [821, 297] on icon at bounding box center [816, 309] width 24 height 24
click at [1125, 321] on button at bounding box center [1132, 309] width 63 height 40
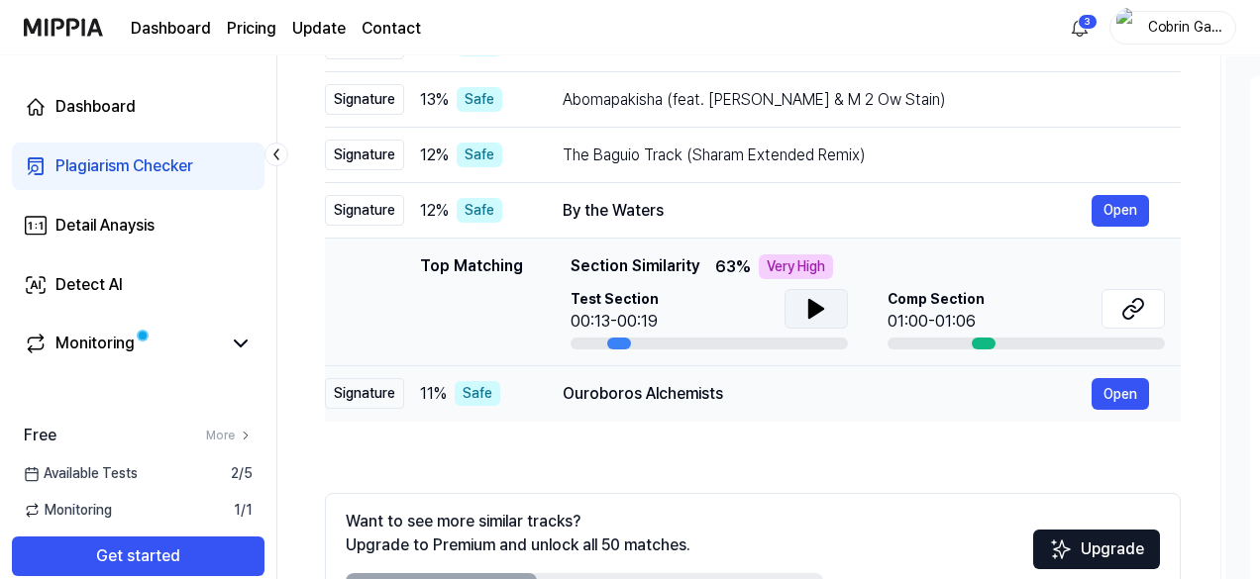
click at [624, 387] on div "Ouroboros Alchemists" at bounding box center [826, 394] width 529 height 24
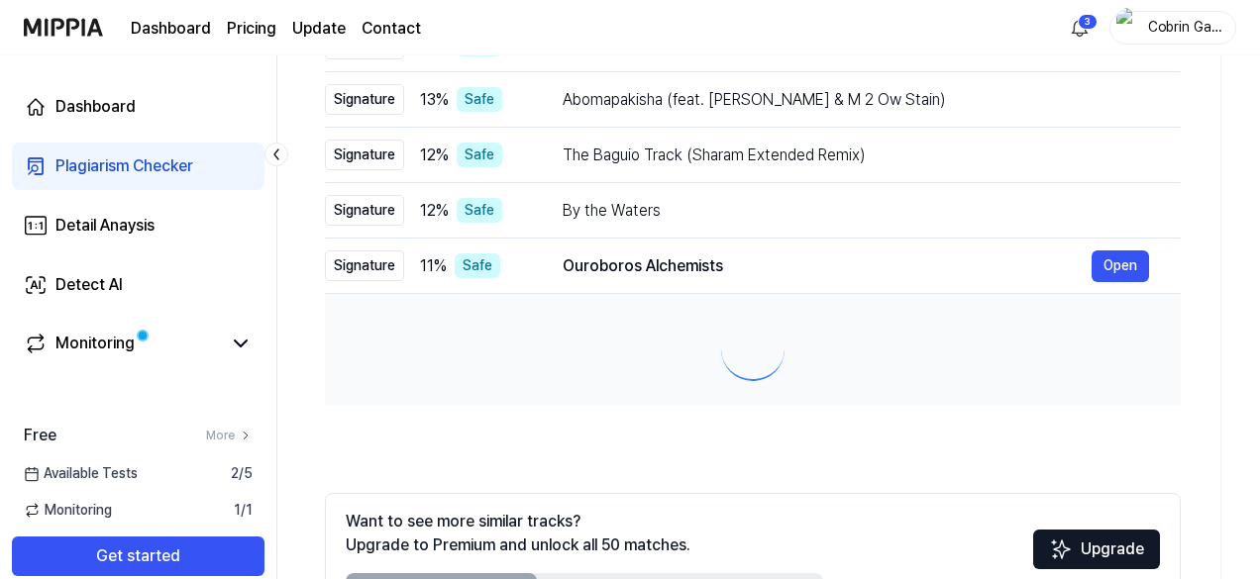
scroll to position [0, 5]
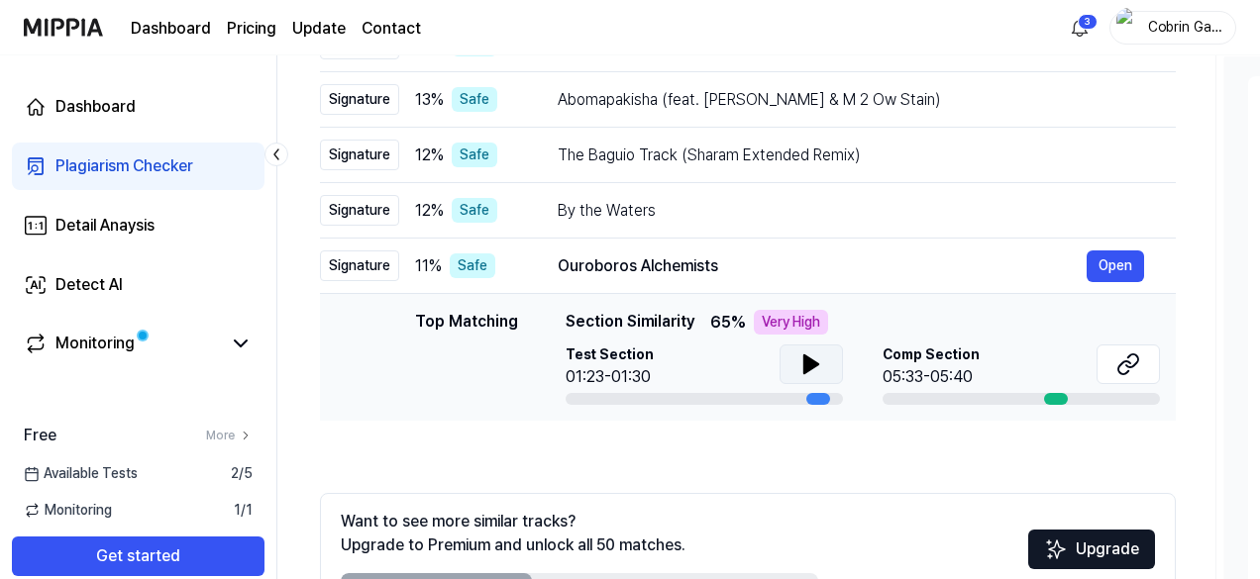
click at [774, 356] on div "Test Section 01:23-01:30" at bounding box center [703, 367] width 277 height 45
click at [790, 363] on button at bounding box center [811, 365] width 63 height 40
click at [814, 354] on icon at bounding box center [812, 365] width 24 height 24
click at [1137, 364] on icon at bounding box center [1129, 365] width 24 height 24
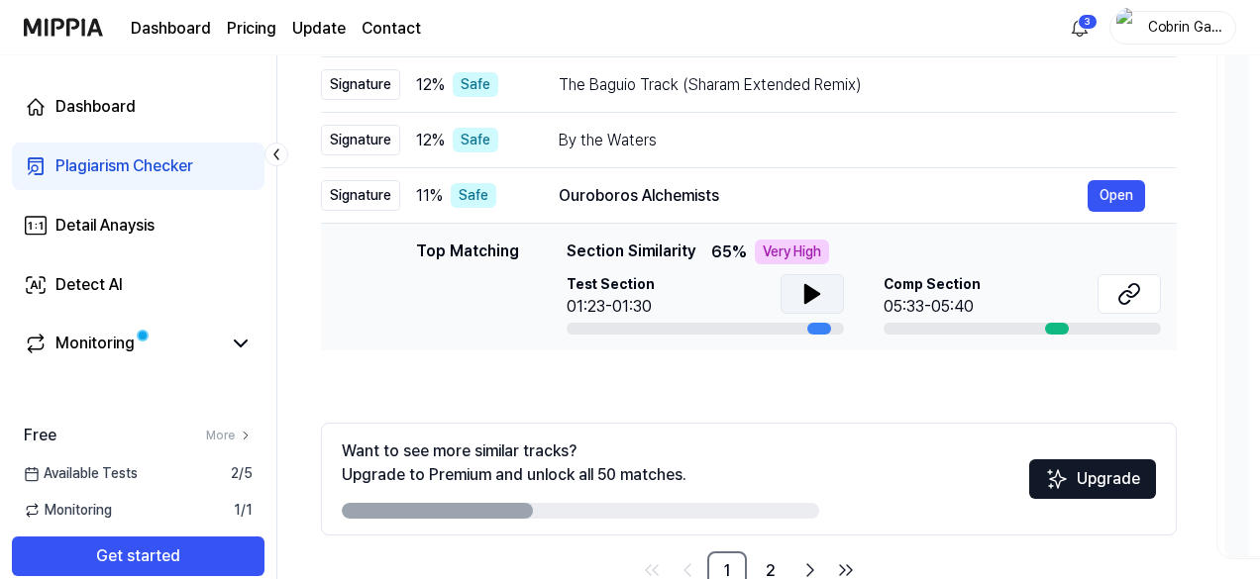
scroll to position [396, 0]
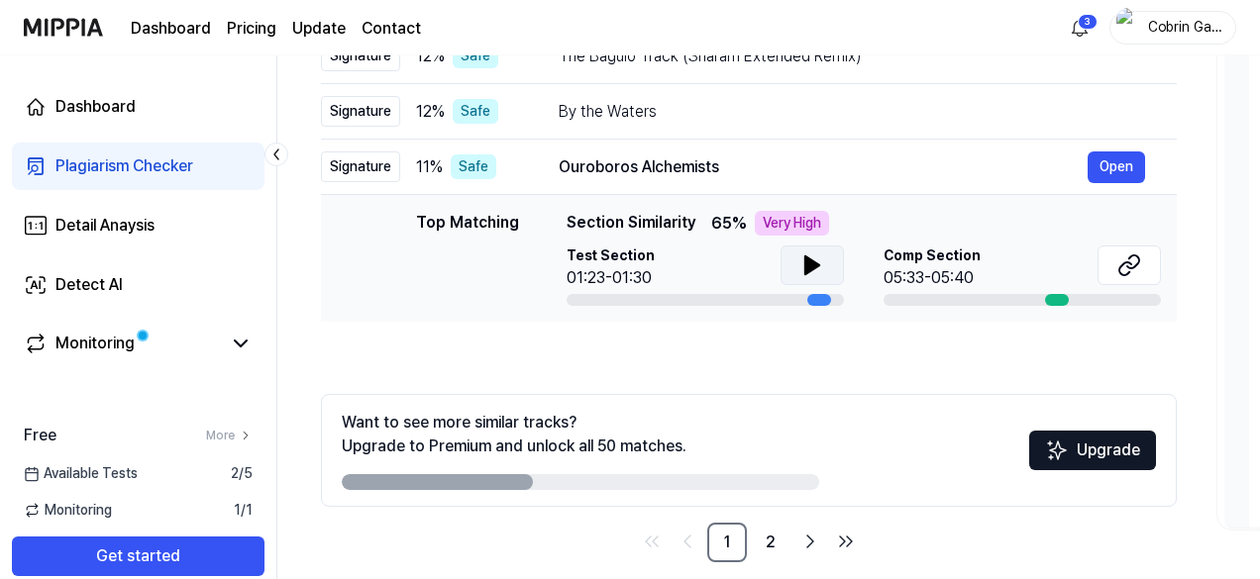
click at [716, 414] on div "Want to see more similar tracks? Upgrade to Premium and unlock all 50 matches." at bounding box center [580, 450] width 477 height 79
click at [786, 535] on link "2" at bounding box center [771, 543] width 40 height 40
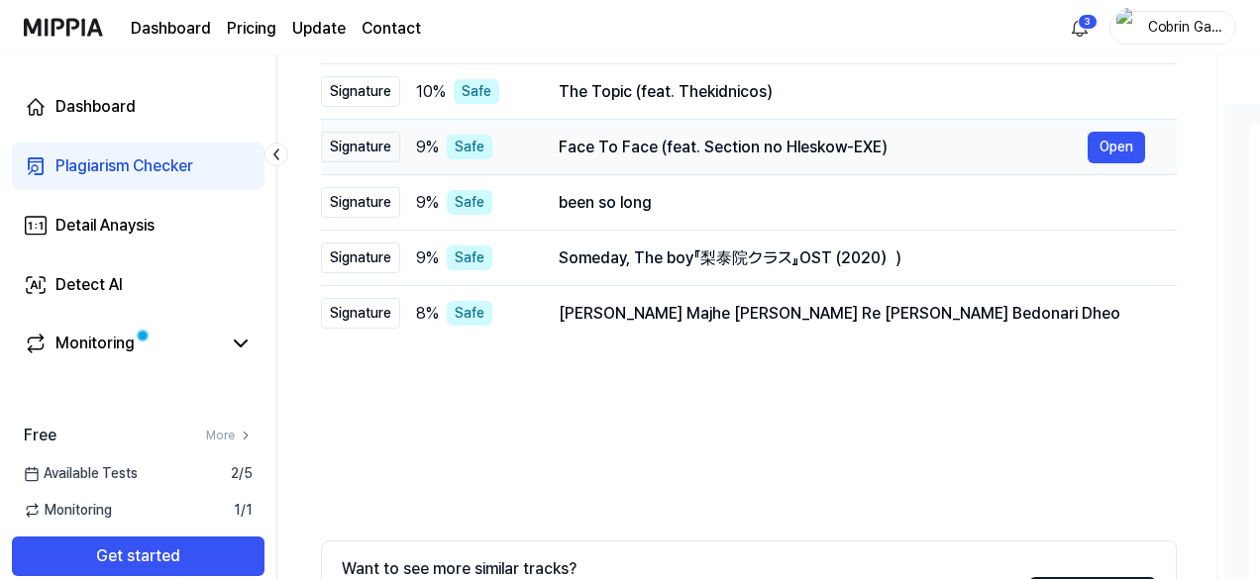
scroll to position [99, 0]
